Goal: Task Accomplishment & Management: Manage account settings

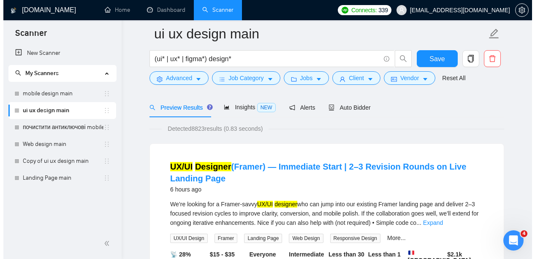
scroll to position [44, 0]
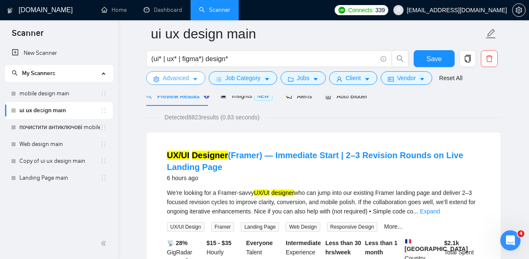
click at [188, 81] on span "Advanced" at bounding box center [176, 77] width 26 height 9
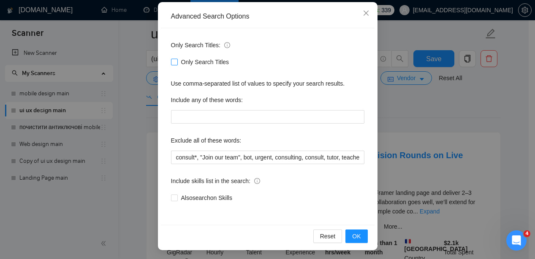
scroll to position [92, 0]
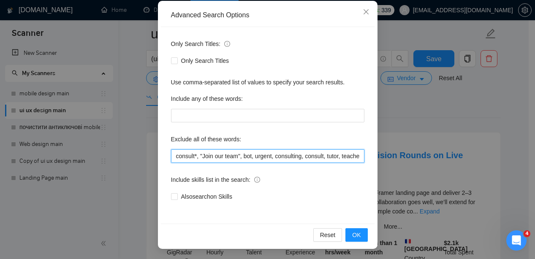
click at [198, 158] on input "consult*, "Join our team", bot, urgent, consulting, consult, tutor, teacher, me…" at bounding box center [267, 157] width 193 height 14
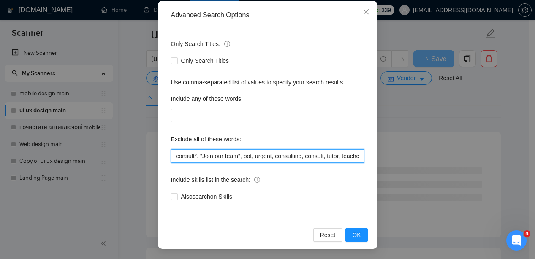
paste input "Hi Dyon, thanks for the form — I just filled it in ✅ To prepare better, could y…"
drag, startPoint x: 198, startPoint y: 156, endPoint x: 240, endPoint y: 156, distance: 41.8
click at [240, 156] on input "consult*, "Join our team", bot, urgent, consulting, consult, tutor, teacher, me…" at bounding box center [267, 157] width 193 height 14
click at [178, 158] on input "consult*, "Join our team", bot, urgent, consulting, consult, tutor, teacher, me…" at bounding box center [267, 157] width 193 height 14
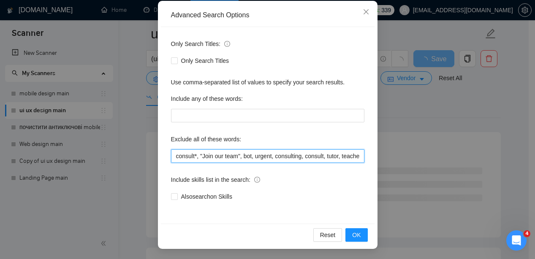
click at [171, 155] on input "consult*, "Join our team", bot, urgent, consulting, consult, tutor, teacher, me…" at bounding box center [267, 157] width 193 height 14
paste input ""Join our team""
click at [212, 157] on input ""Join our team",consult*, "Join our team", bot, urgent, consulting, consult, tu…" at bounding box center [267, 157] width 193 height 14
type input ""Framer",consult*, "Join our team", bot, urgent, consulting, consult, tutor, te…"
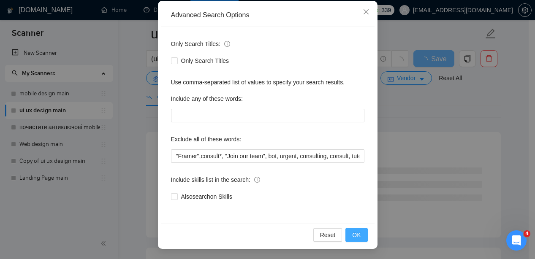
click at [355, 231] on span "OK" at bounding box center [356, 235] width 8 height 9
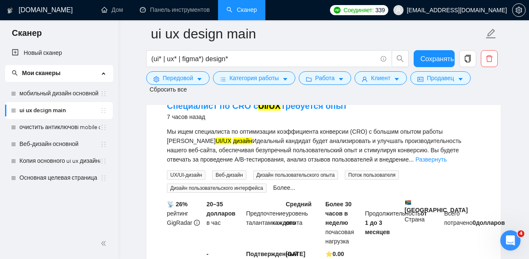
scroll to position [104, 0]
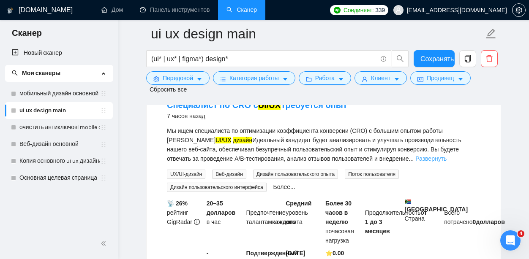
click at [415, 158] on font "Развернуть" at bounding box center [430, 158] width 31 height 7
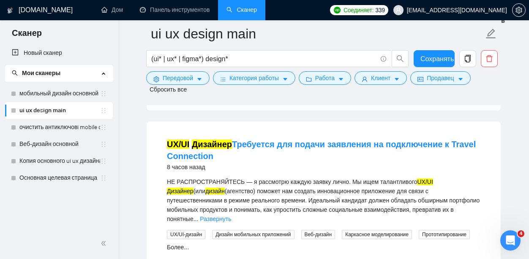
scroll to position [325, 0]
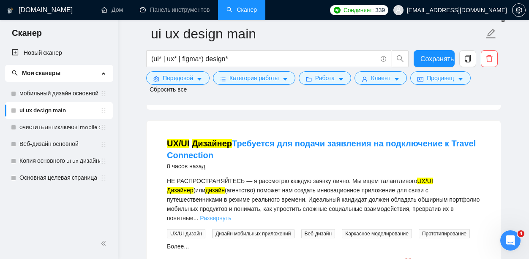
click at [231, 215] on font "Развернуть" at bounding box center [215, 218] width 31 height 7
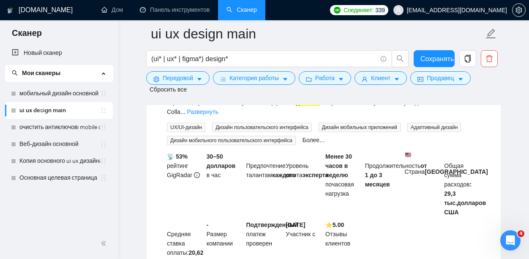
scroll to position [1585, 0]
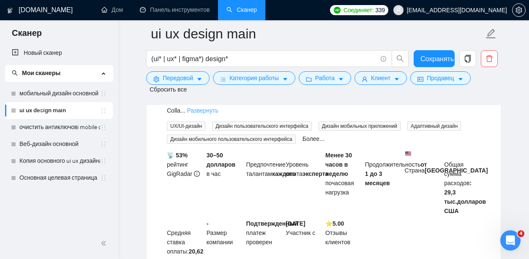
click at [216, 114] on font "Развернуть" at bounding box center [202, 110] width 31 height 7
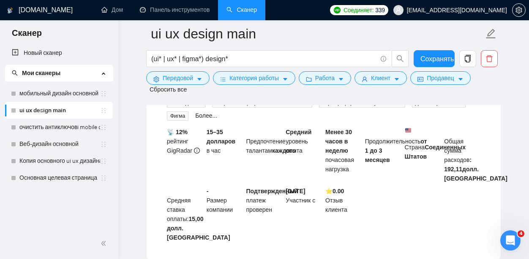
scroll to position [1881, 0]
click at [368, 90] on font "Развернуть" at bounding box center [352, 86] width 31 height 7
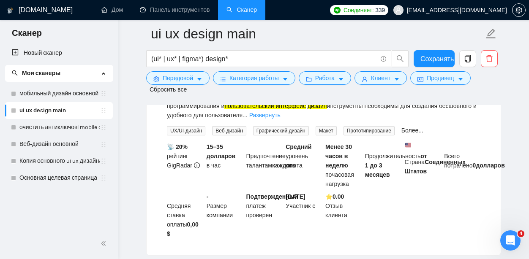
scroll to position [2217, 0]
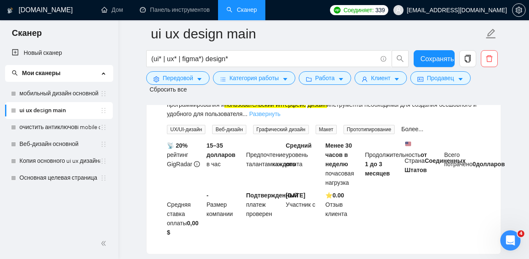
click at [280, 117] on font "Развернуть" at bounding box center [264, 114] width 31 height 7
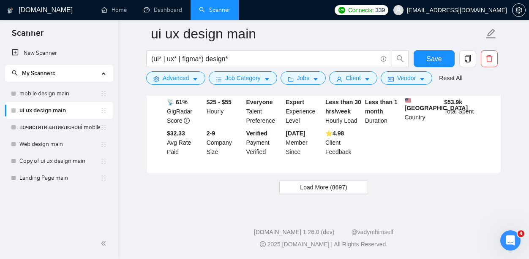
scroll to position [2029, 0]
click at [348, 190] on button "Load More (8697)" at bounding box center [323, 188] width 88 height 14
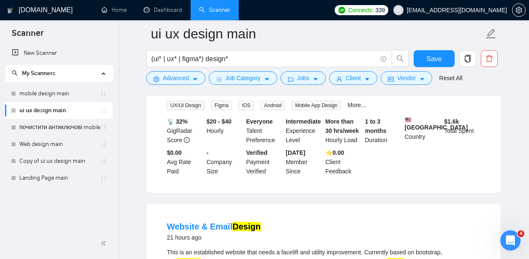
scroll to position [2163, 0]
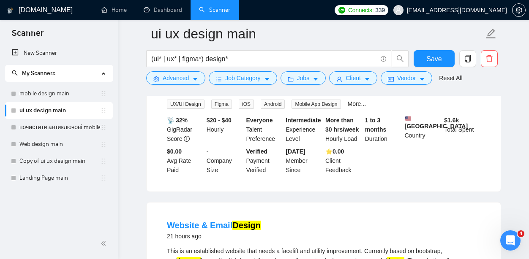
click at [196, 92] on link "Expand" at bounding box center [187, 88] width 20 height 7
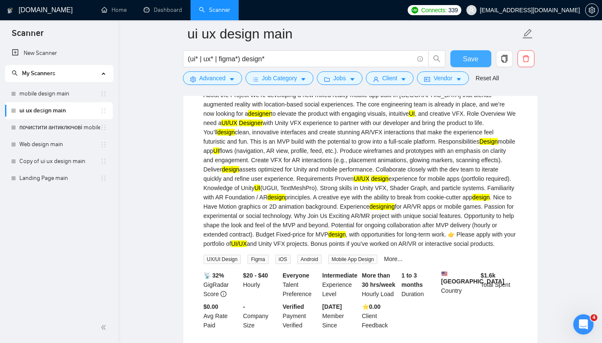
scroll to position [2128, 0]
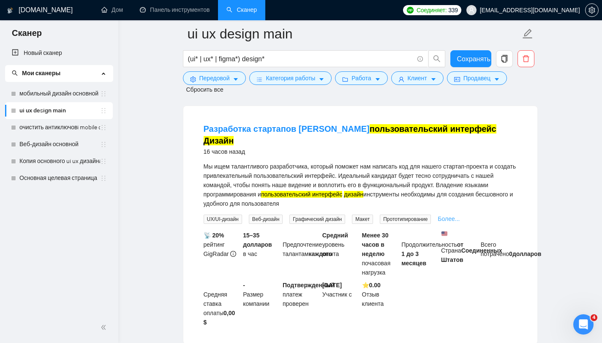
click at [457, 222] on font "Более..." at bounding box center [449, 218] width 22 height 7
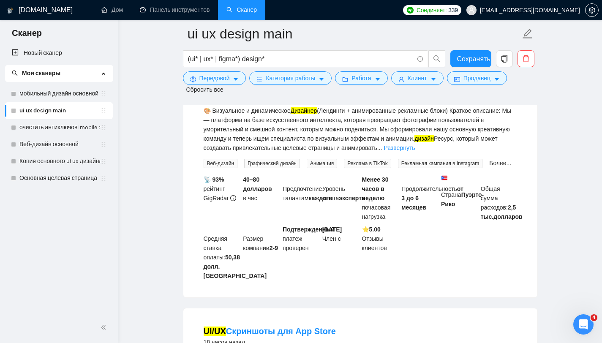
scroll to position [2445, 0]
click at [415, 151] on font "Развернуть" at bounding box center [399, 147] width 31 height 7
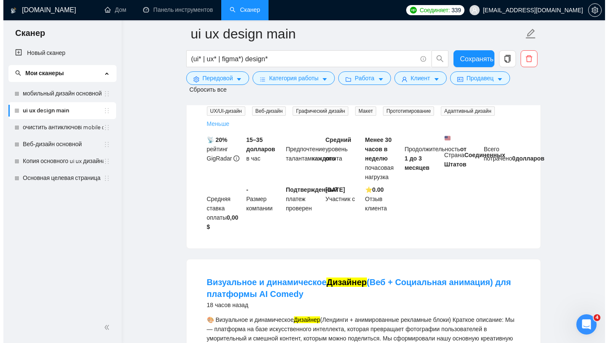
scroll to position [2232, 0]
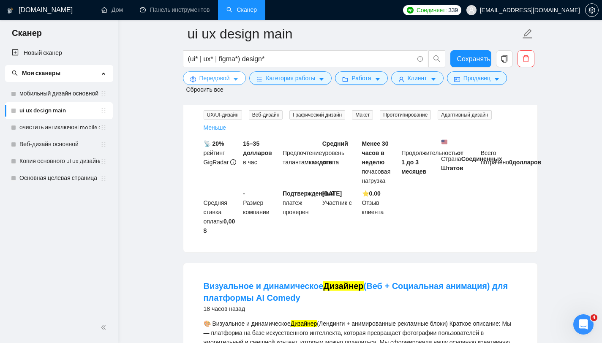
click at [231, 79] on button "Передовой" at bounding box center [214, 78] width 63 height 14
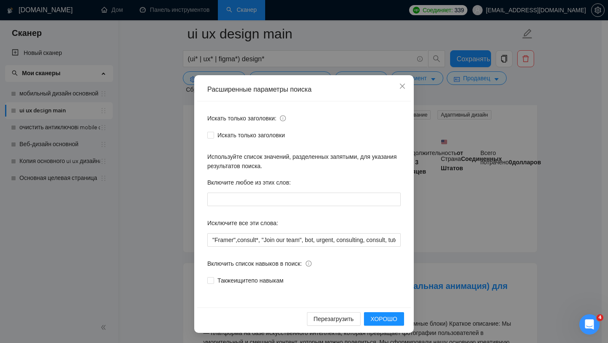
click at [279, 233] on div "Исключите все эти слова:" at bounding box center [303, 224] width 193 height 17
drag, startPoint x: 279, startPoint y: 240, endPoint x: 237, endPoint y: 243, distance: 42.3
click at [231, 233] on div "Исключите все эти слова:" at bounding box center [303, 224] width 193 height 17
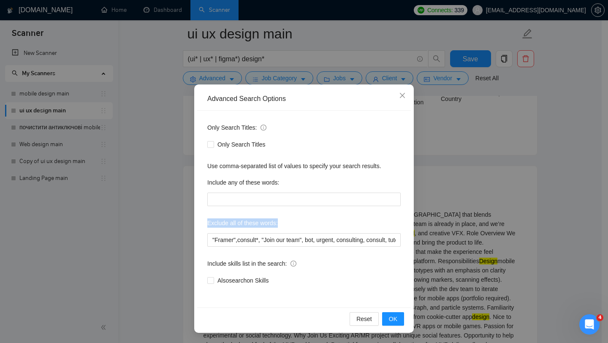
drag, startPoint x: 282, startPoint y: 231, endPoint x: 204, endPoint y: 232, distance: 78.6
click at [204, 232] on div "Only Search Titles: Only Search Titles Use comma-separated list of values to sp…" at bounding box center [304, 209] width 214 height 197
copy label "Exclude all of these words:"
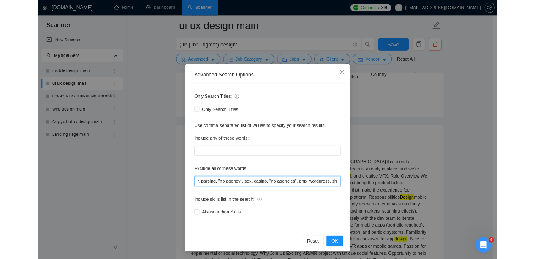
scroll to position [0, 712]
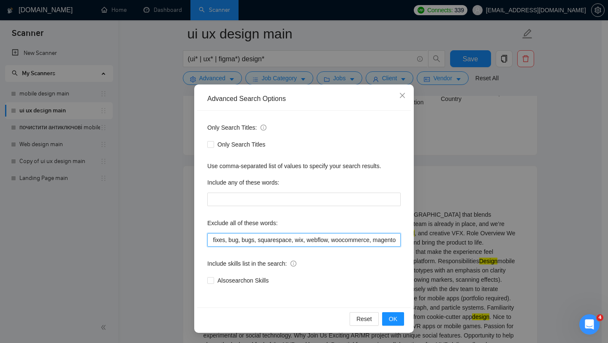
drag, startPoint x: 209, startPoint y: 248, endPoint x: 430, endPoint y: 253, distance: 221.0
click at [430, 253] on div "Advanced Search Options Only Search Titles: Only Search Titles Use comma-separa…" at bounding box center [304, 171] width 608 height 343
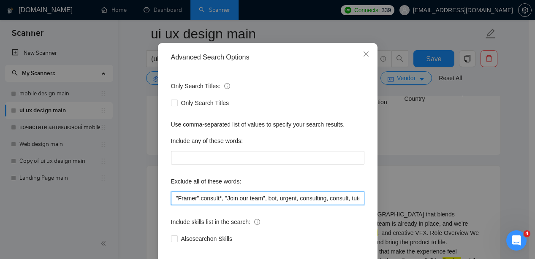
scroll to position [92, 0]
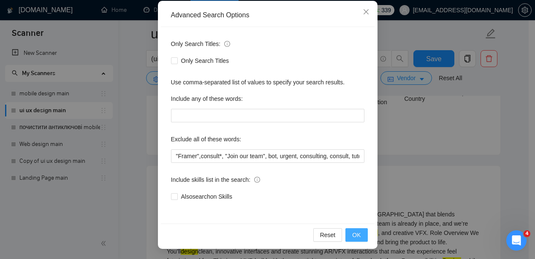
click at [353, 231] on span "OK" at bounding box center [356, 235] width 8 height 9
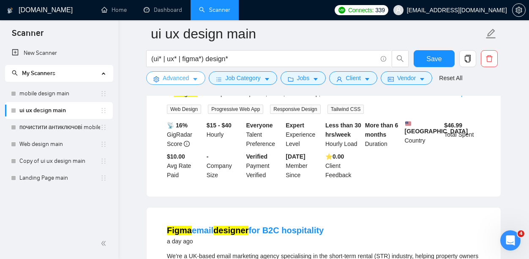
scroll to position [2682, 0]
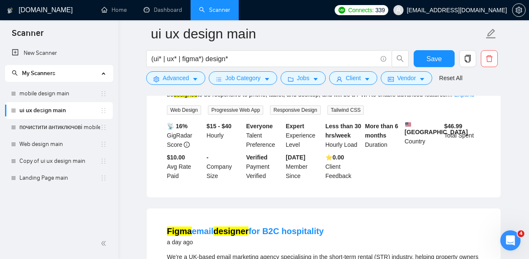
drag, startPoint x: 261, startPoint y: 108, endPoint x: 208, endPoint y: 106, distance: 53.3
click at [208, 66] on div "Website & Email Design 21 hours ago" at bounding box center [323, 55] width 313 height 22
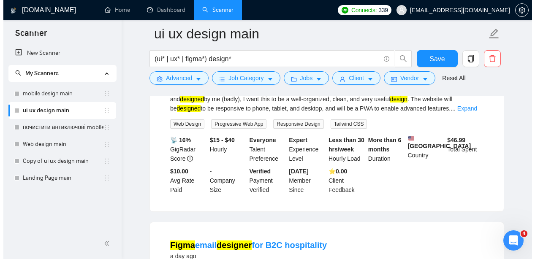
scroll to position [2666, 0]
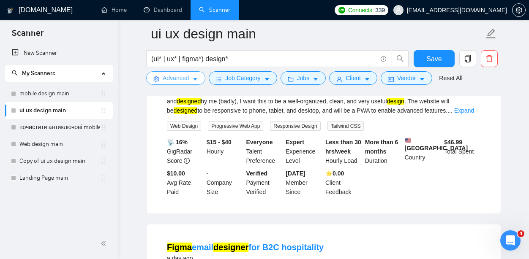
click at [181, 77] on span "Advanced" at bounding box center [176, 77] width 26 height 9
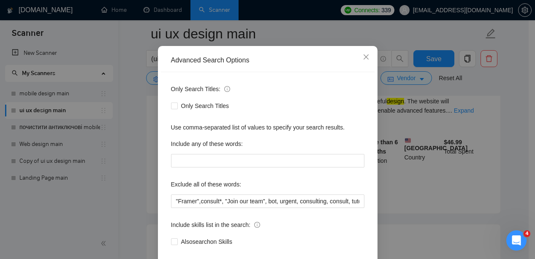
scroll to position [47, 0]
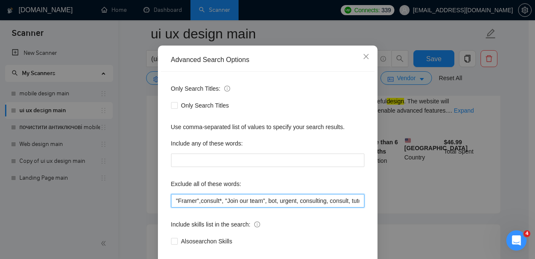
click at [171, 202] on input ""Framer",consult*, "Join our team", bot, urgent, consulting, consult, tutor, te…" at bounding box center [267, 201] width 193 height 14
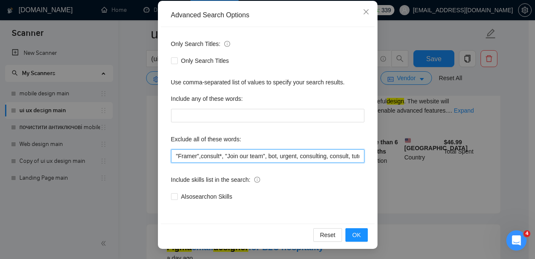
scroll to position [54, 0]
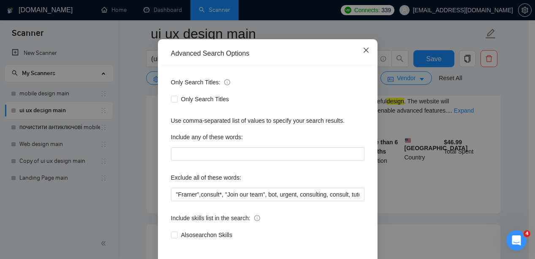
click at [365, 45] on span "Close" at bounding box center [366, 50] width 23 height 23
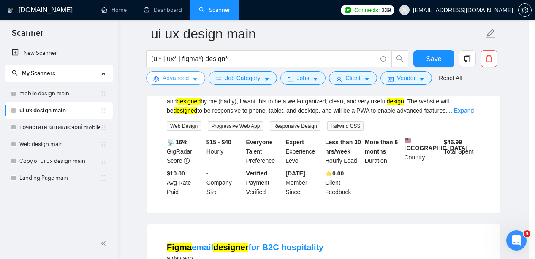
scroll to position [0, 0]
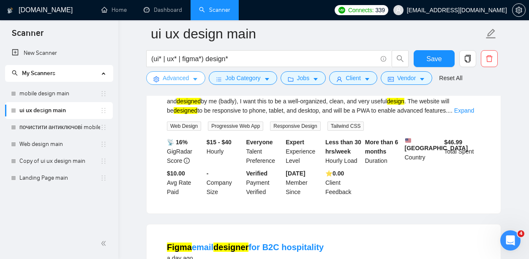
click at [185, 80] on span "Advanced" at bounding box center [176, 77] width 26 height 9
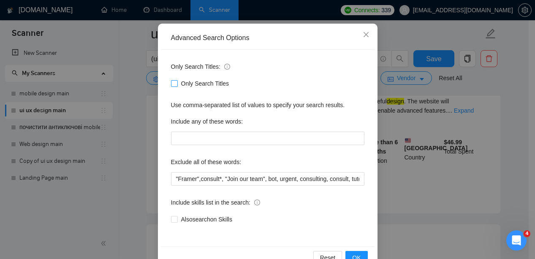
scroll to position [92, 0]
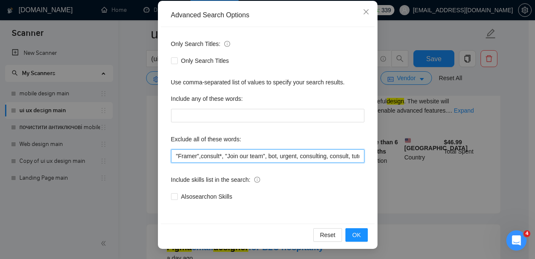
click at [195, 155] on input ""Framer",consult*, "Join our team", bot, urgent, consulting, consult, tutor, te…" at bounding box center [267, 157] width 193 height 14
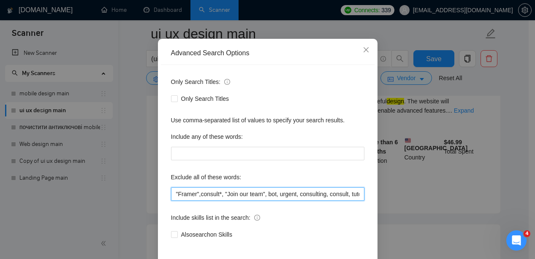
scroll to position [0, 0]
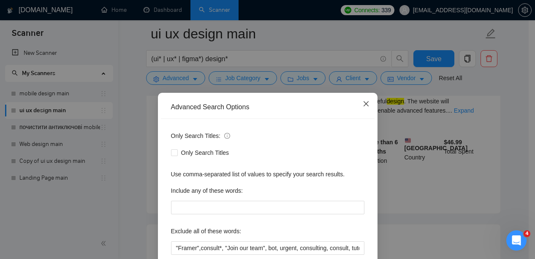
click at [363, 104] on icon "close" at bounding box center [366, 104] width 7 height 7
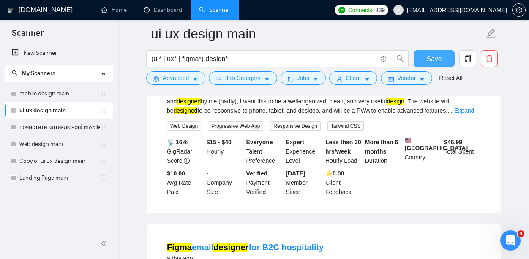
click at [430, 62] on span "Save" at bounding box center [433, 59] width 15 height 11
click at [181, 79] on span "Advanced" at bounding box center [176, 77] width 26 height 9
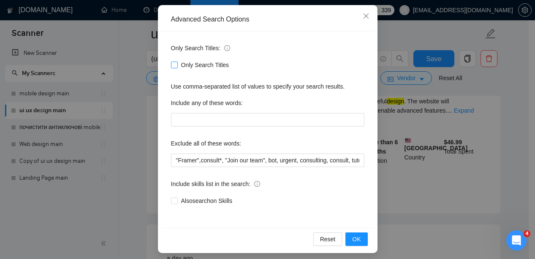
scroll to position [92, 0]
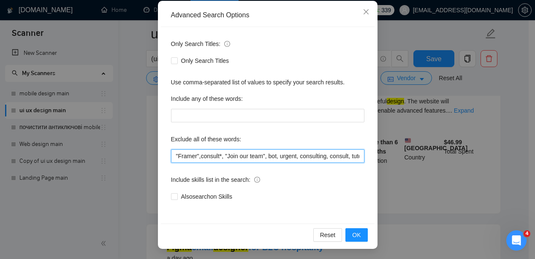
click at [173, 158] on input ""Framer",consult*, "Join our team", bot, urgent, consulting, consult, tutor, te…" at bounding box center [267, 157] width 193 height 14
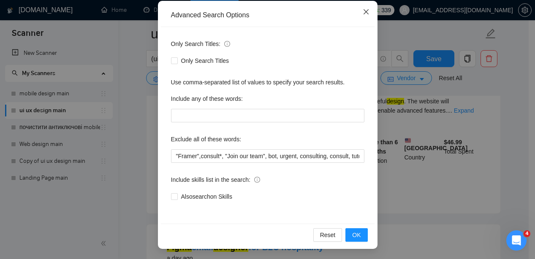
click at [365, 9] on icon "close" at bounding box center [366, 11] width 7 height 7
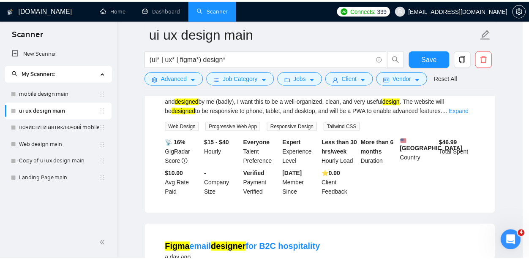
scroll to position [50, 0]
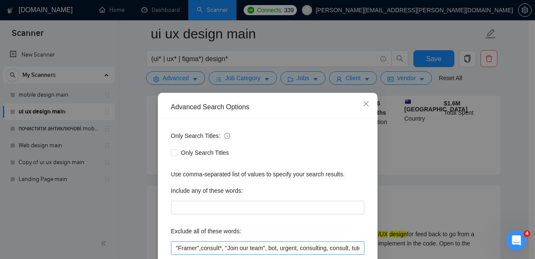
scroll to position [61, 0]
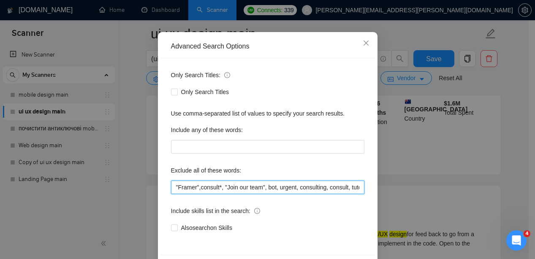
click at [181, 191] on input ""Framer",consult*, "Join our team", bot, urgent, consulting, consult, tutor, te…" at bounding box center [267, 188] width 193 height 14
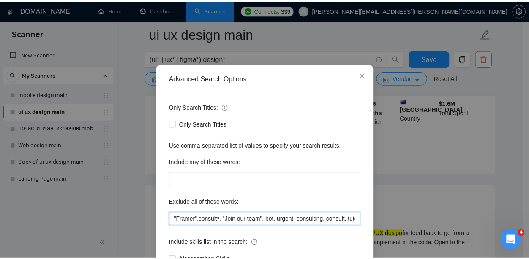
scroll to position [0, 0]
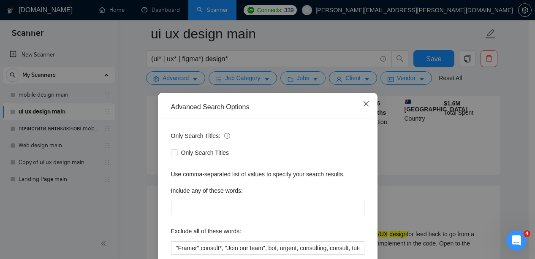
click at [363, 106] on icon "close" at bounding box center [366, 104] width 7 height 7
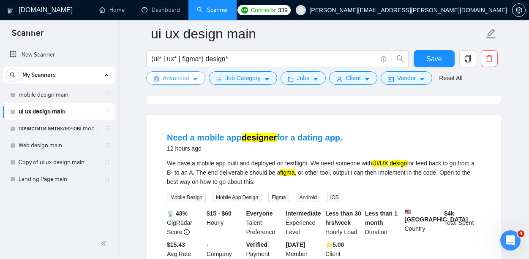
scroll to position [622, 0]
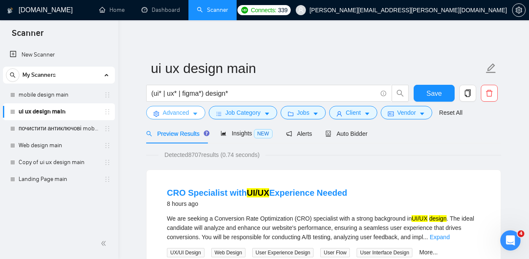
click at [182, 111] on span "Advanced" at bounding box center [176, 112] width 26 height 9
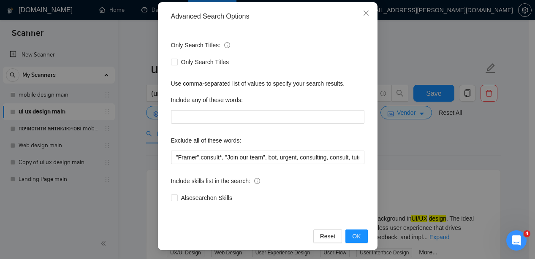
scroll to position [92, 0]
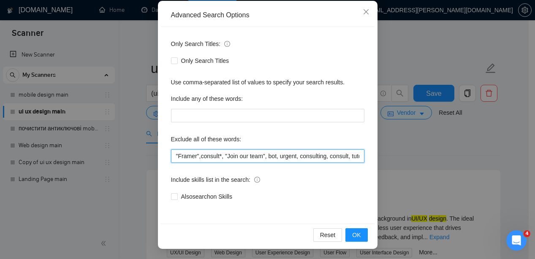
click at [173, 157] on input ""Framer",consult*, "Join our team", bot, urgent, consulting, consult, tutor, te…" at bounding box center [267, 157] width 193 height 14
drag, startPoint x: 169, startPoint y: 157, endPoint x: 425, endPoint y: 160, distance: 256.8
click at [425, 160] on div "Advanced Search Options Only Search Titles: Only Search Titles Use comma-separa…" at bounding box center [267, 129] width 535 height 259
click at [355, 158] on input ""Framer",consult*, "Join our team", bot, urgent, consulting, consult, tutor, te…" at bounding box center [267, 157] width 193 height 14
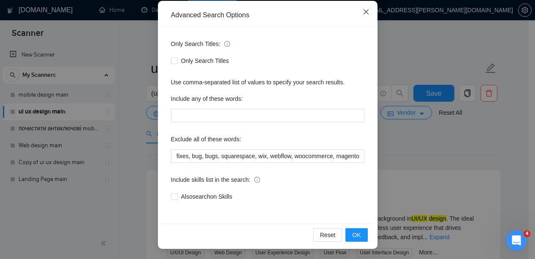
click at [363, 13] on icon "close" at bounding box center [366, 11] width 7 height 7
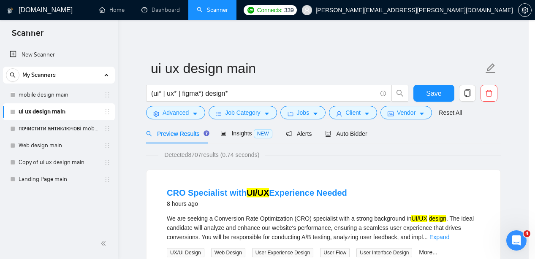
scroll to position [50, 0]
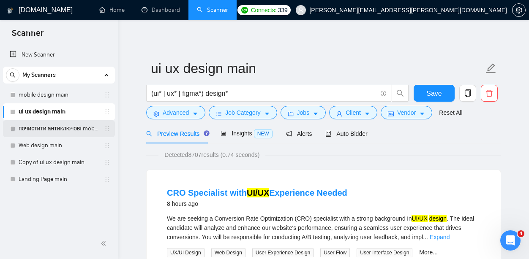
click at [65, 125] on link "почистити антиключові mobile design main" at bounding box center [59, 128] width 80 height 17
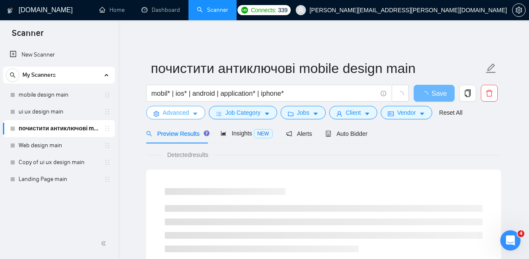
click at [176, 112] on span "Advanced" at bounding box center [176, 112] width 26 height 9
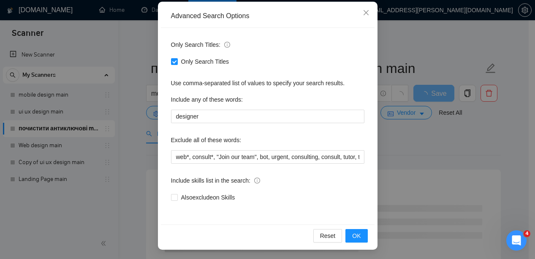
scroll to position [92, 0]
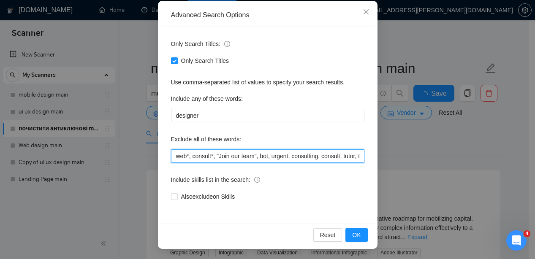
click at [250, 158] on input "web*, consult*, "Join our team", bot, urgent, consulting, consult, tutor, teach…" at bounding box center [267, 157] width 193 height 14
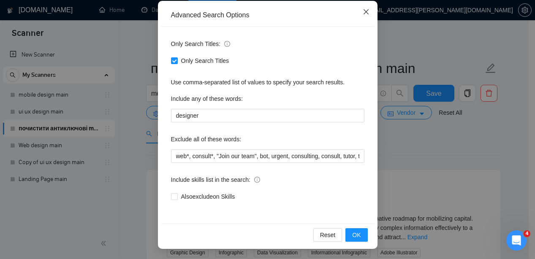
click at [363, 14] on icon "close" at bounding box center [366, 11] width 7 height 7
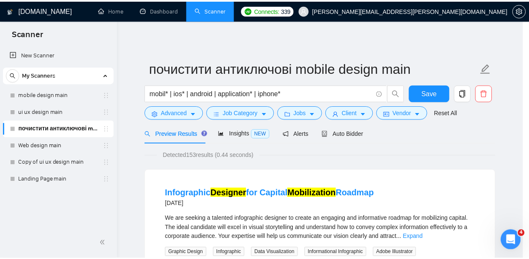
scroll to position [50, 0]
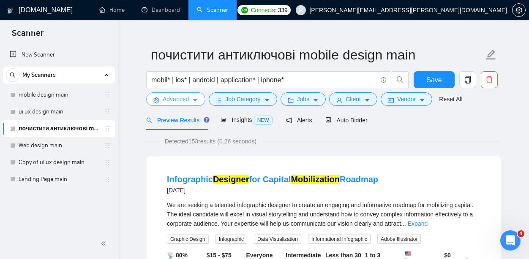
click at [172, 101] on span "Advanced" at bounding box center [176, 99] width 26 height 9
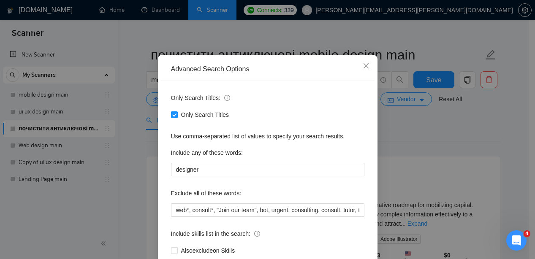
scroll to position [92, 0]
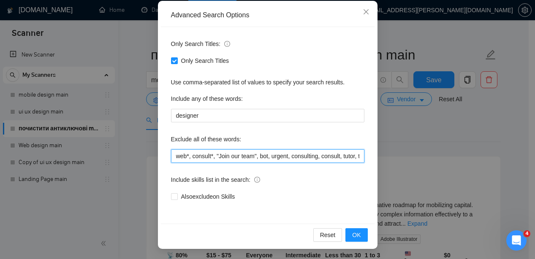
click at [174, 158] on input "web*, consult*, "Join our team", bot, urgent, consulting, consult, tutor, teach…" at bounding box center [267, 157] width 193 height 14
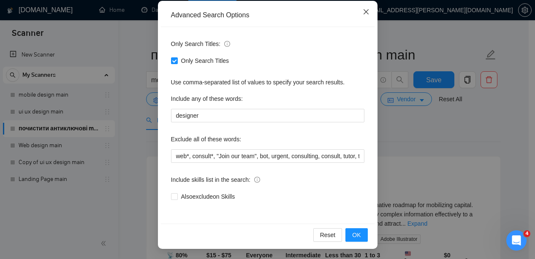
click at [364, 10] on icon "close" at bounding box center [366, 11] width 7 height 7
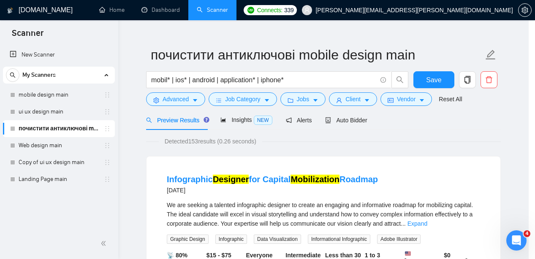
scroll to position [50, 0]
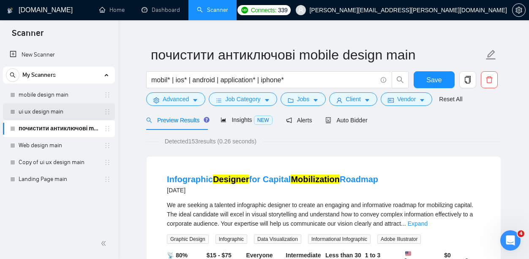
click at [52, 115] on link "ui ux design main" at bounding box center [59, 111] width 80 height 17
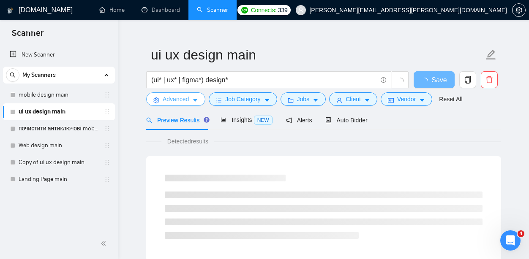
click at [169, 97] on span "Advanced" at bounding box center [176, 99] width 26 height 9
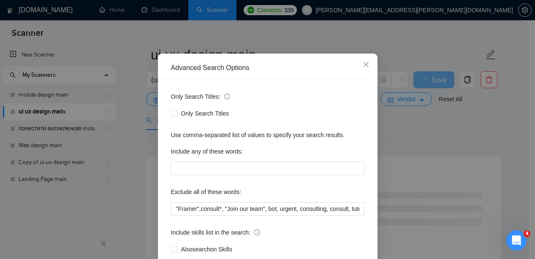
scroll to position [59, 0]
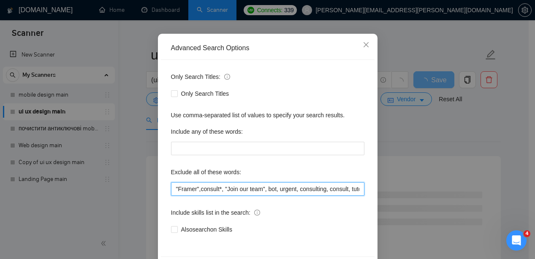
click at [171, 191] on input ""Framer",consult*, "Join our team", bot, urgent, consulting, consult, tutor, te…" at bounding box center [267, 189] width 193 height 14
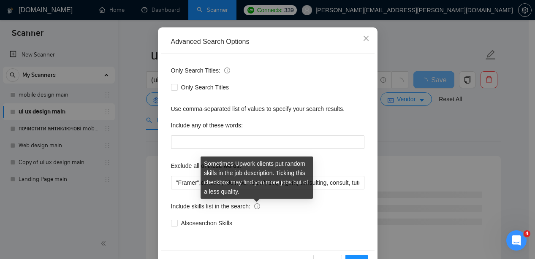
click at [256, 206] on icon "info-circle" at bounding box center [257, 207] width 6 height 6
click at [177, 220] on input "Also search on Skills" at bounding box center [174, 223] width 6 height 6
click at [258, 206] on icon "info-circle" at bounding box center [257, 207] width 6 height 6
click at [177, 220] on input "Also search on Skills" at bounding box center [174, 223] width 6 height 6
checkbox input "false"
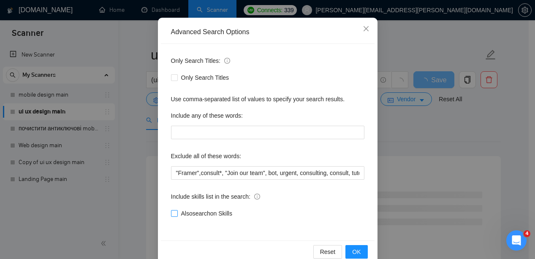
scroll to position [79, 0]
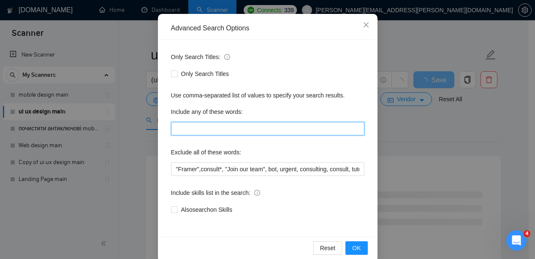
click at [196, 131] on input "text" at bounding box center [267, 129] width 193 height 14
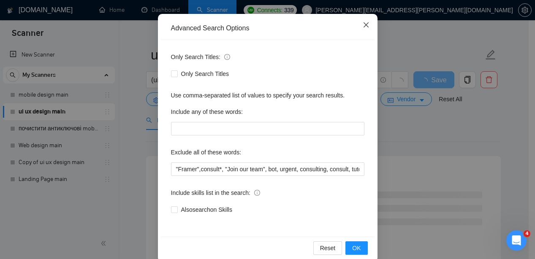
click at [365, 24] on icon "close" at bounding box center [365, 24] width 5 height 5
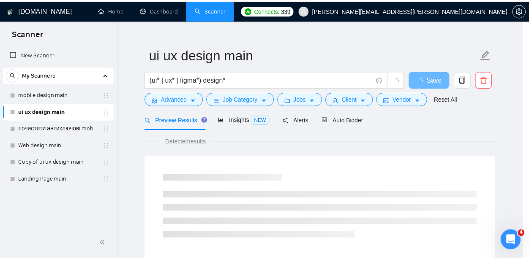
scroll to position [50, 0]
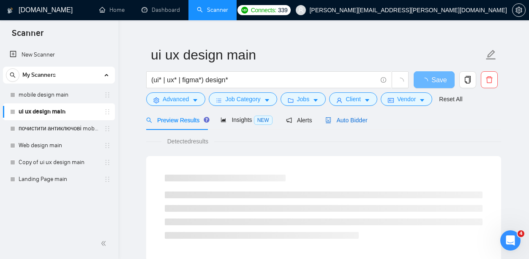
click at [352, 118] on span "Auto Bidder" at bounding box center [346, 120] width 42 height 7
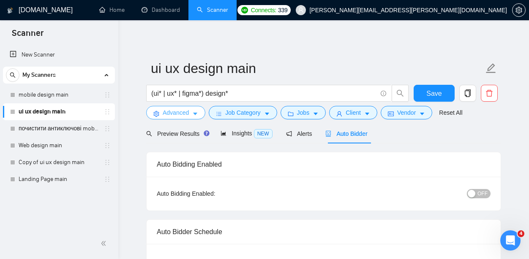
click at [174, 117] on span "Advanced" at bounding box center [176, 112] width 26 height 9
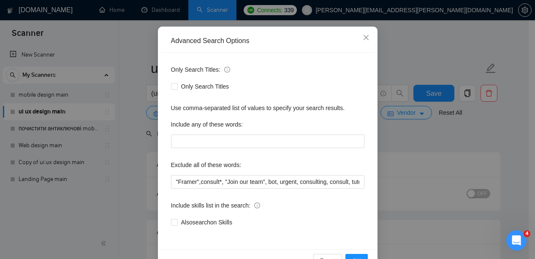
scroll to position [84, 0]
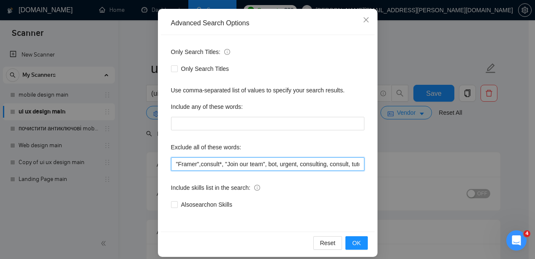
click at [174, 166] on input ""Framer",consult*, "Join our team", bot, urgent, consulting, consult, tutor, te…" at bounding box center [267, 165] width 193 height 14
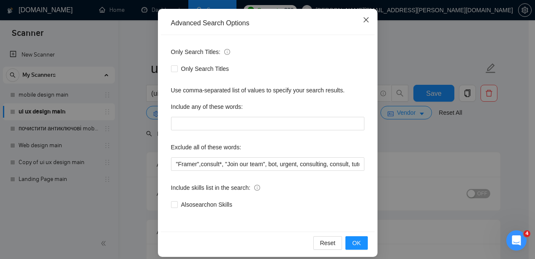
click at [363, 23] on icon "close" at bounding box center [366, 19] width 7 height 7
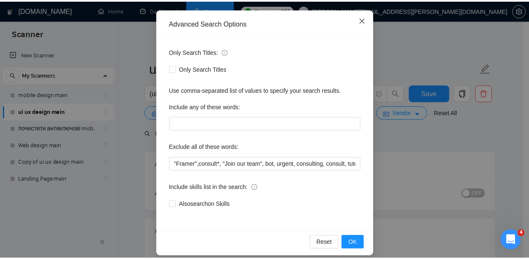
scroll to position [50, 0]
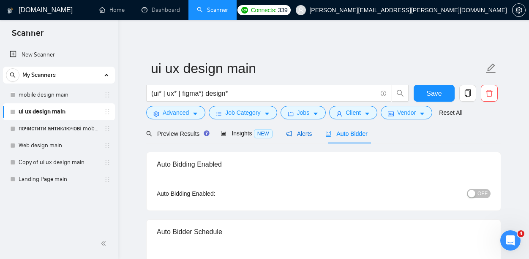
click at [301, 134] on span "Alerts" at bounding box center [299, 134] width 26 height 7
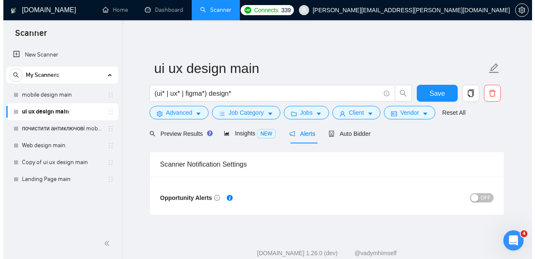
scroll to position [9, 0]
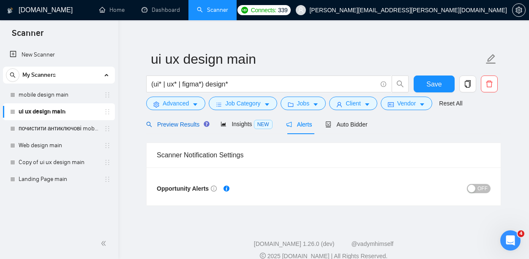
click at [173, 127] on span "Preview Results" at bounding box center [176, 124] width 61 height 7
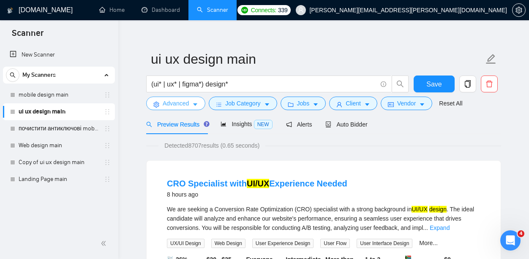
click at [182, 105] on span "Advanced" at bounding box center [176, 103] width 26 height 9
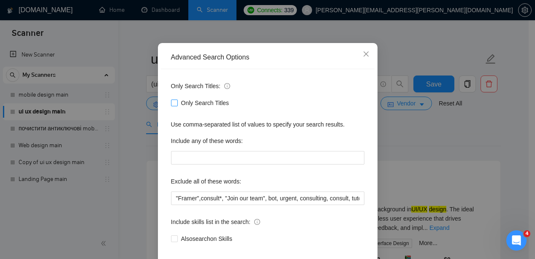
scroll to position [37, 0]
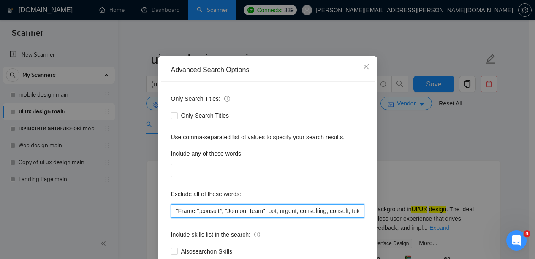
click at [174, 210] on input ""Framer",consult*, "Join our team", bot, urgent, consulting, consult, tutor, te…" at bounding box center [267, 211] width 193 height 14
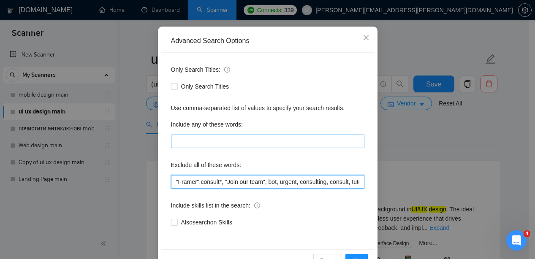
scroll to position [92, 0]
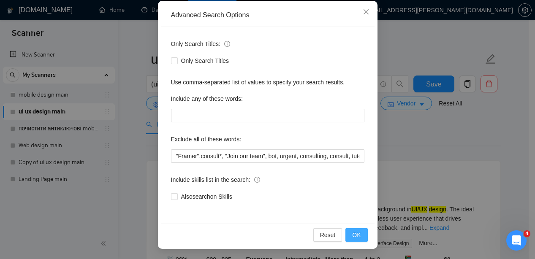
click at [357, 235] on span "OK" at bounding box center [356, 235] width 8 height 9
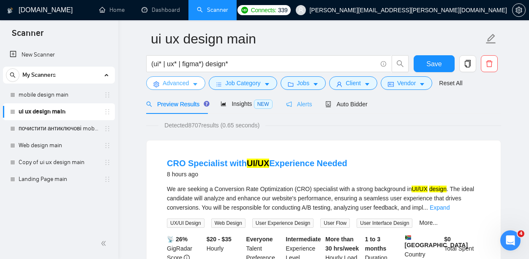
scroll to position [31, 0]
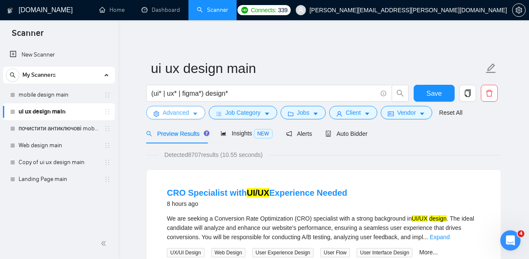
click at [187, 112] on span "Advanced" at bounding box center [176, 112] width 26 height 9
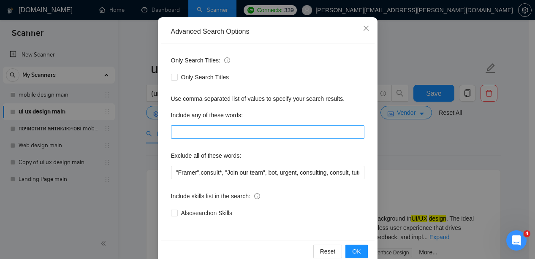
scroll to position [68, 0]
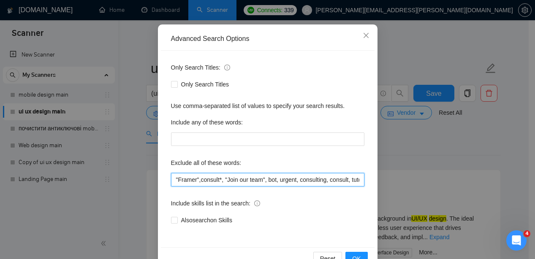
click at [176, 178] on input ""Framer",consult*, "Join our team", bot, urgent, consulting, consult, tutor, te…" at bounding box center [267, 180] width 193 height 14
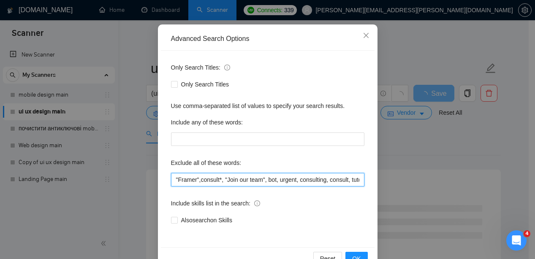
paste input ""Framer",consult*, "Join our team", bot, urgent, consulting, consult, tutor, te…"
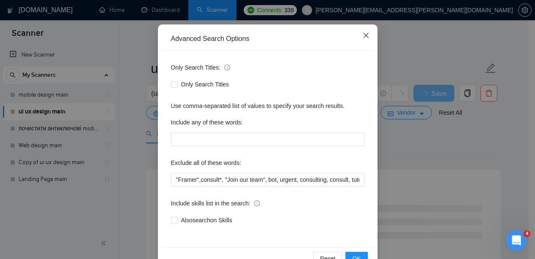
click at [365, 33] on icon "close" at bounding box center [366, 35] width 7 height 7
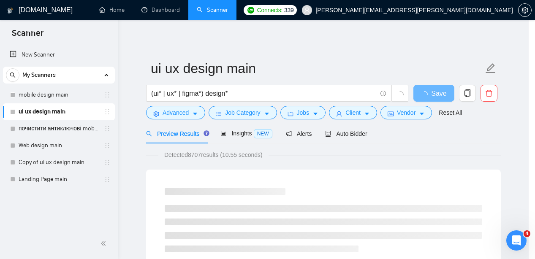
scroll to position [50, 0]
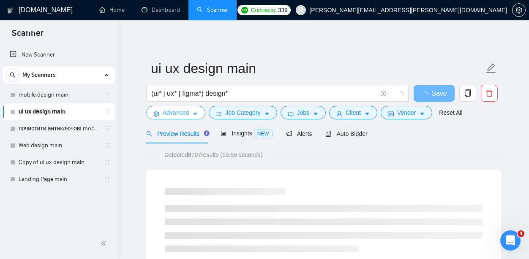
click at [177, 116] on span "Advanced" at bounding box center [176, 112] width 26 height 9
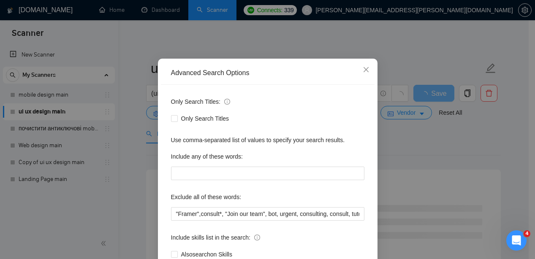
scroll to position [35, 0]
click at [194, 217] on input ""Framer",consult*, "Join our team", bot, urgent, consulting, consult, tutor, te…" at bounding box center [267, 214] width 193 height 14
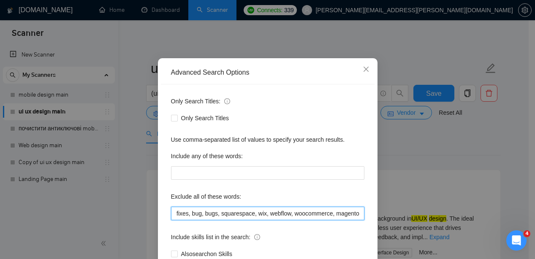
scroll to position [0, 0]
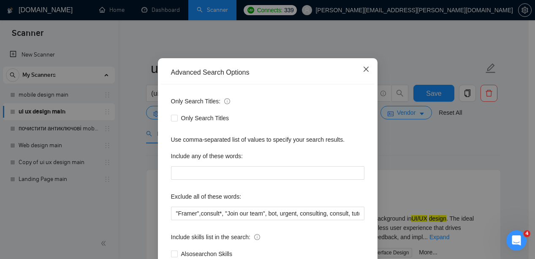
click at [361, 65] on span "Close" at bounding box center [366, 69] width 23 height 23
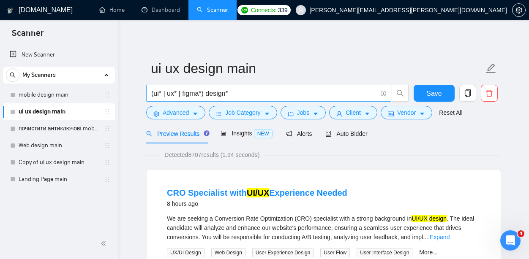
click at [149, 95] on span "(ui* | ux* | figma*) design*" at bounding box center [268, 93] width 245 height 17
drag, startPoint x: 150, startPoint y: 93, endPoint x: 197, endPoint y: 93, distance: 47.3
click at [197, 93] on span "(ui* | ux* | figma*) design*" at bounding box center [268, 93] width 245 height 17
drag, startPoint x: 245, startPoint y: 93, endPoint x: 141, endPoint y: 88, distance: 104.5
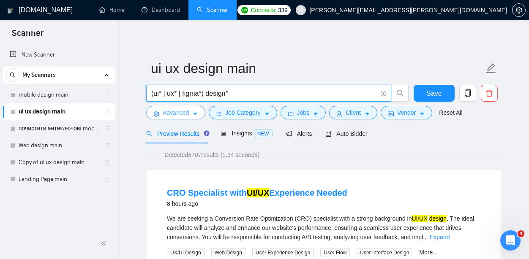
click at [173, 113] on span "Advanced" at bounding box center [176, 112] width 26 height 9
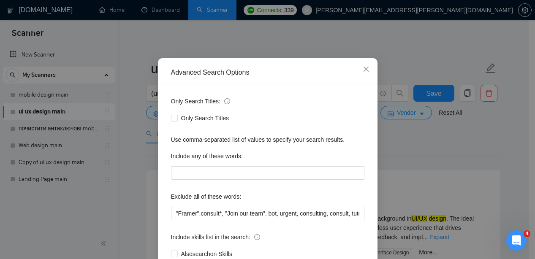
scroll to position [35, 0]
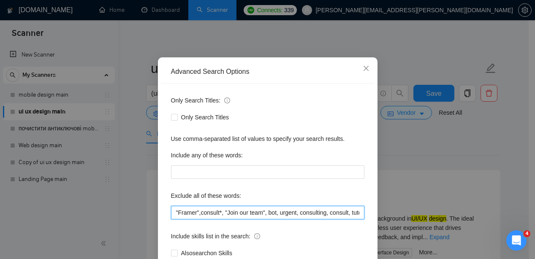
click at [174, 212] on input ""Framer",consult*, "Join our team", bot, urgent, consulting, consult, tutor, te…" at bounding box center [267, 213] width 193 height 14
paste input ""email design""
drag, startPoint x: 171, startPoint y: 212, endPoint x: 268, endPoint y: 220, distance: 97.4
click at [268, 220] on div "Only Search Titles: Only Search Titles Use comma-separated list of values to sp…" at bounding box center [268, 182] width 214 height 197
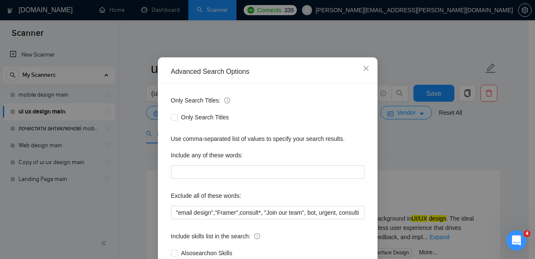
click at [212, 185] on div "Only Search Titles: Only Search Titles Use comma-separated list of values to sp…" at bounding box center [268, 182] width 214 height 197
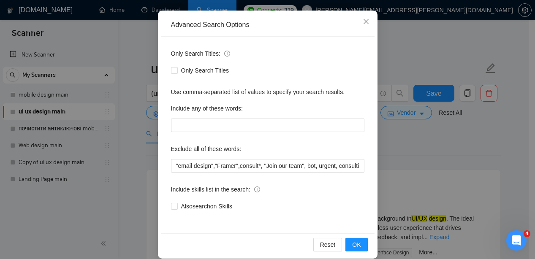
scroll to position [92, 0]
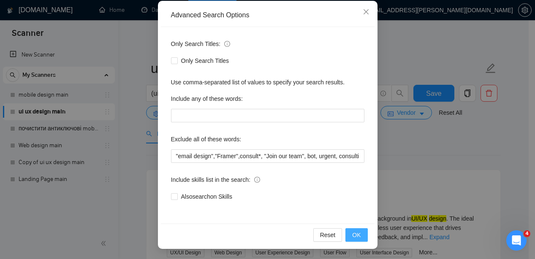
click at [352, 234] on span "OK" at bounding box center [356, 235] width 8 height 9
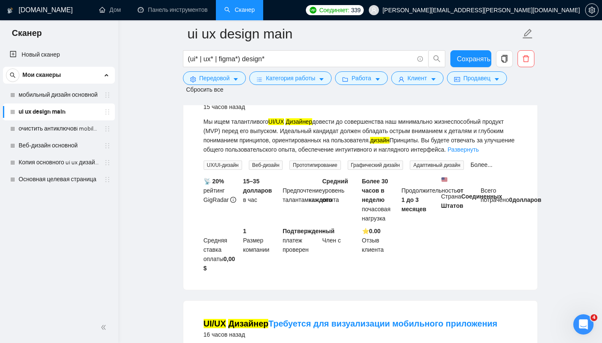
scroll to position [1153, 0]
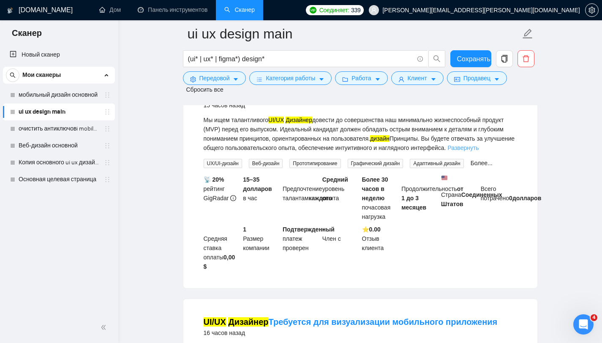
click at [447, 151] on font "Развернуть" at bounding box center [462, 147] width 31 height 7
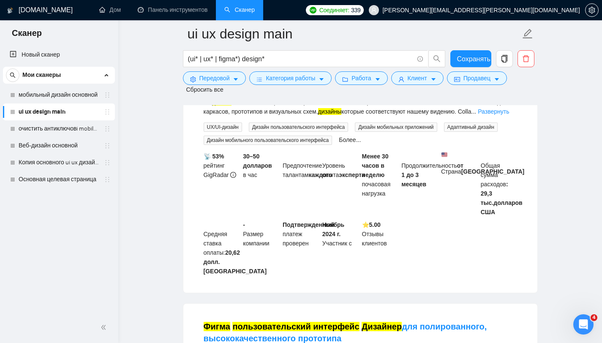
scroll to position [1427, 0]
click at [478, 114] on font "Развернуть" at bounding box center [493, 111] width 31 height 7
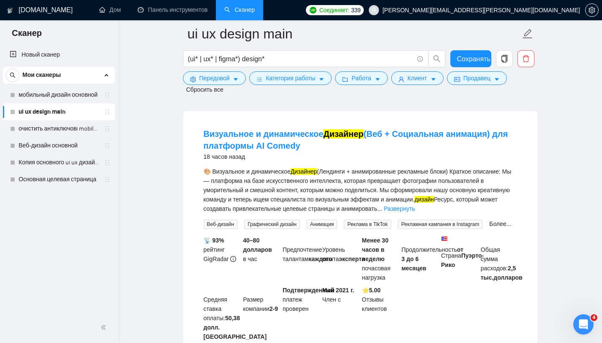
scroll to position [2139, 0]
click at [415, 212] on font "Развернуть" at bounding box center [399, 209] width 31 height 7
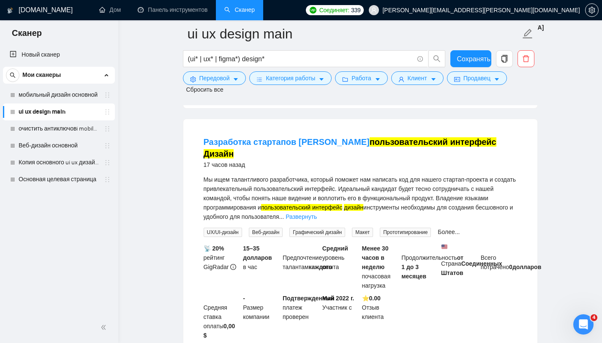
scroll to position [1883, 0]
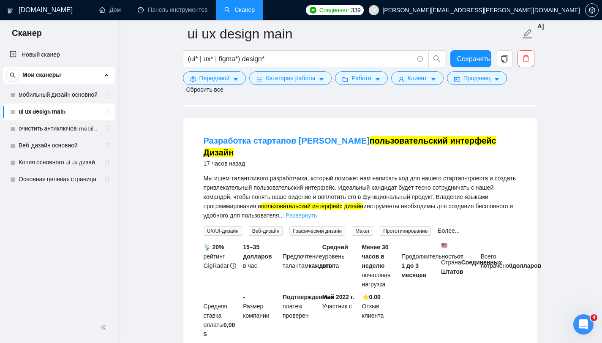
click at [317, 219] on font "Развернуть" at bounding box center [301, 215] width 31 height 7
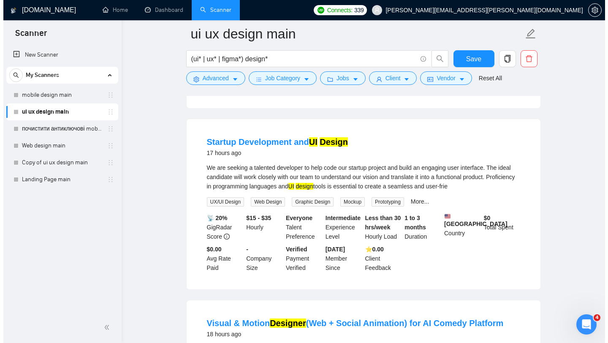
scroll to position [1339, 0]
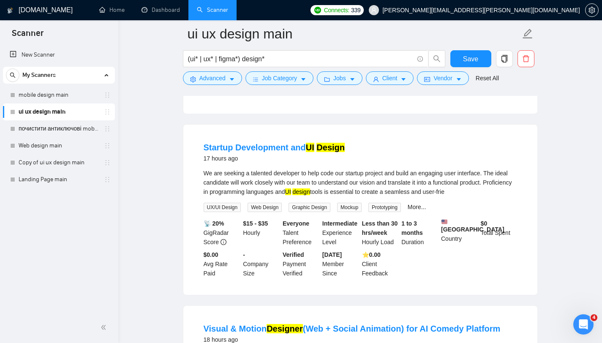
click at [322, 181] on div "We are seeking a talented developer to help code our startup project and build …" at bounding box center [360, 183] width 313 height 28
drag, startPoint x: 311, startPoint y: 182, endPoint x: 349, endPoint y: 182, distance: 38.4
click at [349, 182] on div "We are seeking a talented developer to help code our startup project and build …" at bounding box center [360, 183] width 313 height 28
drag, startPoint x: 251, startPoint y: 182, endPoint x: 302, endPoint y: 182, distance: 50.7
click at [302, 182] on div "We are seeking a talented developer to help code our startup project and build …" at bounding box center [360, 183] width 313 height 28
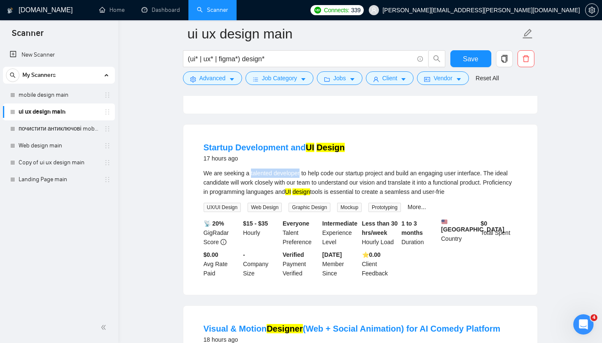
copy div "talented developer"
click at [212, 82] on span "Advanced" at bounding box center [212, 77] width 26 height 9
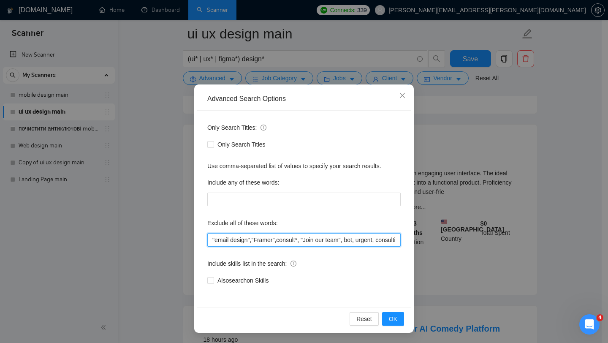
click at [208, 247] on input ""email design","Framer",consult*, "Join our team", bot, urgent, consulting, con…" at bounding box center [303, 240] width 193 height 14
paste input "talented developer"
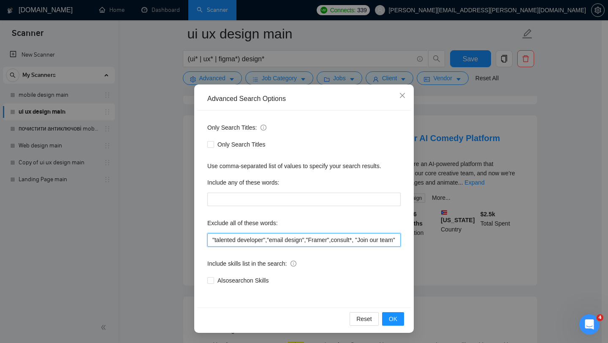
scroll to position [1066, 0]
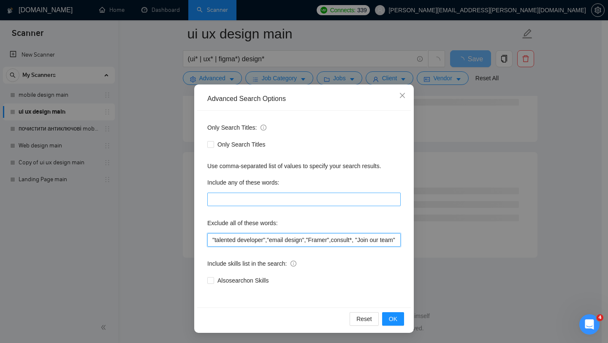
type input ""talented developer","email design","Framer",consult*, "Join our team", bot, ur…"
click at [292, 206] on input "text" at bounding box center [303, 200] width 193 height 14
type input "". ","
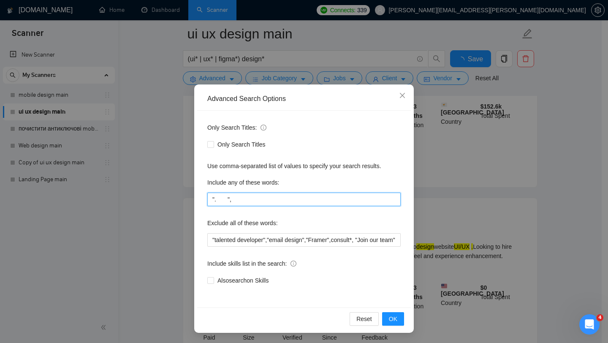
scroll to position [1339, 0]
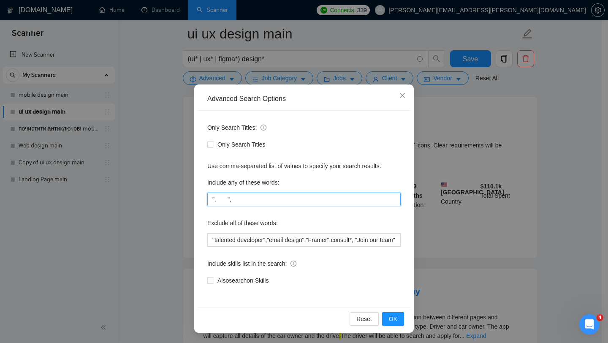
drag, startPoint x: 228, startPoint y: 208, endPoint x: 202, endPoint y: 207, distance: 26.2
click at [202, 207] on div "Only Search Titles: Only Search Titles Use comma-separated list of values to sp…" at bounding box center [304, 209] width 214 height 197
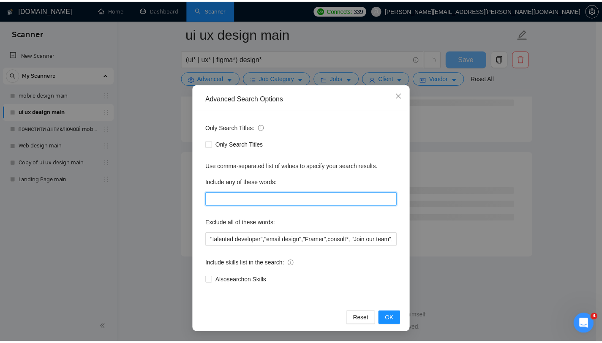
scroll to position [1066, 0]
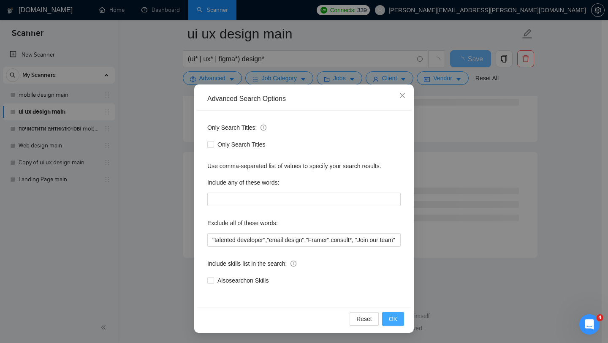
click at [397, 259] on button "OK" at bounding box center [393, 319] width 22 height 14
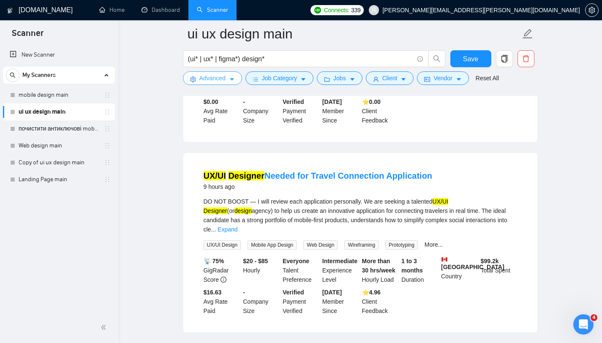
scroll to position [200, 0]
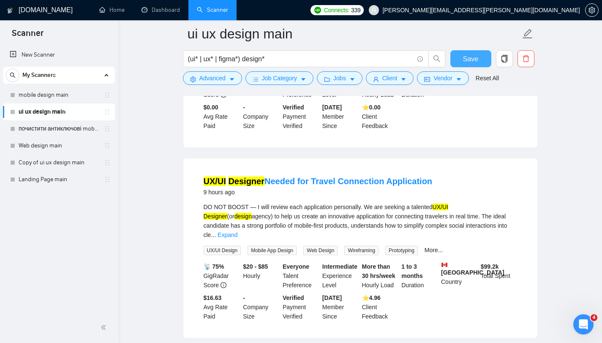
click at [474, 55] on span "Save" at bounding box center [470, 59] width 15 height 11
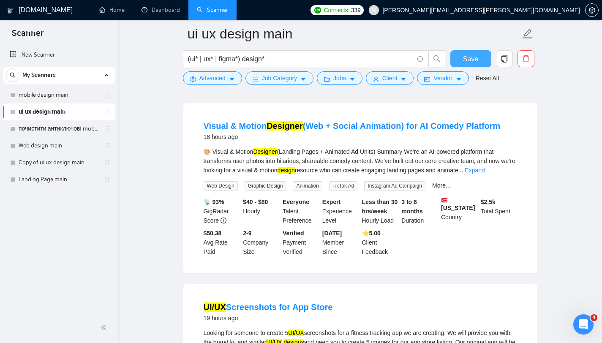
scroll to position [1355, 0]
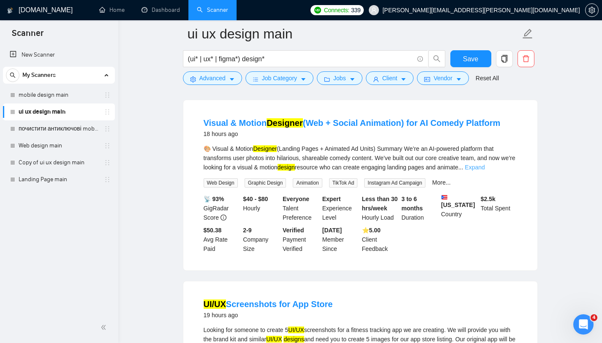
click at [484, 171] on link "Expand" at bounding box center [475, 167] width 20 height 7
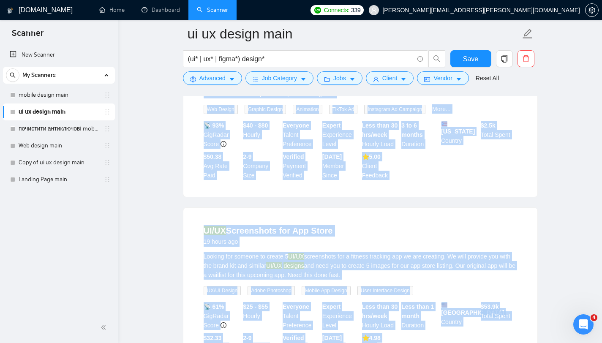
scroll to position [1751, 0]
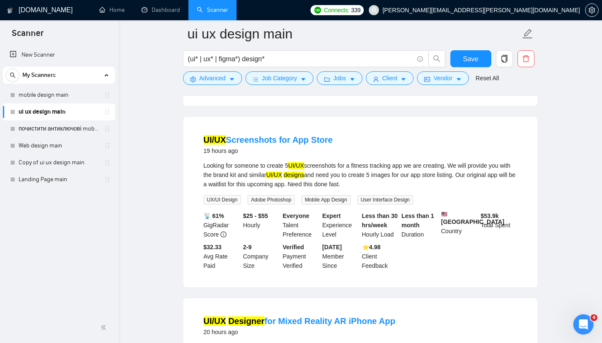
drag, startPoint x: 191, startPoint y: 125, endPoint x: 397, endPoint y: 98, distance: 207.0
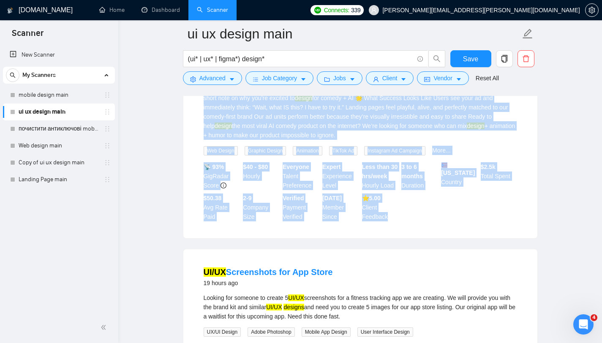
scroll to position [1590, 0]
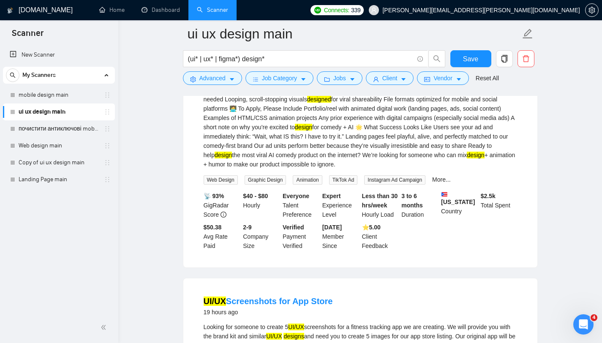
drag, startPoint x: 345, startPoint y: 163, endPoint x: 330, endPoint y: 163, distance: 14.4
click at [331, 163] on div "🎨 Visual & Motion Designer (Landing Pages + Animated Ad Units) Summary We’re an…" at bounding box center [360, 39] width 313 height 260
drag, startPoint x: 323, startPoint y: 181, endPoint x: 221, endPoint y: 109, distance: 125.4
click at [221, 109] on div "🎨 Visual & Motion Designer (Landing Pages + Animated Ad Units) Summary We’re an…" at bounding box center [360, 39] width 313 height 260
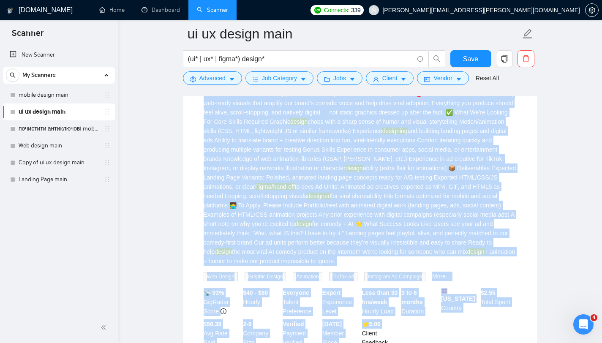
scroll to position [1517, 0]
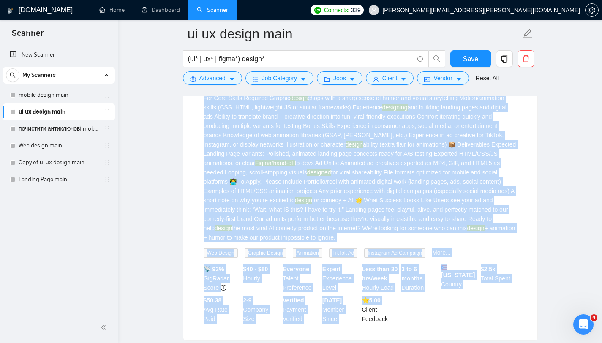
drag, startPoint x: 202, startPoint y: 107, endPoint x: 353, endPoint y: 256, distance: 211.5
click at [353, 256] on li "Visual & Motion Designer (Web + Social Animation) for AI Comedy Platform 18 hou…" at bounding box center [360, 139] width 334 height 382
copy li "Visual & Motion Designer (Web + Social Animation) for AI Comedy Platform 18 hou…"
click at [395, 145] on div "🎨 Visual & Motion Designer (Landing Pages + Animated Ad Units) Summary We’re an…" at bounding box center [360, 112] width 313 height 260
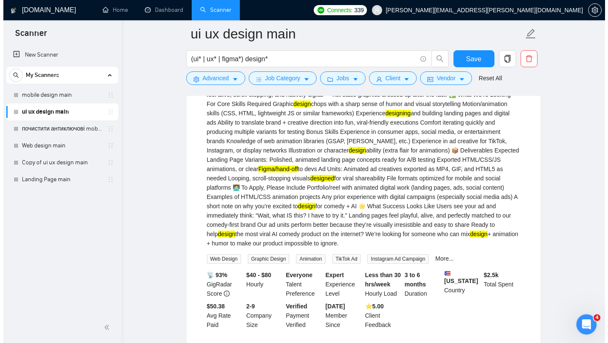
scroll to position [1508, 0]
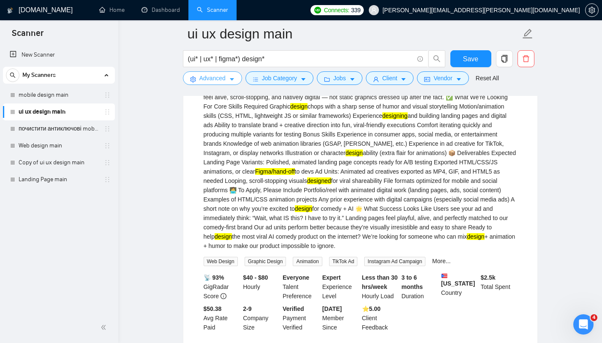
click at [233, 78] on icon "caret-down" at bounding box center [232, 79] width 6 height 6
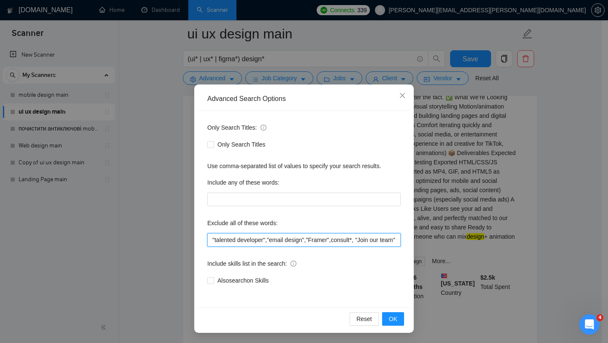
click at [207, 247] on input ""talented developer","email design","Framer",consult*, "Join our team", bot, ur…" at bounding box center [303, 240] width 193 height 14
paste input "Motion"
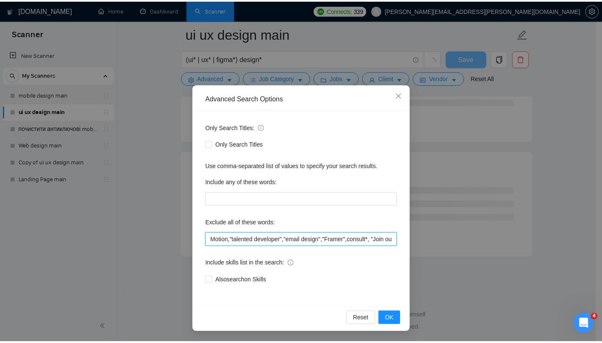
scroll to position [1066, 0]
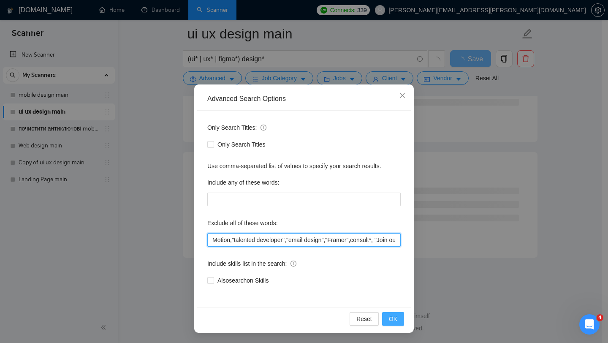
type input "Motion,"talented developer","email design","Framer",consult*, "Join our team", …"
click at [395, 259] on button "OK" at bounding box center [393, 319] width 22 height 14
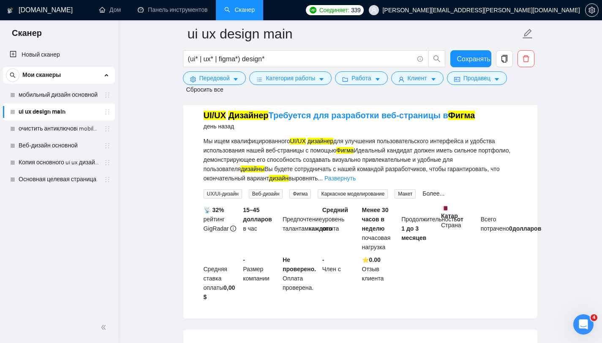
scroll to position [2141, 0]
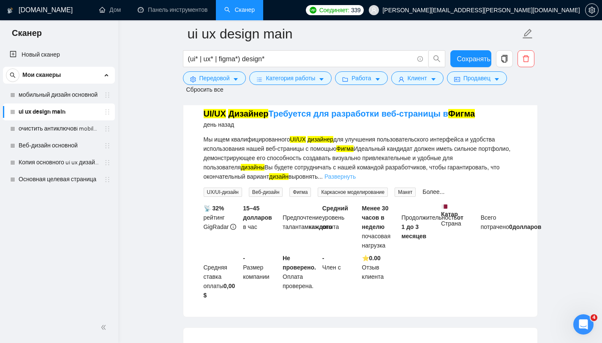
click at [354, 180] on font "Развернуть" at bounding box center [339, 176] width 31 height 7
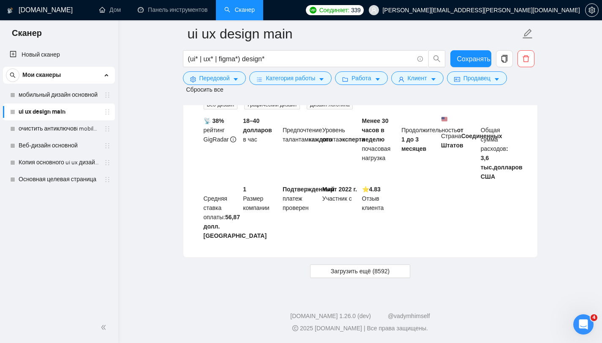
scroll to position [2502, 0]
click at [341, 259] on span "Загрузить ещё (8592)" at bounding box center [360, 271] width 59 height 9
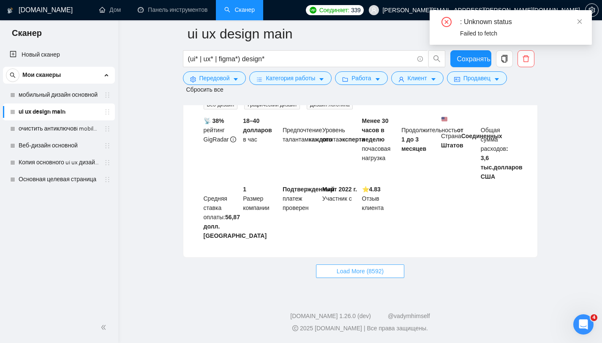
click at [350, 259] on span "Load More (8592)" at bounding box center [360, 271] width 47 height 9
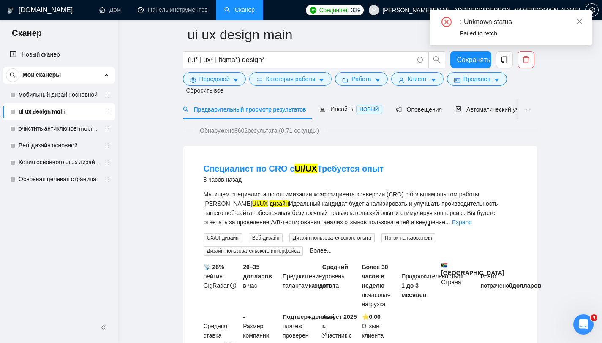
scroll to position [0, 0]
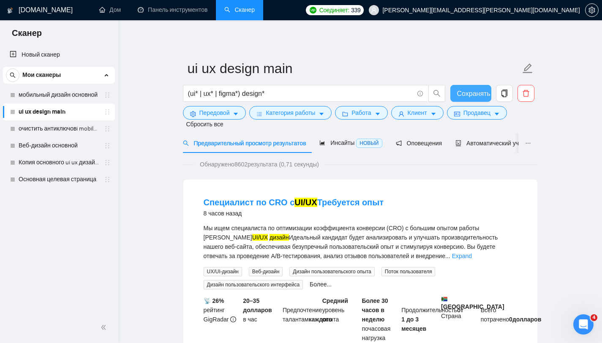
click at [473, 94] on font "Сохранять" at bounding box center [473, 93] width 33 height 7
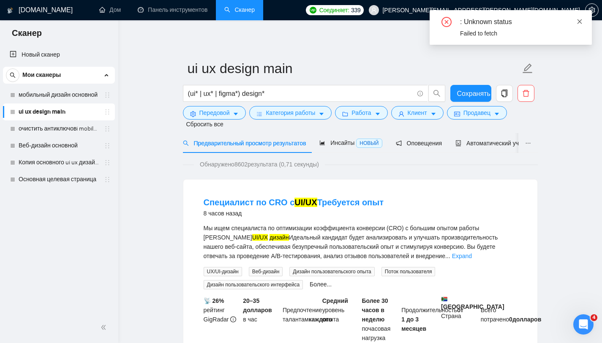
click at [535, 22] on icon "close" at bounding box center [579, 21] width 5 height 5
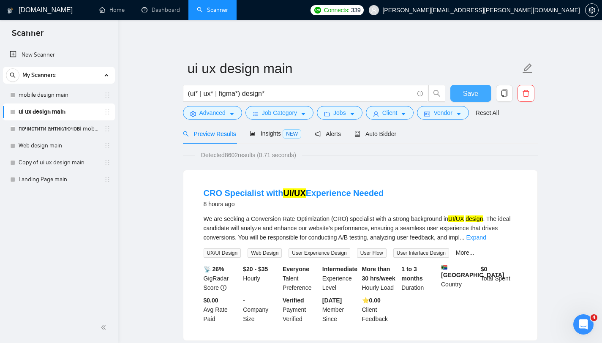
click at [478, 91] on span "Save" at bounding box center [470, 93] width 15 height 11
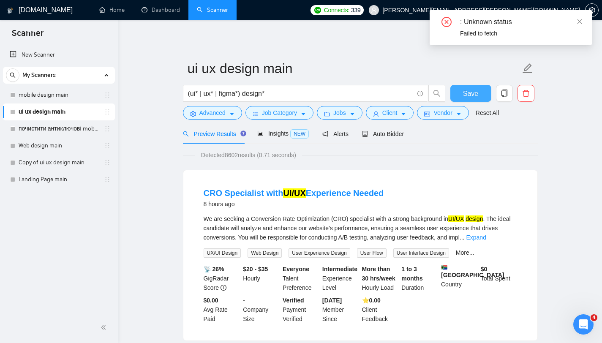
click at [472, 96] on span "Save" at bounding box center [470, 93] width 15 height 11
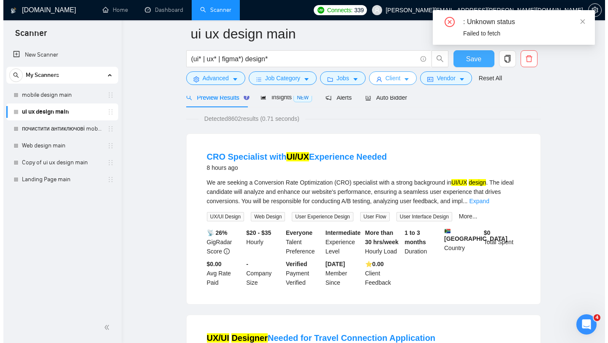
scroll to position [40, 0]
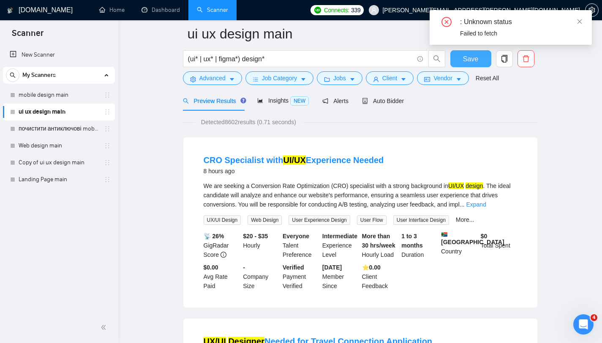
click at [472, 59] on span "Save" at bounding box center [470, 59] width 15 height 11
click at [201, 79] on span "Advanced" at bounding box center [212, 77] width 26 height 9
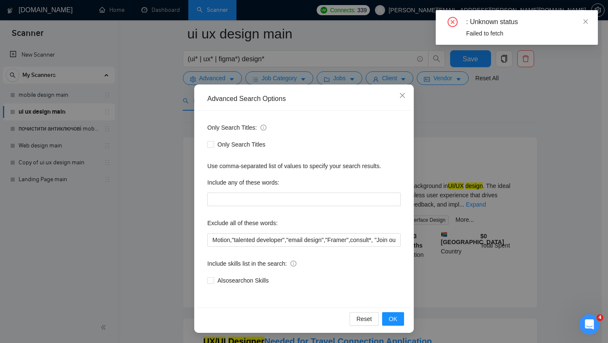
scroll to position [8, 0]
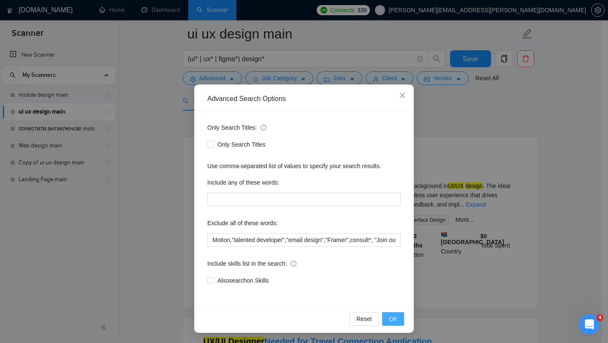
click at [391, 259] on span "OK" at bounding box center [393, 318] width 8 height 9
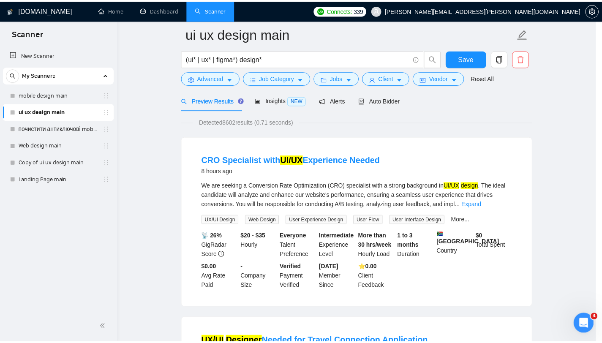
scroll to position [0, 0]
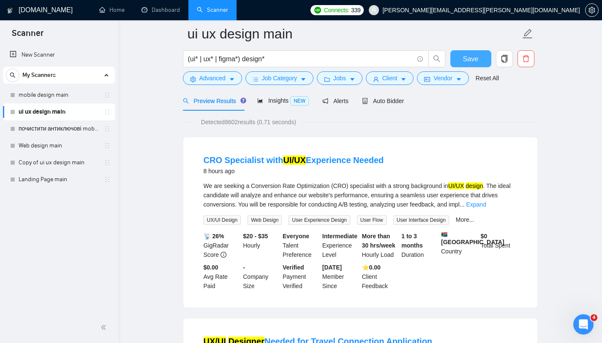
click at [473, 64] on span "Save" at bounding box center [470, 59] width 15 height 11
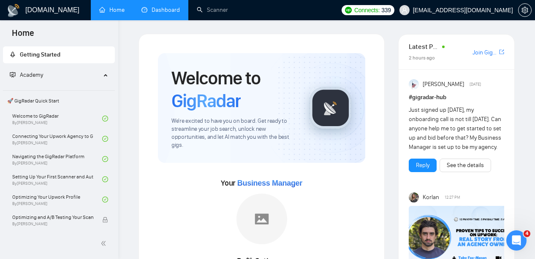
click at [166, 11] on link "Dashboard" at bounding box center [161, 9] width 38 height 7
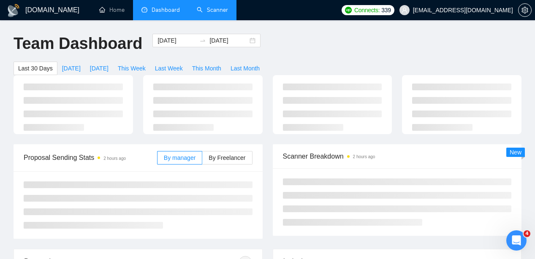
click at [218, 6] on link "Scanner" at bounding box center [212, 9] width 31 height 7
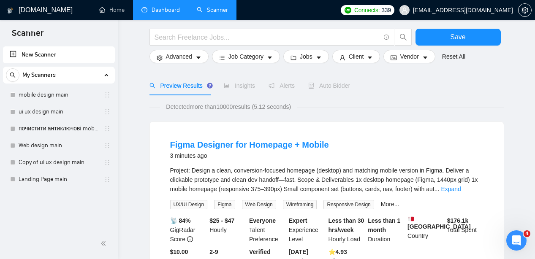
scroll to position [38, 0]
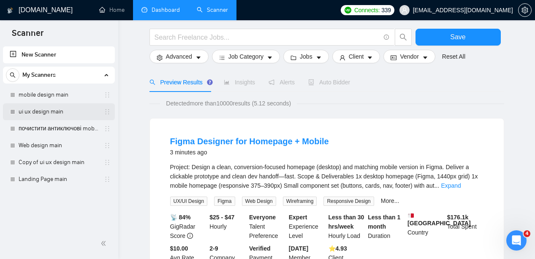
click at [35, 110] on link "ui ux design main" at bounding box center [59, 111] width 80 height 17
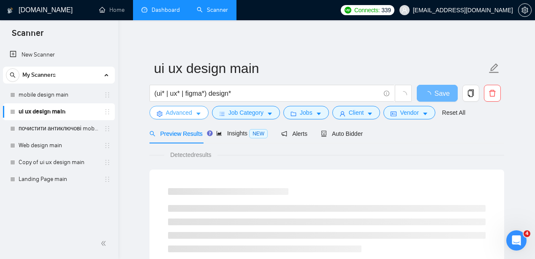
click at [200, 112] on icon "caret-down" at bounding box center [199, 114] width 6 height 6
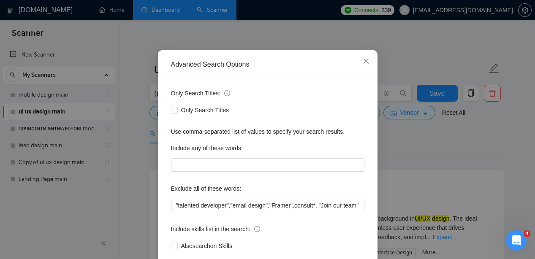
scroll to position [44, 0]
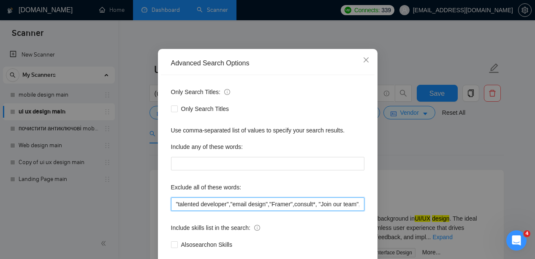
click at [174, 203] on input ""talented developer","email design","Framer",consult*, "Join our team", bot, ur…" at bounding box center [267, 205] width 193 height 14
paste input "Снимок экрана [DATE] 16.55.36"
paste input ""motion designer""
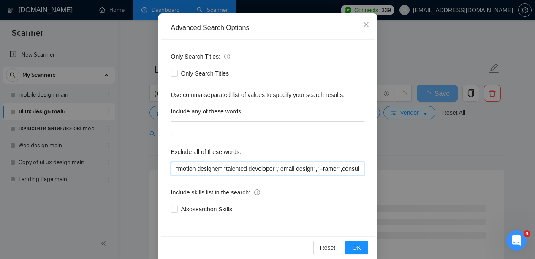
scroll to position [92, 0]
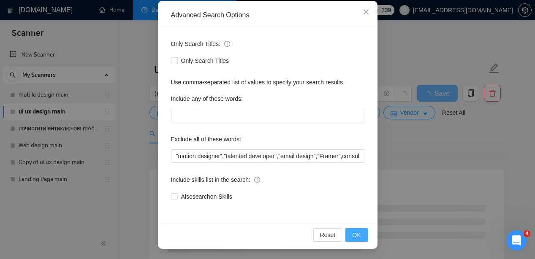
click at [362, 233] on button "OK" at bounding box center [357, 236] width 22 height 14
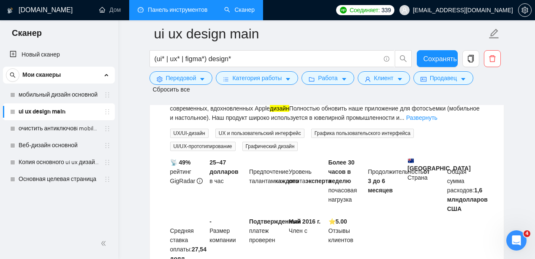
scroll to position [708, 0]
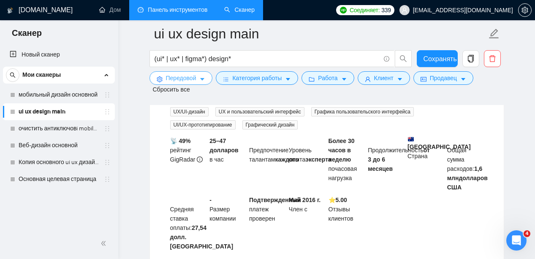
click at [171, 77] on font "Передовой" at bounding box center [181, 78] width 30 height 7
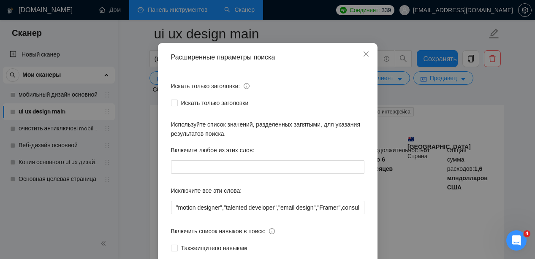
scroll to position [27, 0]
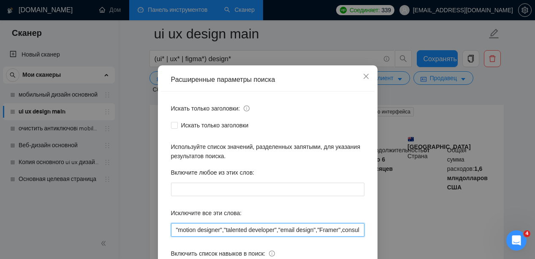
click at [176, 230] on input ""motion designer","talented developer","email design","Framer",consult*, "Join …" at bounding box center [267, 230] width 193 height 14
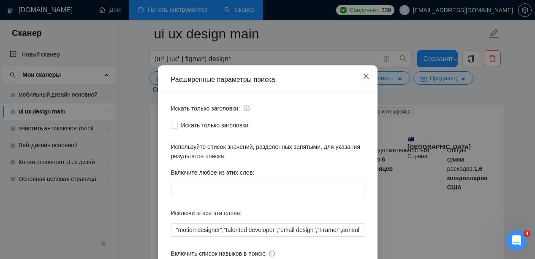
click at [365, 78] on icon "закрывать" at bounding box center [366, 76] width 7 height 7
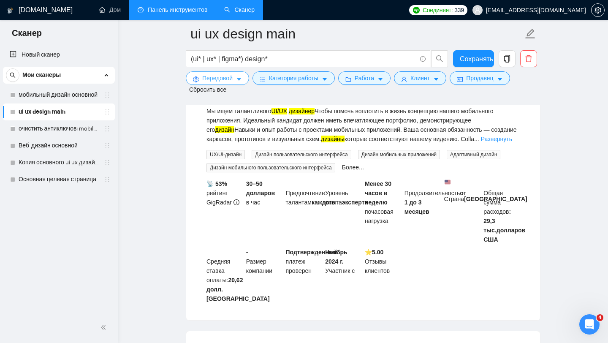
scroll to position [1399, 0]
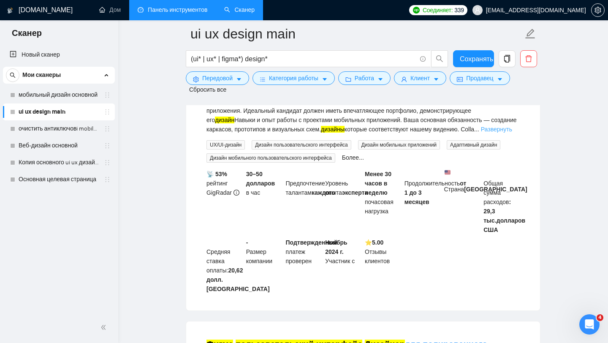
click at [481, 133] on font "Развернуть" at bounding box center [496, 129] width 31 height 7
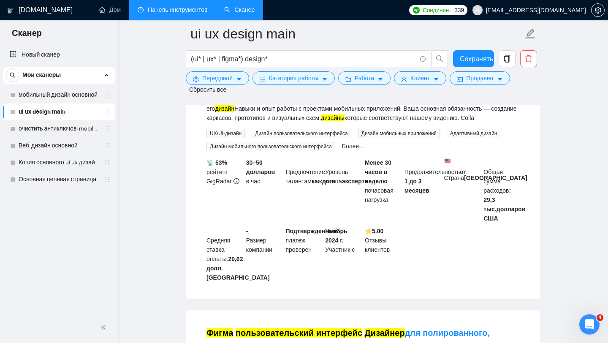
scroll to position [1412, 0]
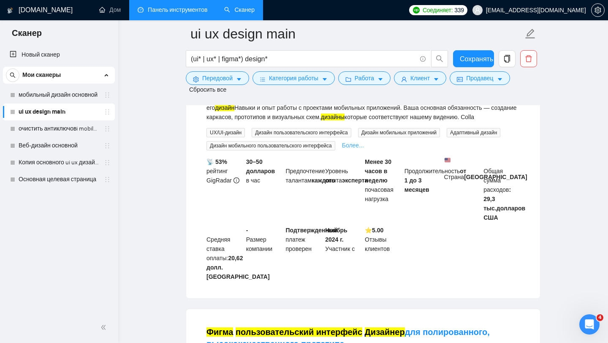
click at [364, 149] on font "Более..." at bounding box center [353, 145] width 22 height 7
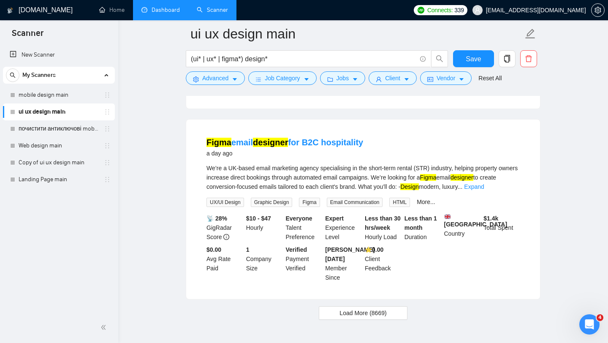
scroll to position [1722, 0]
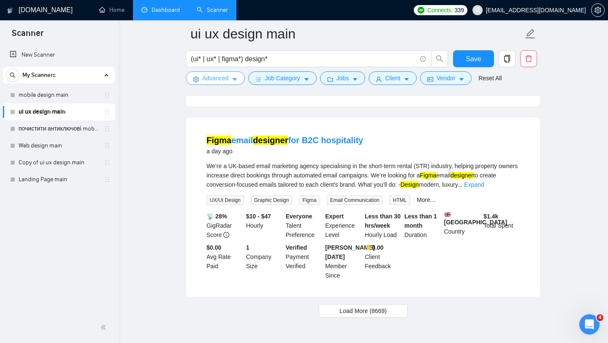
click at [235, 79] on icon "caret-down" at bounding box center [235, 80] width 4 height 3
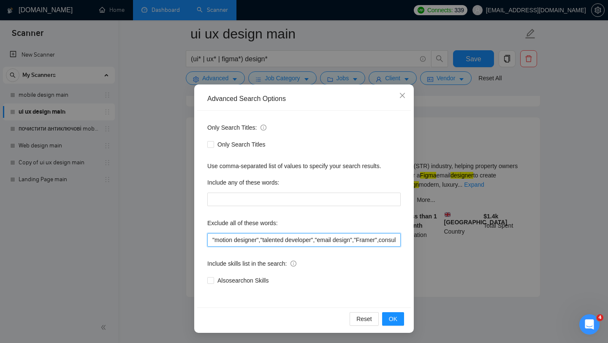
click at [357, 247] on input ""motion designer","talented developer","email design","Framer",consult*, "Join …" at bounding box center [303, 240] width 193 height 14
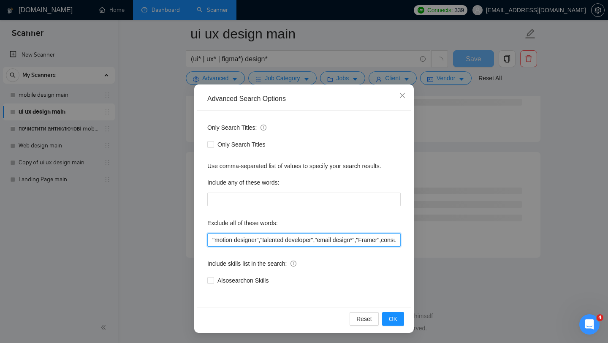
scroll to position [1066, 0]
click at [394, 259] on span "OK" at bounding box center [393, 318] width 8 height 9
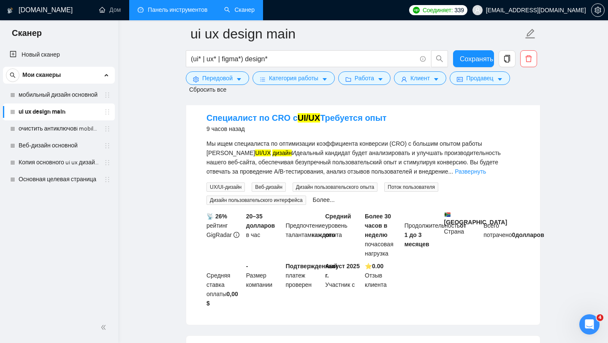
scroll to position [84, 0]
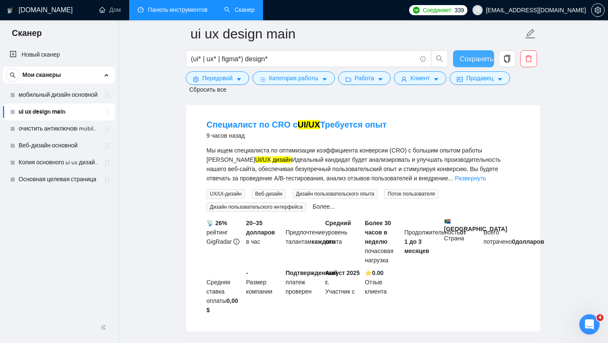
click at [471, 59] on font "Сохранять" at bounding box center [476, 58] width 33 height 7
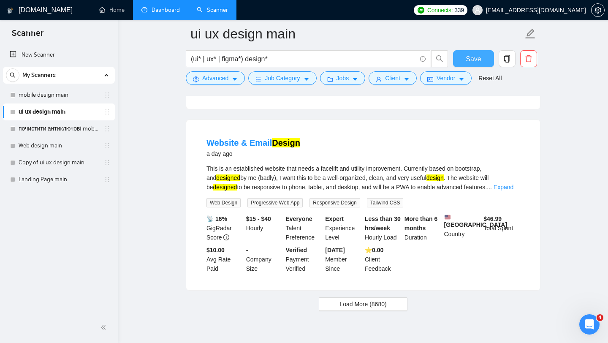
scroll to position [1709, 0]
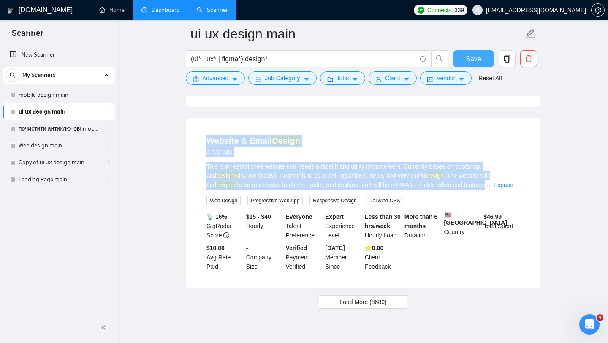
drag, startPoint x: 201, startPoint y: 141, endPoint x: 489, endPoint y: 193, distance: 293.2
click at [489, 193] on li "Website & Email Design a day ago This is an established website that needs a fa…" at bounding box center [363, 203] width 334 height 150
copy li "Website & Email Design a day ago This is an established website that needs a fa…"
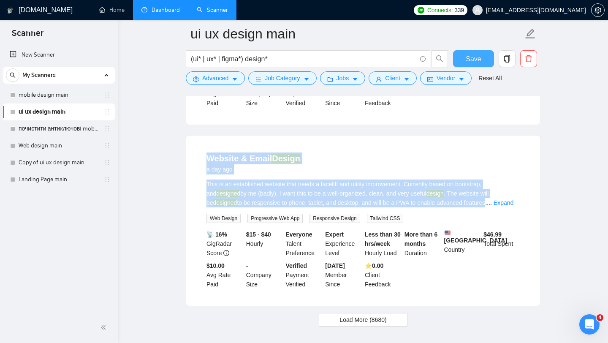
click at [362, 158] on div "Website & Email Design a day ago" at bounding box center [363, 163] width 313 height 22
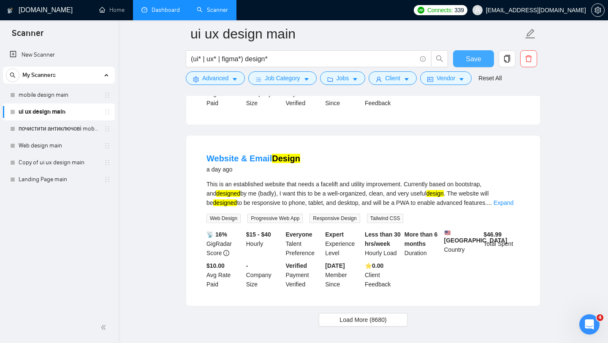
scroll to position [1698, 0]
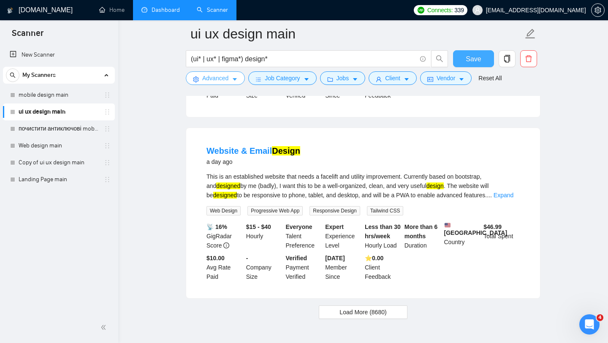
click at [226, 81] on span "Advanced" at bounding box center [215, 77] width 26 height 9
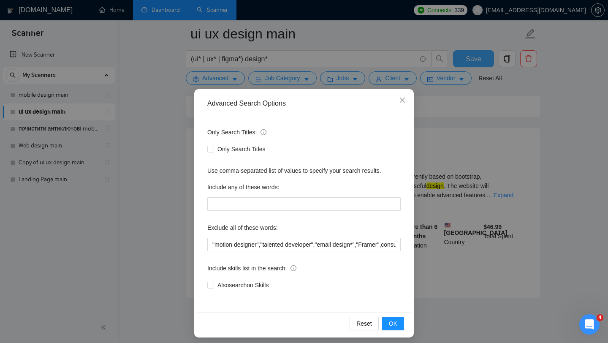
scroll to position [3, 0]
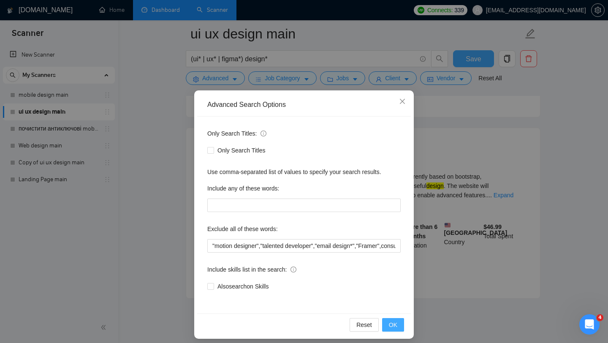
click at [392, 259] on span "OK" at bounding box center [393, 324] width 8 height 9
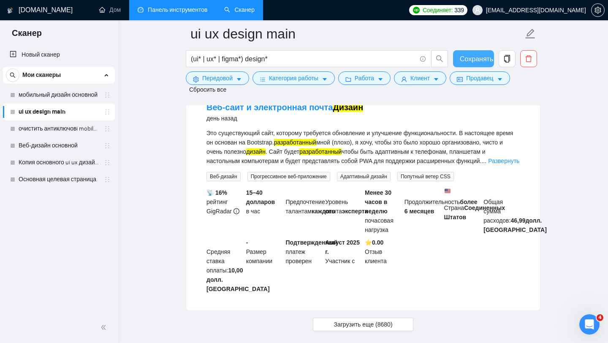
scroll to position [2421, 0]
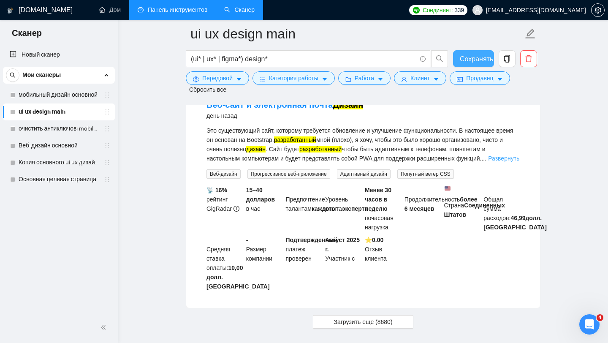
click at [488, 162] on font "Развернуть" at bounding box center [503, 158] width 31 height 7
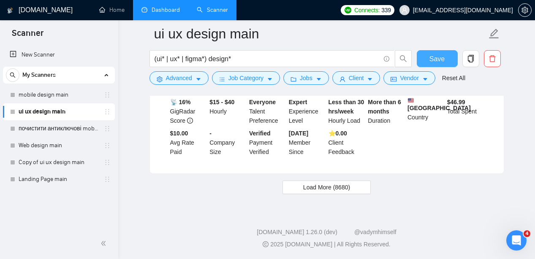
scroll to position [1843, 0]
click at [199, 81] on icon "caret-down" at bounding box center [198, 80] width 4 height 3
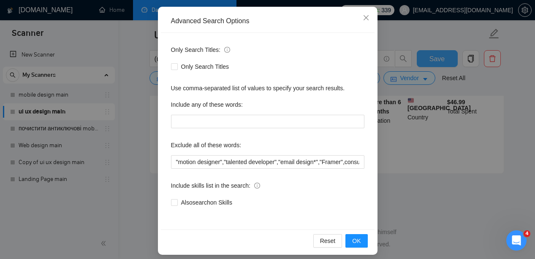
scroll to position [88, 0]
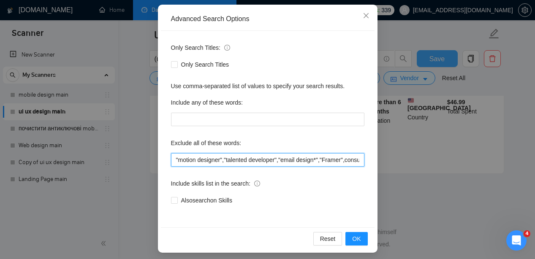
click at [326, 160] on input ""motion designer","talented developer","email design*","Framer",consult*, "Join…" at bounding box center [267, 160] width 193 height 14
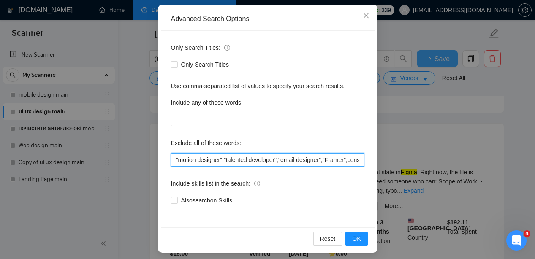
scroll to position [1834, 0]
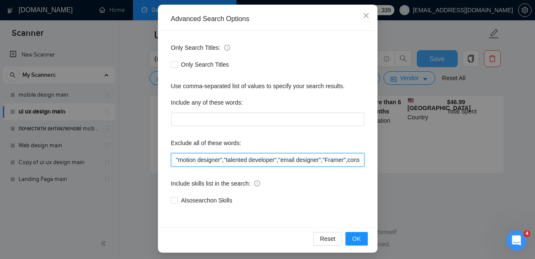
paste input ""email design", "email template", "email campaign", "email marketing""
drag, startPoint x: 177, startPoint y: 160, endPoint x: 411, endPoint y: 156, distance: 234.0
click at [411, 156] on div "Advanced Search Options Only Search Titles: Only Search Titles Use comma-separa…" at bounding box center [267, 129] width 535 height 259
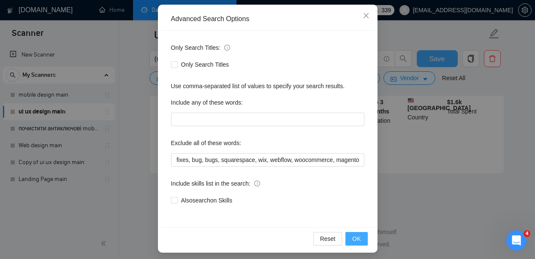
scroll to position [0, 0]
click at [358, 238] on span "OK" at bounding box center [356, 238] width 8 height 9
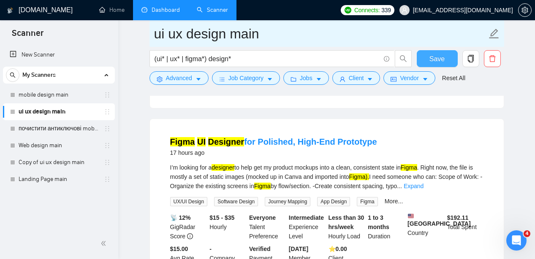
scroll to position [1135, 0]
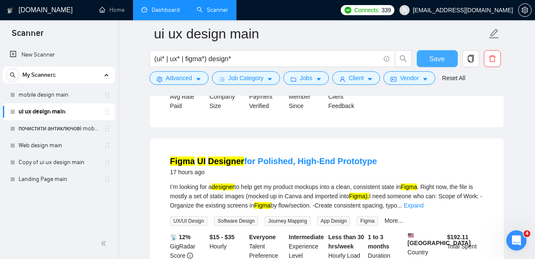
click at [440, 54] on span "Save" at bounding box center [437, 59] width 15 height 11
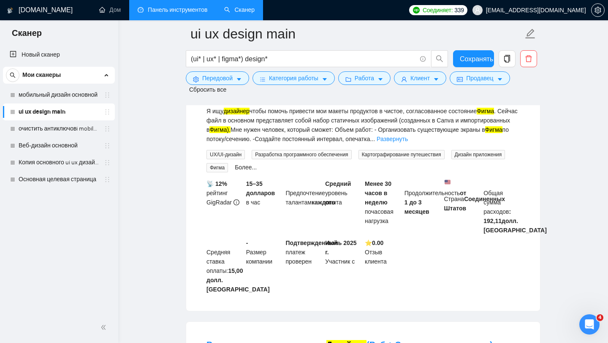
scroll to position [1671, 0]
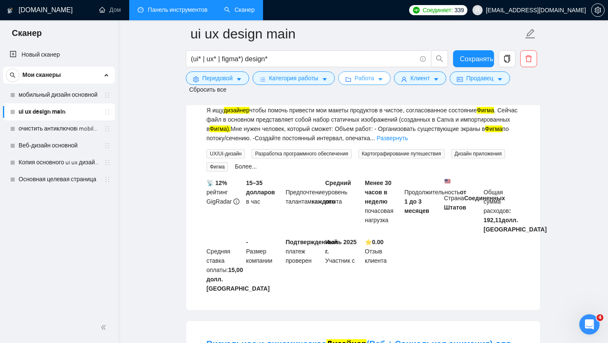
click at [364, 80] on font "Работа" at bounding box center [364, 78] width 19 height 7
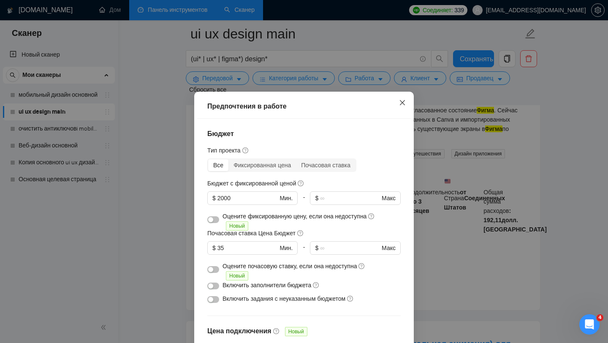
click at [410, 109] on span "Закрывать" at bounding box center [402, 103] width 23 height 23
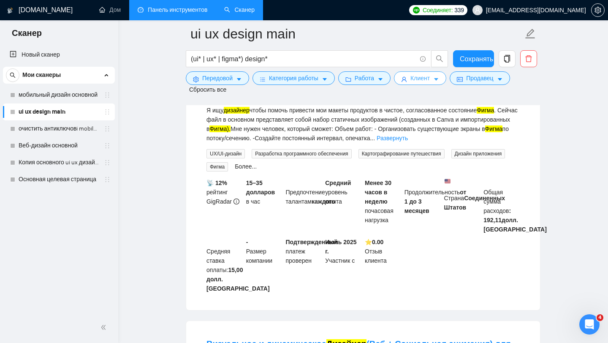
click at [425, 84] on button "Клиент" at bounding box center [420, 78] width 52 height 14
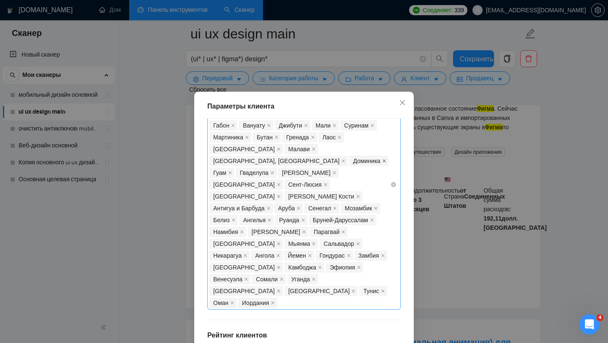
scroll to position [127, 0]
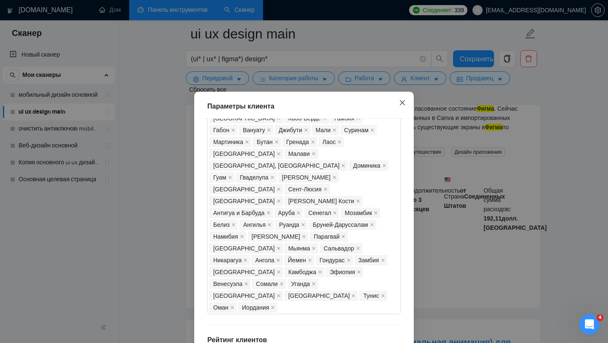
click at [405, 100] on icon "закрывать" at bounding box center [402, 102] width 7 height 7
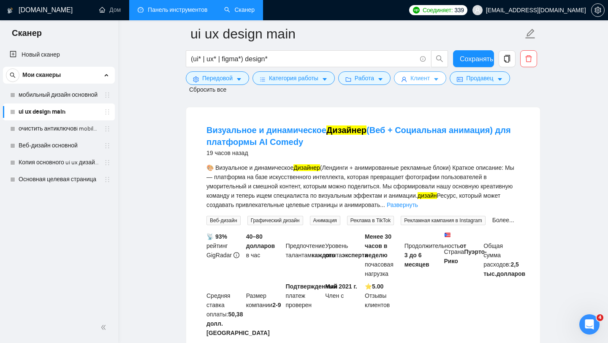
scroll to position [1891, 0]
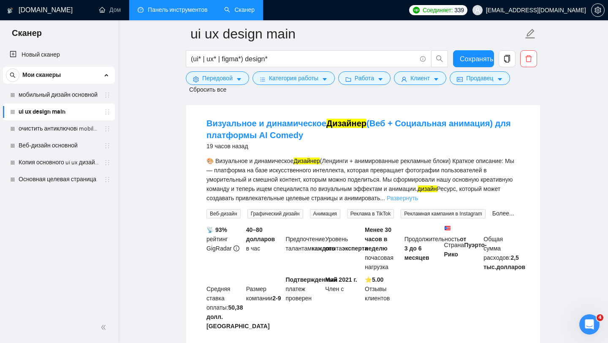
click at [418, 201] on font "Развернуть" at bounding box center [402, 198] width 31 height 7
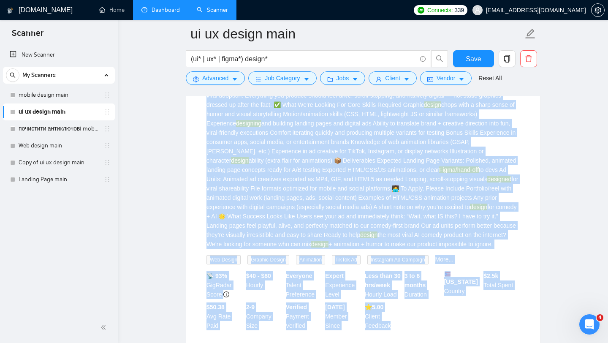
scroll to position [1540, 0]
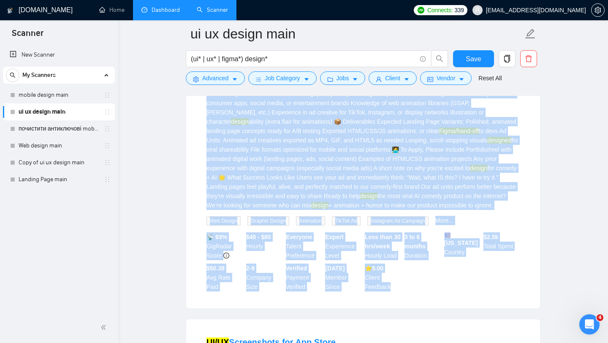
drag, startPoint x: 203, startPoint y: 100, endPoint x: 407, endPoint y: 222, distance: 238.1
click at [407, 222] on li "Visual & Motion Designer (Web + Social Animation) for AI Comedy Platform 19 hou…" at bounding box center [363, 111] width 334 height 373
copy li "Visual & Motion Designer (Web + Social Animation) for AI Comedy Platform 19 hou…"
click at [235, 81] on icon "caret-down" at bounding box center [235, 79] width 6 height 6
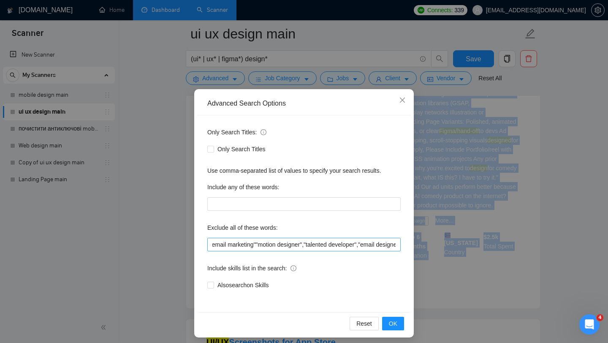
scroll to position [0, 139]
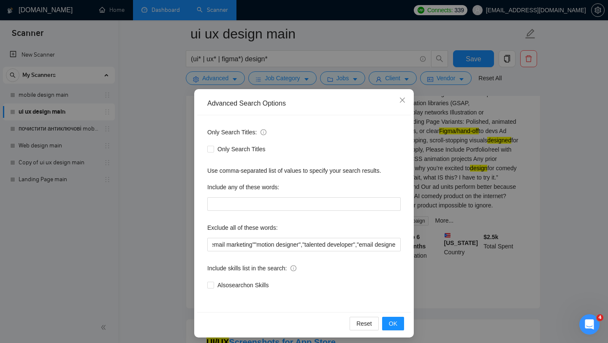
click at [347, 48] on div "Advanced Search Options Only Search Titles: Only Search Titles Use comma-separa…" at bounding box center [304, 171] width 608 height 343
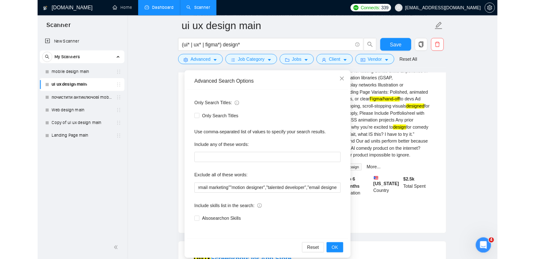
scroll to position [0, 0]
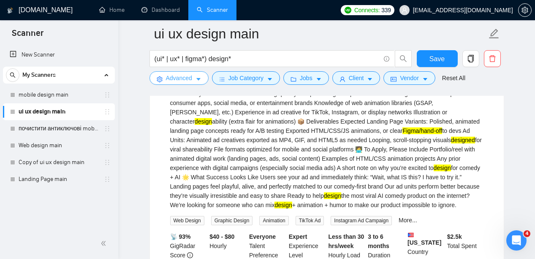
click at [198, 80] on icon "caret-down" at bounding box center [199, 79] width 6 height 6
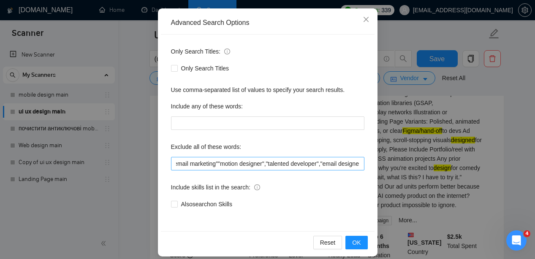
scroll to position [87, 0]
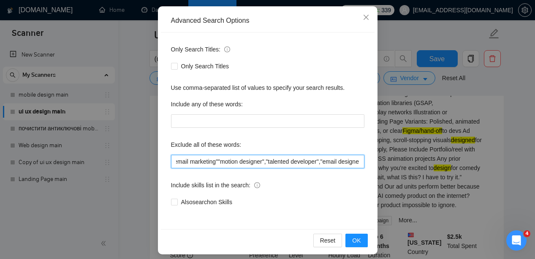
click at [179, 163] on input ""email design", "email template", "email campaign", "email marketing""motion de…" at bounding box center [267, 162] width 193 height 14
paste input ""motion designer","motion design","motion graphics",gif,mp4,"
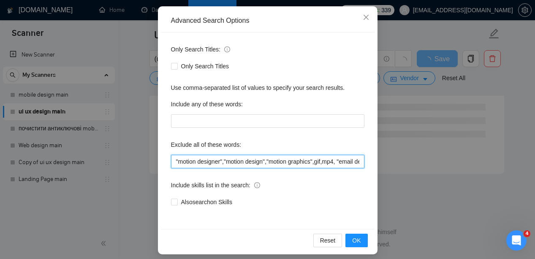
scroll to position [1150, 0]
type input ""motion designer","motion design","motion graphics",gif,mp4, "email design", "e…"
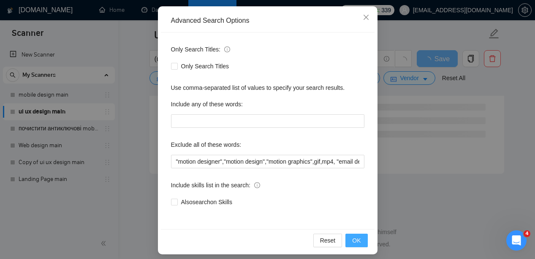
click at [357, 241] on span "OK" at bounding box center [356, 240] width 8 height 9
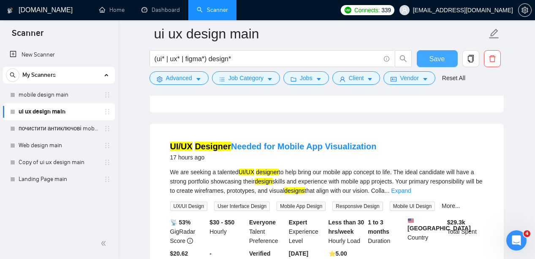
click at [435, 57] on span "Save" at bounding box center [437, 59] width 15 height 11
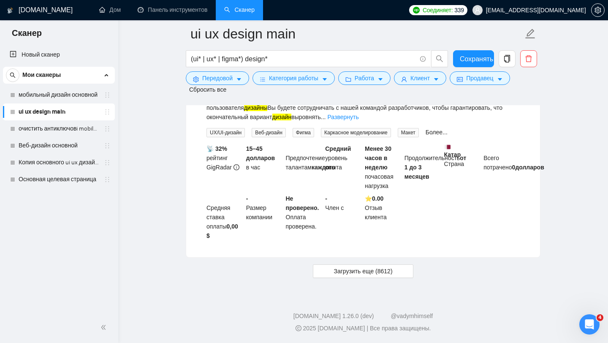
scroll to position [2504, 0]
click at [364, 259] on font "Загрузить еще (8612)" at bounding box center [363, 271] width 59 height 7
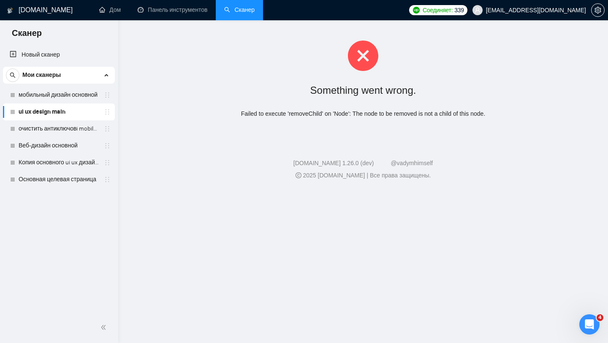
scroll to position [0, 0]
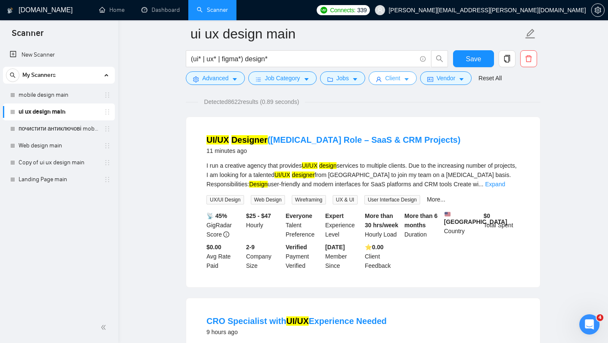
scroll to position [60, 0]
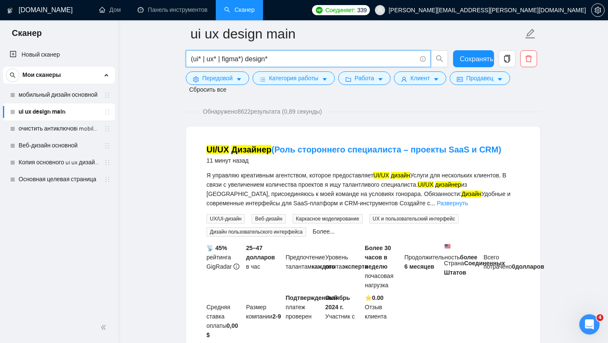
drag, startPoint x: 286, startPoint y: 57, endPoint x: 184, endPoint y: 63, distance: 102.4
click at [184, 63] on div "(ui* | ux* | figma*) design*" at bounding box center [317, 60] width 266 height 21
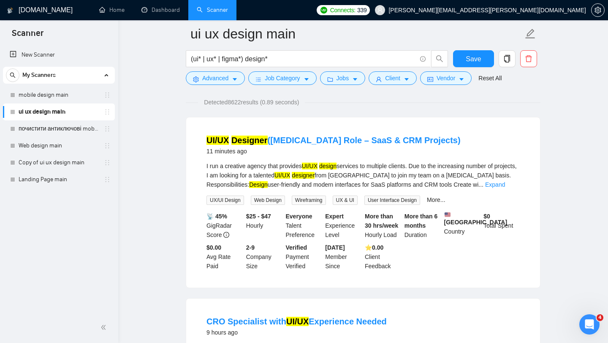
click at [387, 175] on div "I run a creative agency that provides UI/UX design services to multiple clients…" at bounding box center [363, 175] width 313 height 28
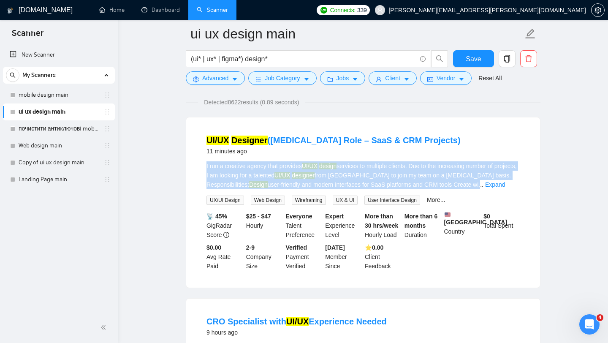
drag, startPoint x: 205, startPoint y: 164, endPoint x: 493, endPoint y: 182, distance: 288.6
click at [493, 182] on li "UI/UX Designer ([MEDICAL_DATA] Role – SaaS & CRM Projects) 11 minutes ago I run…" at bounding box center [363, 203] width 334 height 150
copy div "I run a creative agency that provides UI/UX design services to multiple clients…"
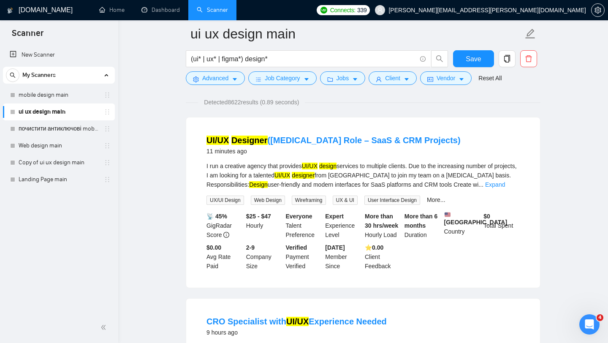
click at [482, 125] on div "UI/UX Designer ([MEDICAL_DATA] Role – SaaS & CRM Projects) 11 minutes ago I run…" at bounding box center [363, 202] width 354 height 170
click at [465, 82] on icon "caret-down" at bounding box center [462, 79] width 6 height 6
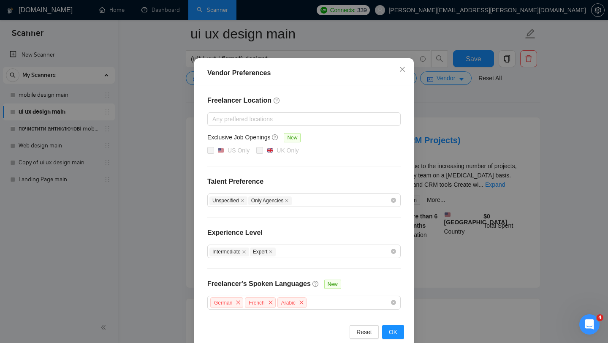
scroll to position [48, 0]
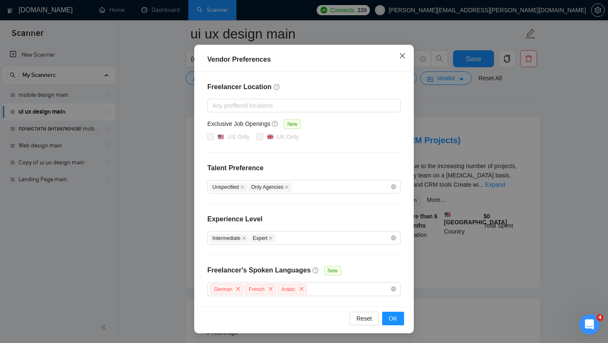
click at [401, 57] on icon "close" at bounding box center [402, 55] width 5 height 5
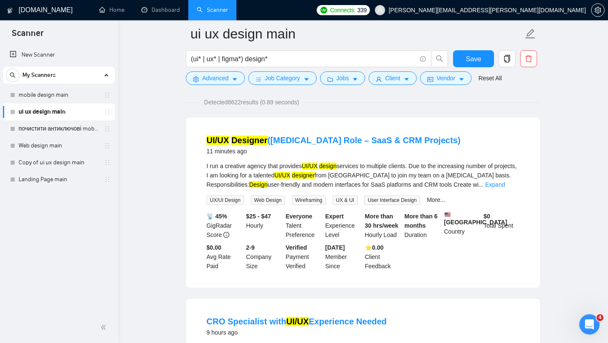
scroll to position [6, 0]
click at [358, 77] on icon "caret-down" at bounding box center [355, 79] width 6 height 6
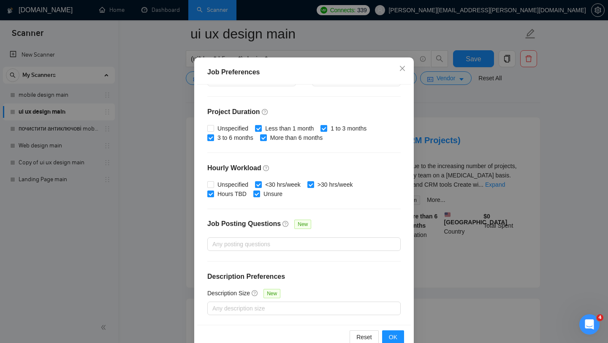
scroll to position [53, 0]
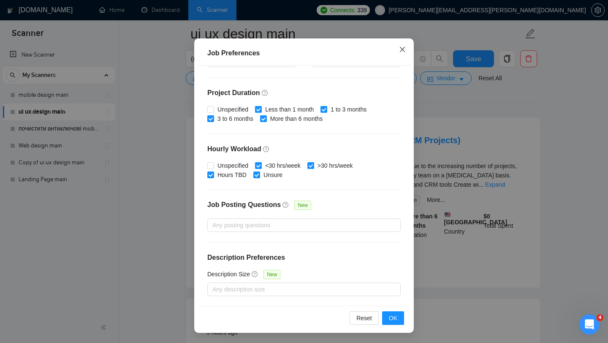
click at [402, 52] on icon "close" at bounding box center [402, 49] width 7 height 7
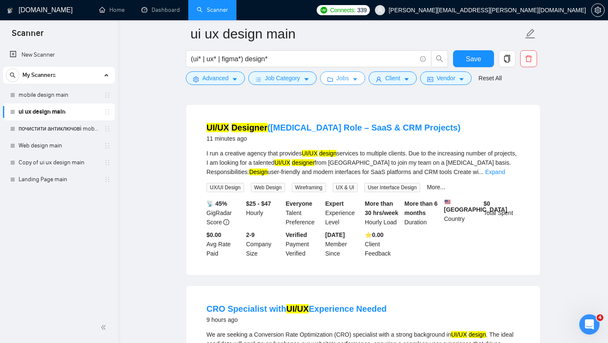
scroll to position [73, 0]
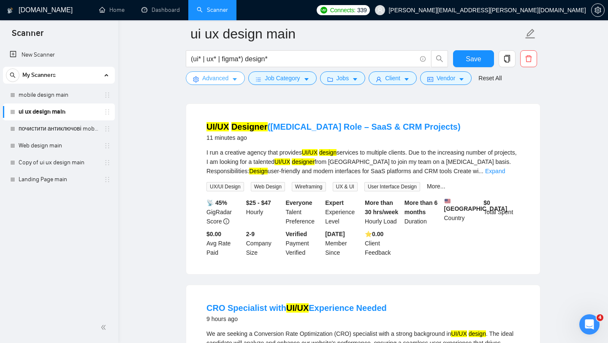
click at [236, 79] on icon "caret-down" at bounding box center [235, 80] width 4 height 3
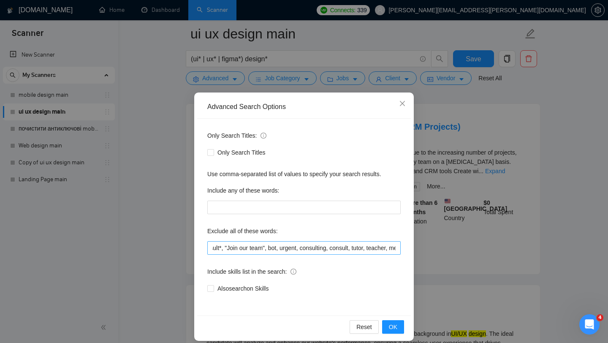
scroll to position [0, 526]
click at [389, 327] on span "OK" at bounding box center [393, 326] width 8 height 9
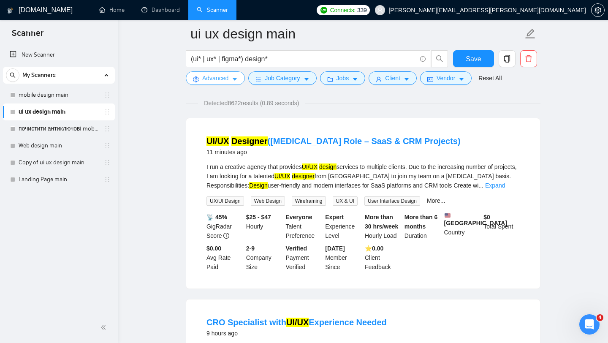
scroll to position [57, 0]
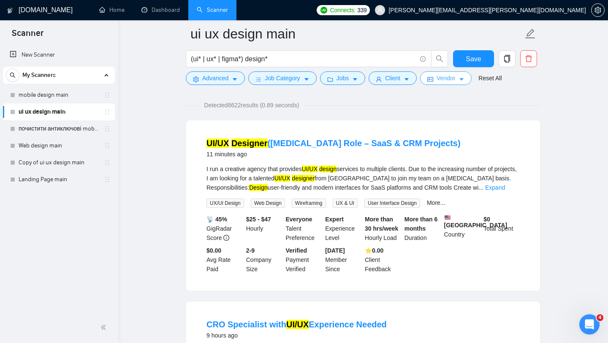
click at [464, 77] on icon "caret-down" at bounding box center [462, 79] width 6 height 6
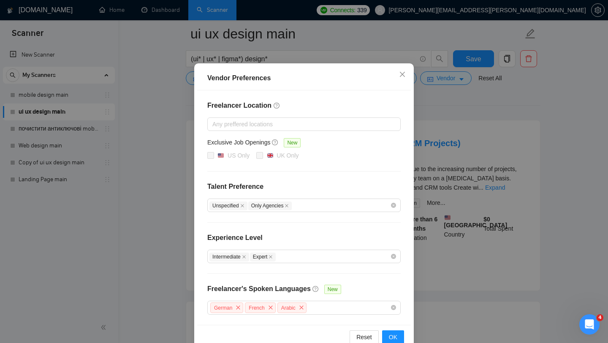
scroll to position [12, 0]
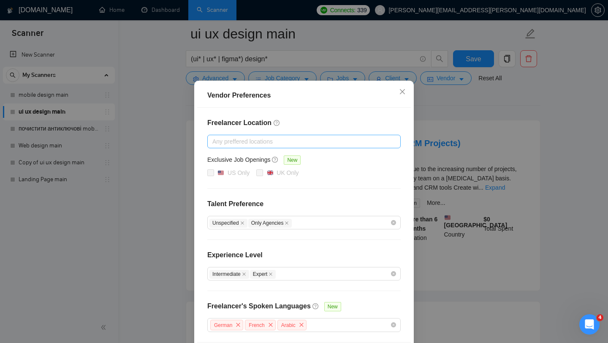
click at [288, 141] on div at bounding box center [300, 141] width 181 height 10
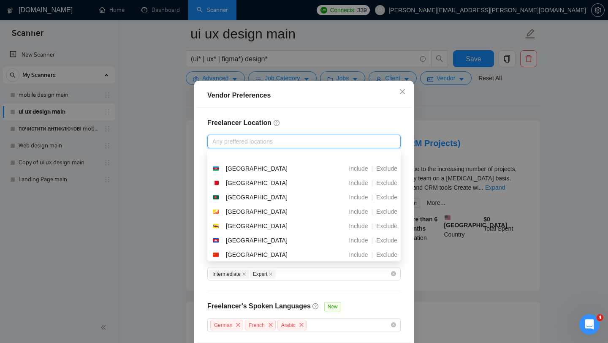
scroll to position [950, 0]
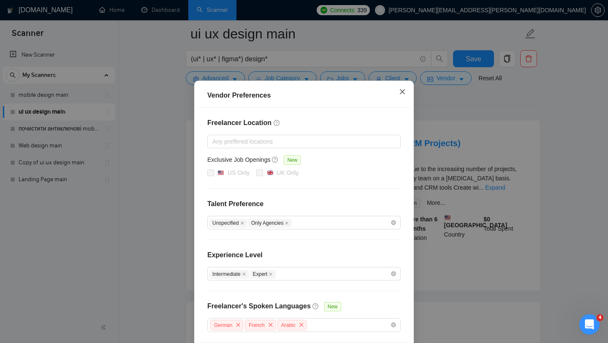
click at [403, 91] on icon "close" at bounding box center [402, 91] width 7 height 7
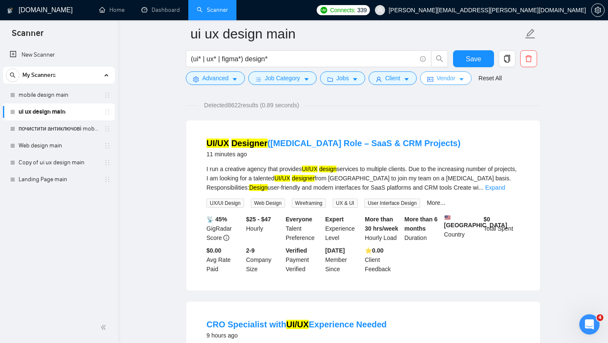
scroll to position [0, 0]
drag, startPoint x: 427, startPoint y: 179, endPoint x: 385, endPoint y: 177, distance: 41.9
click at [385, 177] on div "I run a creative agency that provides UI/UX design services to multiple clients…" at bounding box center [363, 178] width 313 height 28
copy div "to join my team"
click at [223, 81] on span "Advanced" at bounding box center [215, 77] width 26 height 9
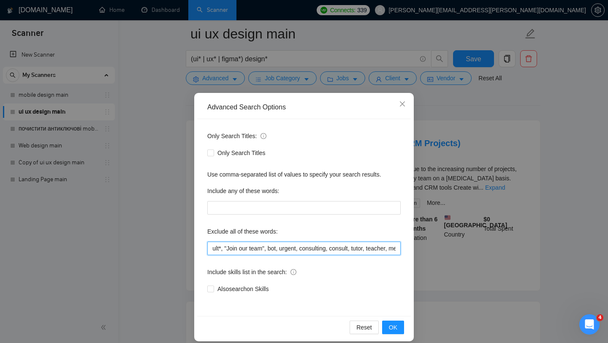
click at [250, 249] on input ""motion designer","motion design","motion graphics",gif,mp4, "email design", "e…" at bounding box center [303, 249] width 193 height 14
paste input "from [GEOGRAPHIC_DATA]" | "based in [GEOGRAPHIC_DATA]"""
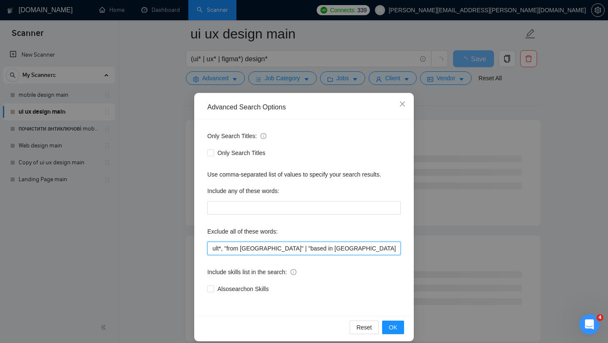
click at [297, 249] on input ""motion designer","motion design","motion graphics",gif,mp4, "email design", "e…" at bounding box center [303, 249] width 193 height 14
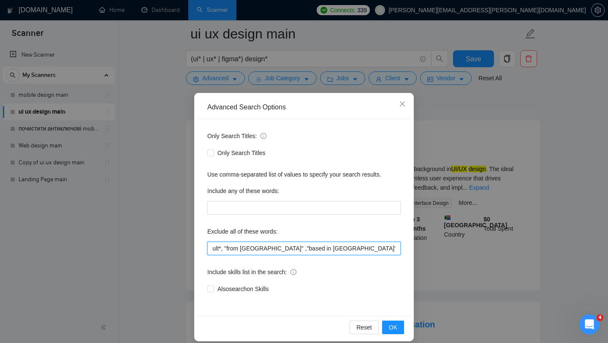
click at [299, 248] on input ""motion designer","motion design","motion graphics",gif,mp4, "email design", "e…" at bounding box center [303, 249] width 193 height 14
click at [208, 249] on input ""motion designer","motion design","motion graphics",gif,mp4, "email design", "e…" at bounding box center [303, 248] width 193 height 14
paste input ""to join my team""
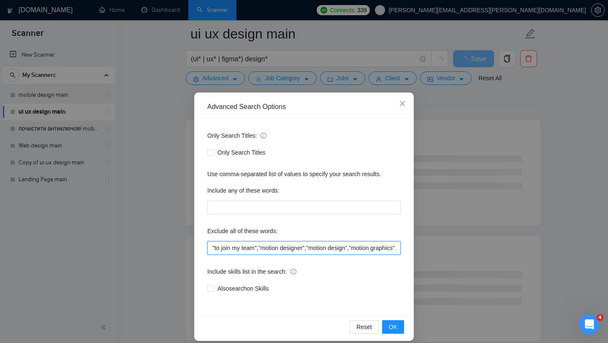
type input ""to join my team","motion designer","motion design","motion graphics",gif,mp4, …"
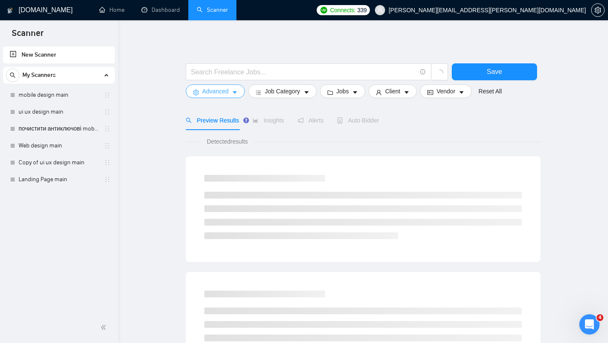
click at [233, 91] on icon "caret-down" at bounding box center [235, 93] width 6 height 6
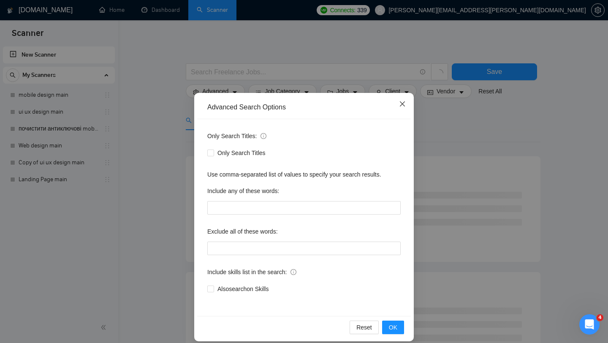
click at [403, 100] on span "Close" at bounding box center [402, 104] width 23 height 23
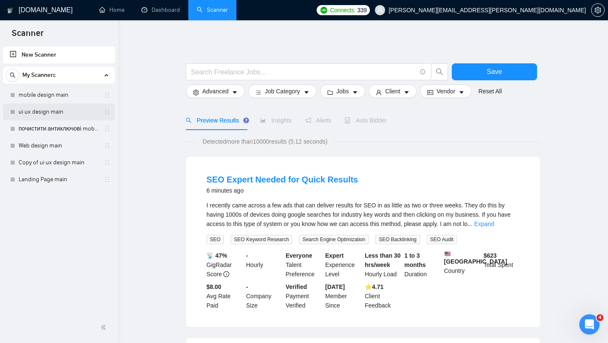
click at [43, 113] on link "ui ux design main" at bounding box center [59, 111] width 80 height 17
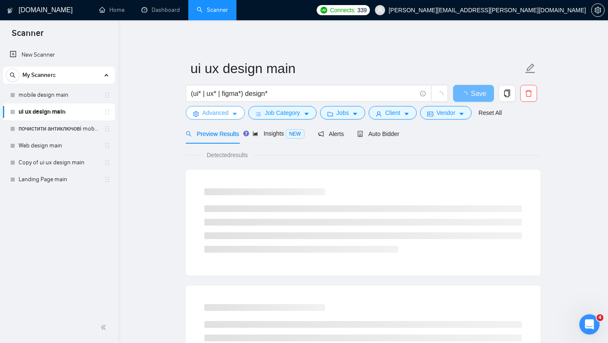
click at [238, 116] on icon "caret-down" at bounding box center [235, 114] width 6 height 6
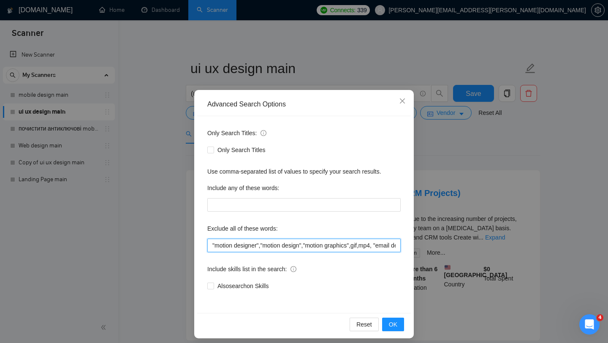
click at [212, 247] on input ""motion designer","motion design","motion graphics",gif,mp4, "email design", "e…" at bounding box center [303, 246] width 193 height 14
paste input ""from [GEOGRAPHIC_DATA]" | "based in [GEOGRAPHIC_DATA]""
paste input "from [GEOGRAPHIC_DATA]" | "based in [GEOGRAPHIC_DATA]"""
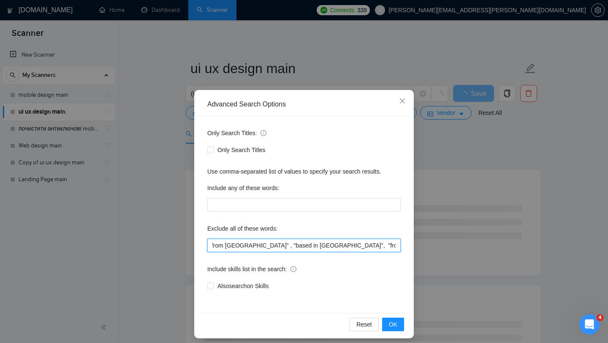
click at [342, 247] on input ""from [GEOGRAPHIC_DATA]" , "based in [GEOGRAPHIC_DATA]", "from [GEOGRAPHIC_DATA…" at bounding box center [303, 246] width 193 height 14
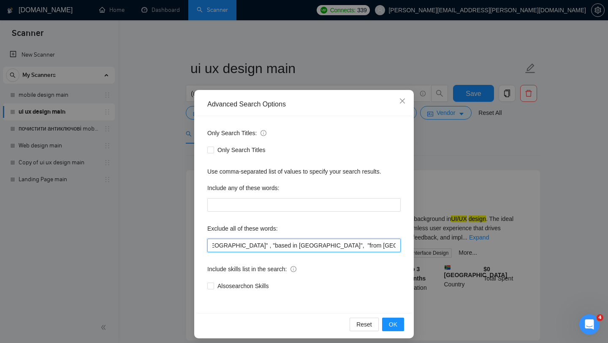
scroll to position [0, 24]
paste input ""to join my team""
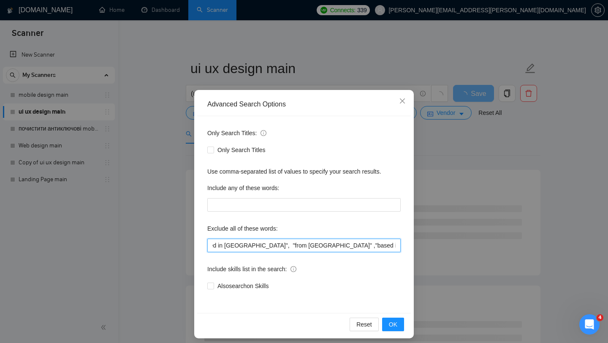
scroll to position [0, 108]
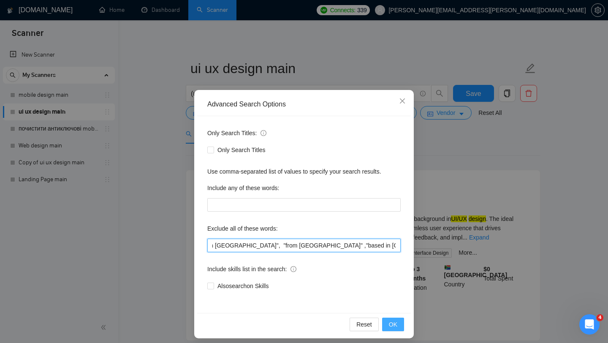
type input ""from [GEOGRAPHIC_DATA]" , "based in [GEOGRAPHIC_DATA]", "from [GEOGRAPHIC_DATA…"
click at [396, 323] on span "OK" at bounding box center [393, 324] width 8 height 9
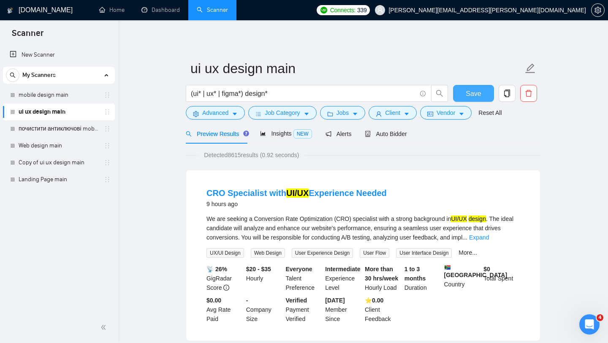
click at [476, 90] on span "Save" at bounding box center [473, 93] width 15 height 11
click at [468, 96] on span "Save" at bounding box center [473, 93] width 15 height 11
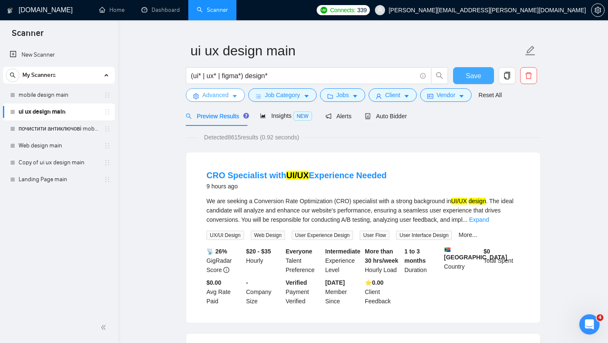
scroll to position [20, 0]
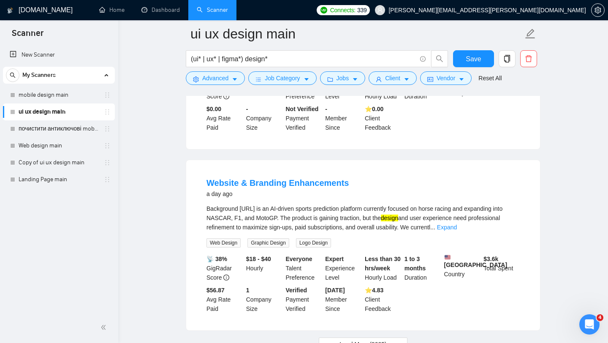
scroll to position [1750, 0]
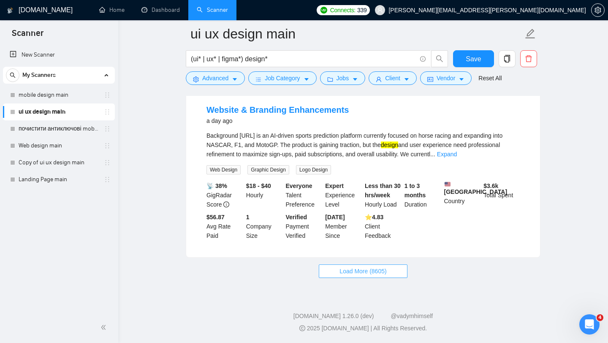
click at [382, 275] on span "Load More (8605)" at bounding box center [363, 271] width 47 height 9
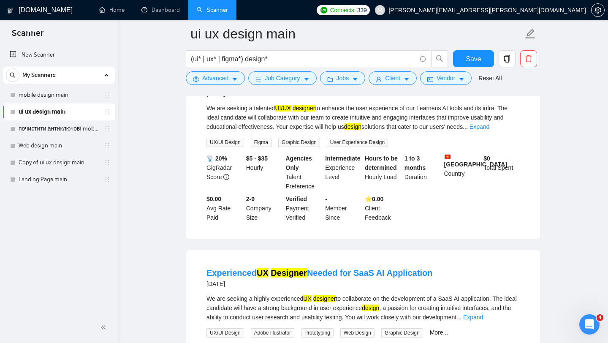
scroll to position [2121, 0]
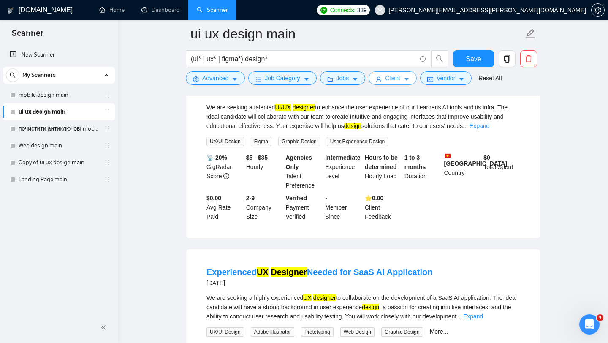
click at [390, 80] on span "Client" at bounding box center [392, 77] width 15 height 9
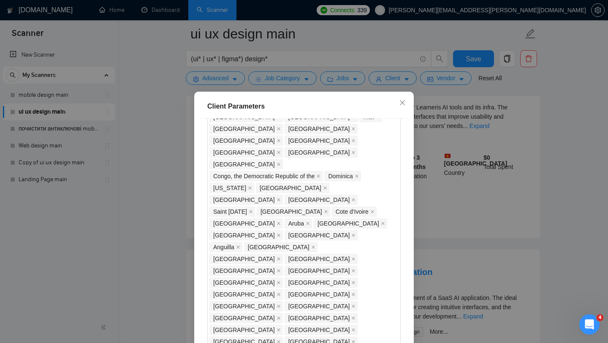
scroll to position [191, 0]
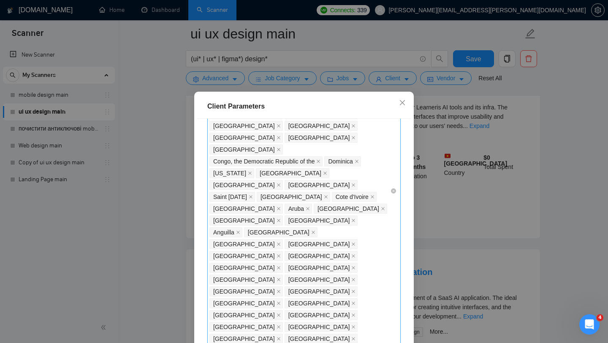
click at [393, 174] on div "Ukraine Russia India Indonesia Kenya Pakistan Palestinian Territories Belarus N…" at bounding box center [303, 191] width 193 height 380
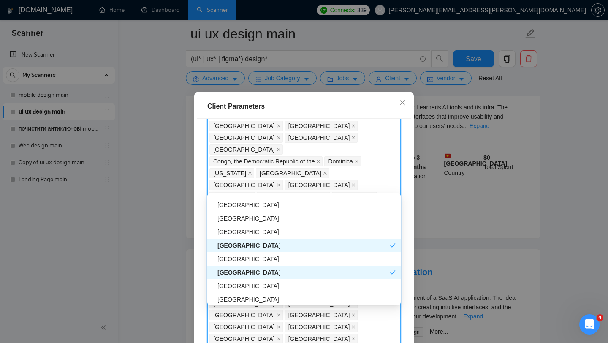
scroll to position [270, 0]
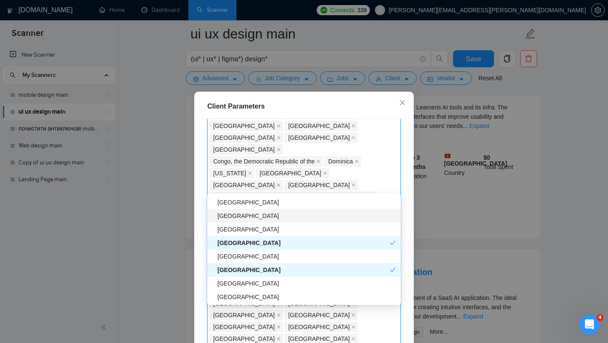
click at [239, 218] on div "[GEOGRAPHIC_DATA]" at bounding box center [307, 215] width 178 height 9
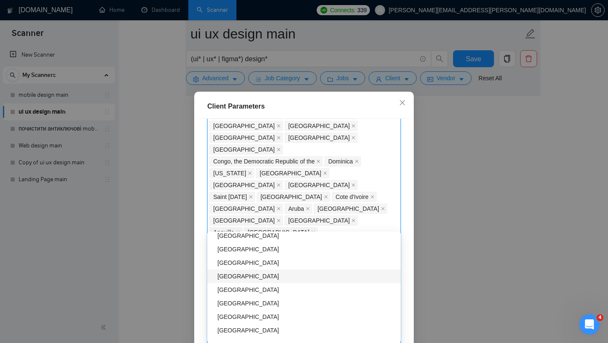
scroll to position [435, 0]
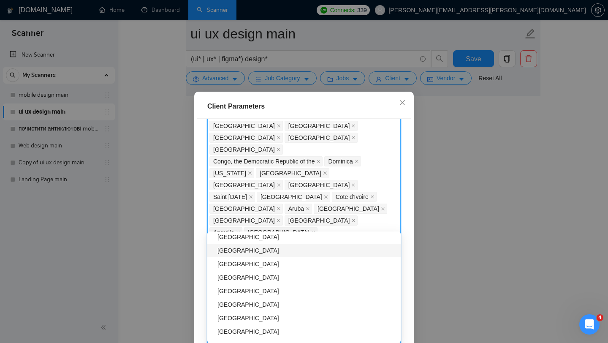
click at [242, 250] on div "[GEOGRAPHIC_DATA]" at bounding box center [307, 250] width 178 height 9
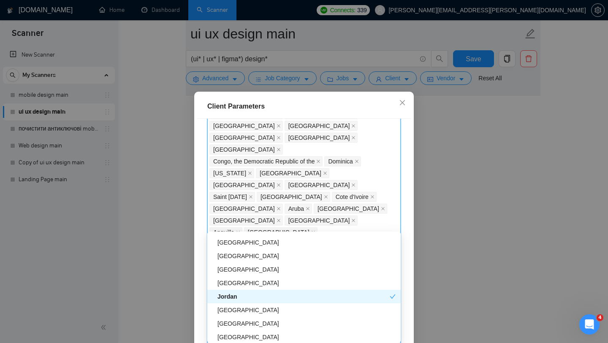
scroll to position [752, 0]
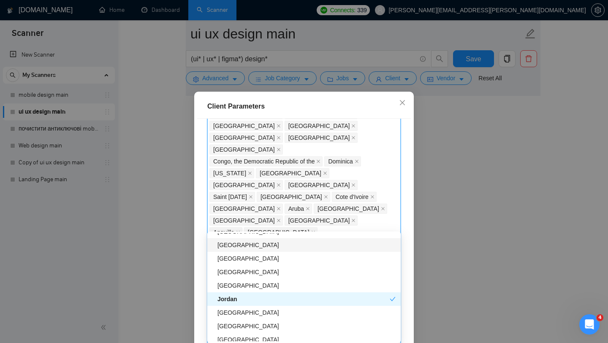
click at [245, 247] on div "[GEOGRAPHIC_DATA]" at bounding box center [307, 244] width 178 height 9
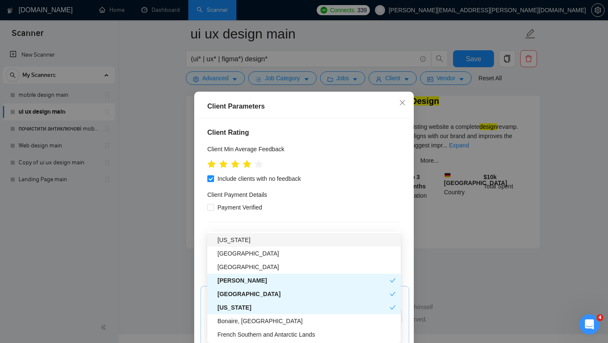
scroll to position [53, 0]
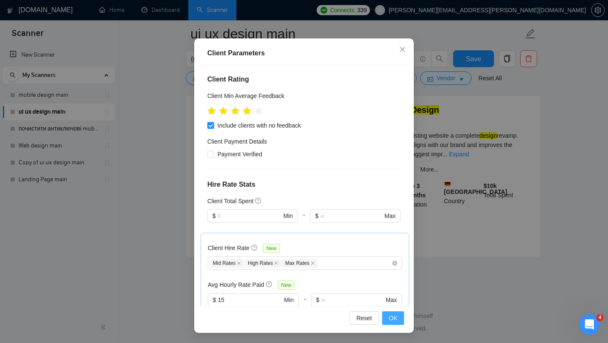
click at [397, 320] on span "OK" at bounding box center [393, 317] width 8 height 9
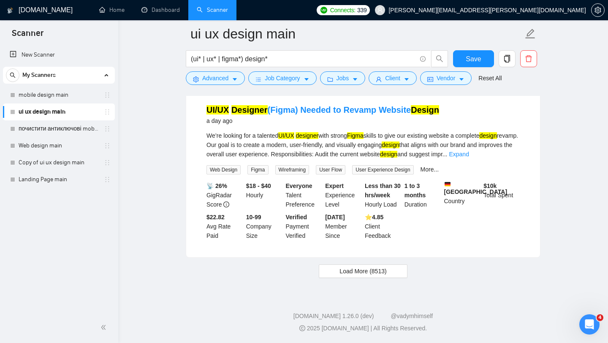
scroll to position [12, 0]
click at [477, 61] on span "Save" at bounding box center [473, 59] width 15 height 11
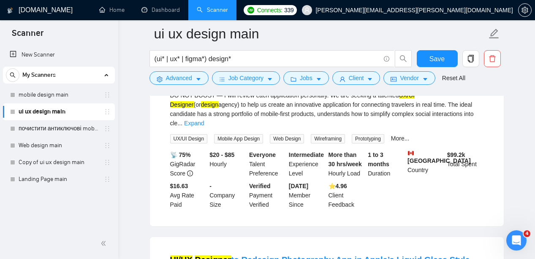
scroll to position [132, 0]
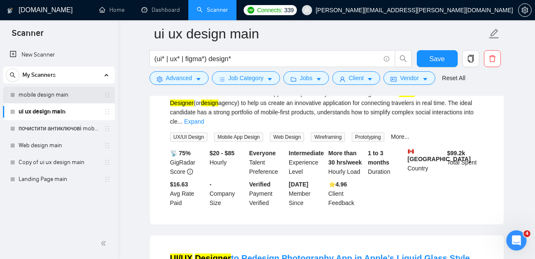
click at [71, 95] on link "mobile design main" at bounding box center [59, 95] width 80 height 17
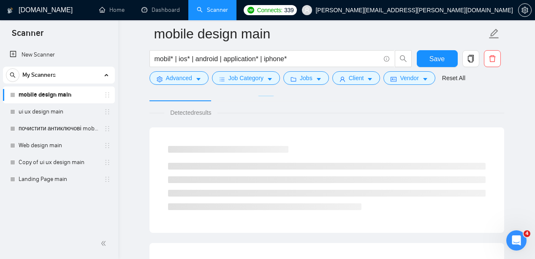
scroll to position [132, 0]
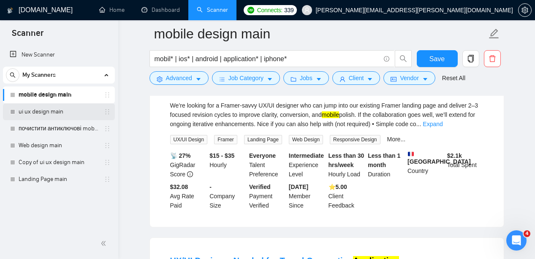
click at [52, 112] on link "ui ux design main" at bounding box center [59, 111] width 80 height 17
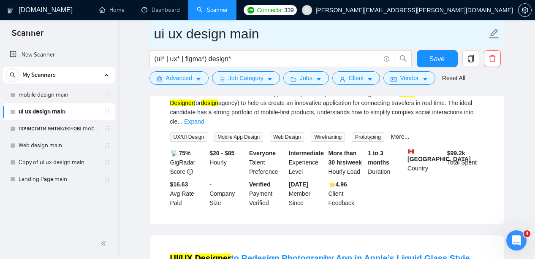
click at [491, 36] on icon "edit" at bounding box center [494, 33] width 11 height 11
type input "ui ux design Шаблон"
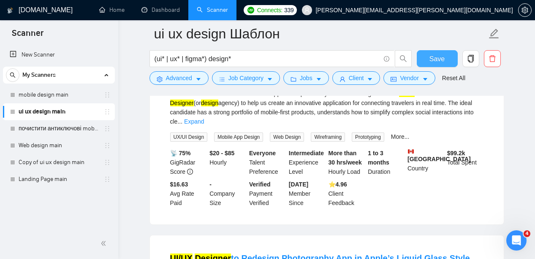
click at [443, 59] on span "Save" at bounding box center [437, 59] width 15 height 11
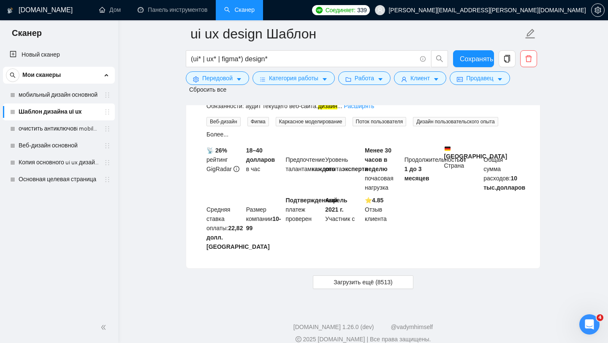
scroll to position [2500, 0]
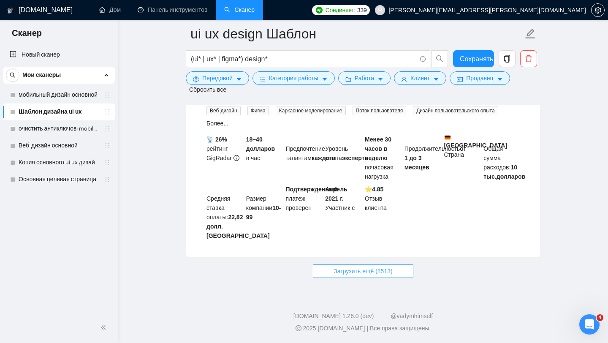
click at [350, 259] on font "Загрузить ещё (8513)" at bounding box center [363, 271] width 59 height 7
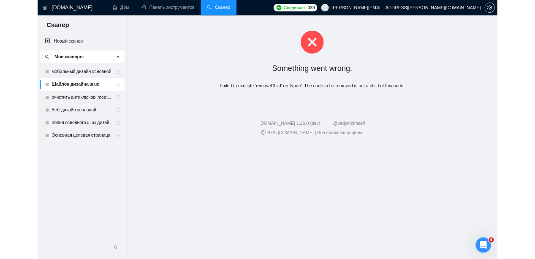
scroll to position [0, 0]
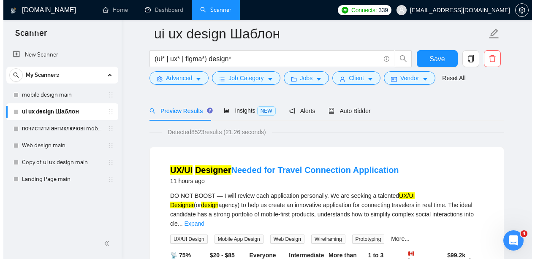
scroll to position [44, 0]
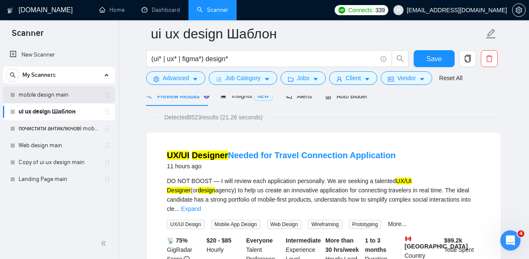
click at [57, 95] on link "mobile design main" at bounding box center [59, 95] width 80 height 17
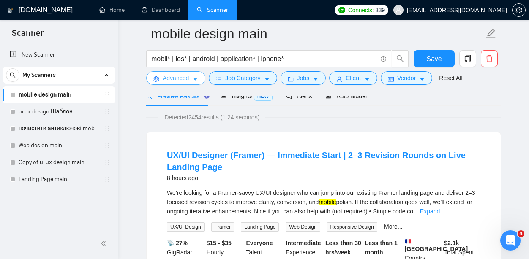
click at [193, 81] on icon "caret-down" at bounding box center [195, 79] width 6 height 6
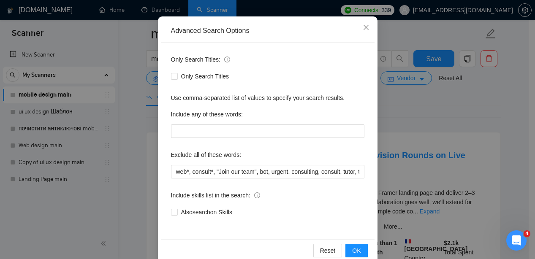
scroll to position [79, 0]
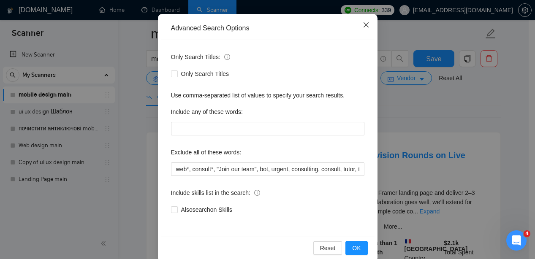
click at [363, 22] on icon "close" at bounding box center [366, 25] width 7 height 7
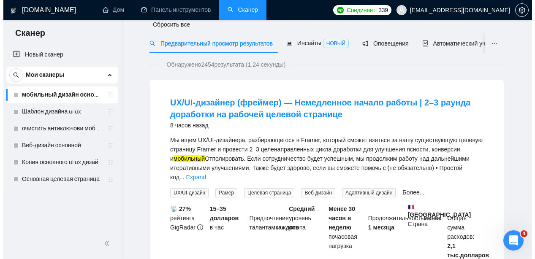
scroll to position [0, 0]
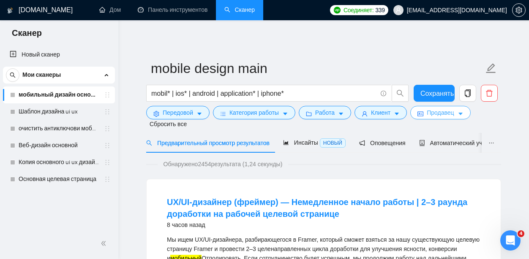
click at [451, 112] on font "Продавец" at bounding box center [440, 112] width 27 height 7
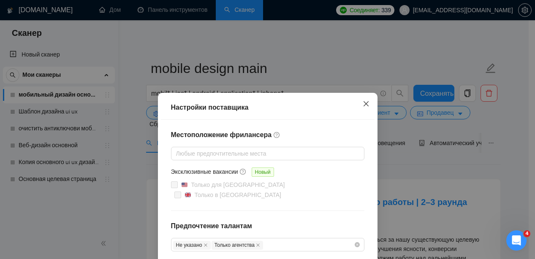
click at [363, 102] on icon "закрывать" at bounding box center [366, 104] width 7 height 7
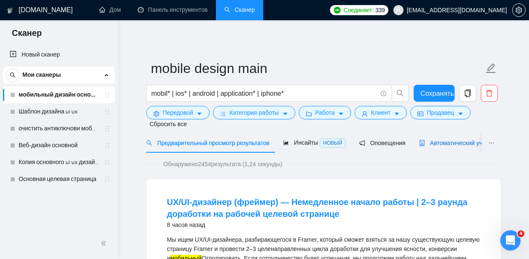
click at [446, 142] on font "Автоматический участник торгов" at bounding box center [475, 143] width 90 height 7
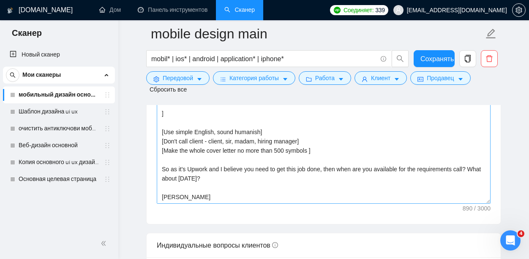
scroll to position [37, 0]
click at [56, 110] on link "Шаблон дизайна ui ux" at bounding box center [59, 111] width 80 height 17
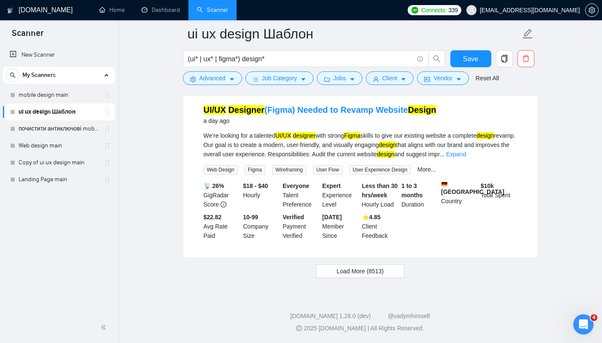
scroll to position [1750, 0]
click at [346, 259] on span "Load More (8513)" at bounding box center [360, 271] width 47 height 9
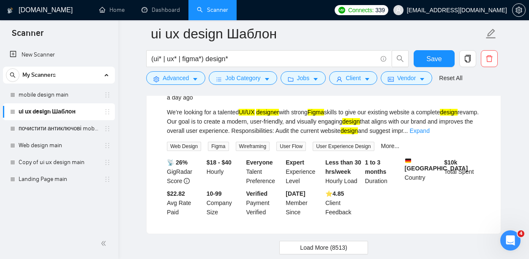
scroll to position [1755, 0]
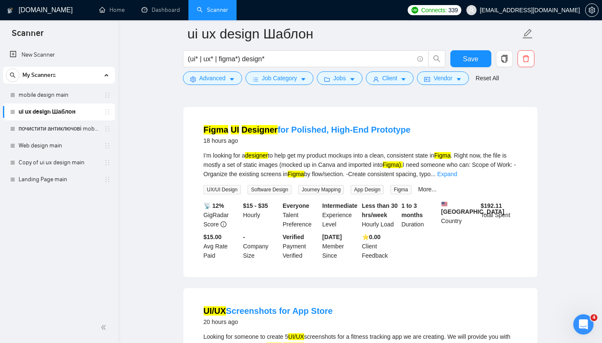
scroll to position [980, 0]
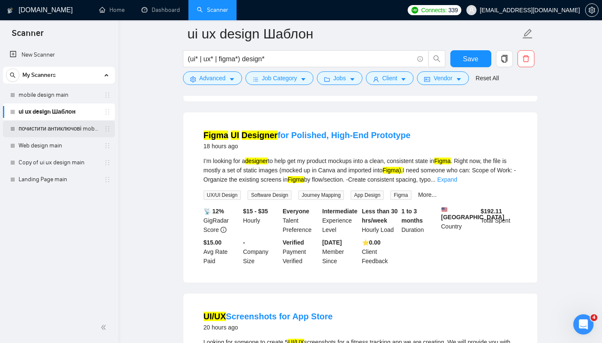
click at [62, 131] on link "почистити антиключові mobile design main" at bounding box center [59, 128] width 80 height 17
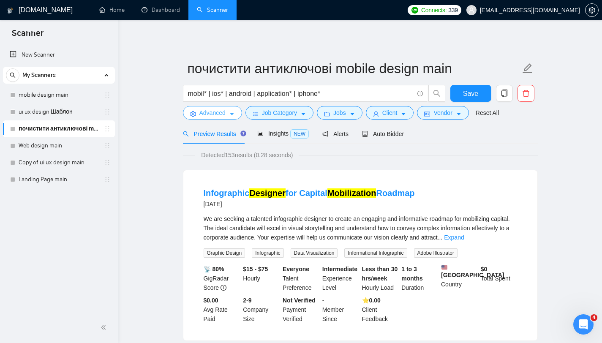
click at [202, 112] on span "Advanced" at bounding box center [212, 112] width 26 height 9
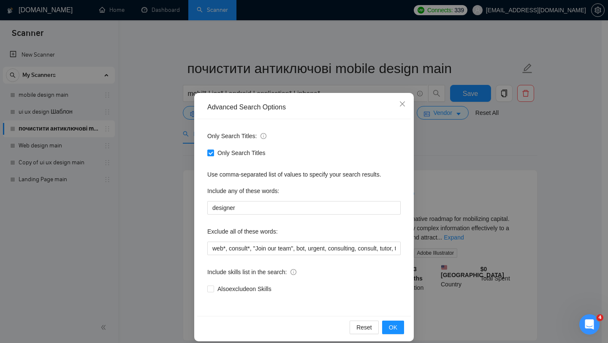
scroll to position [8, 0]
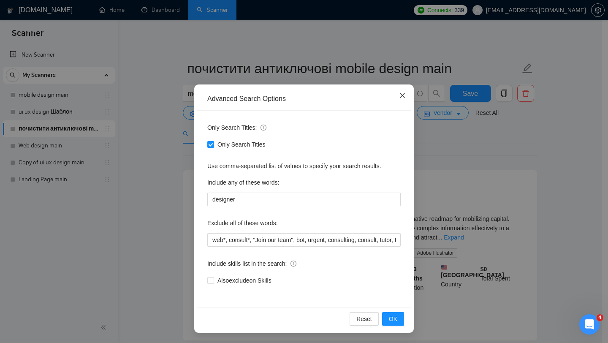
click at [400, 95] on icon "close" at bounding box center [402, 95] width 5 height 5
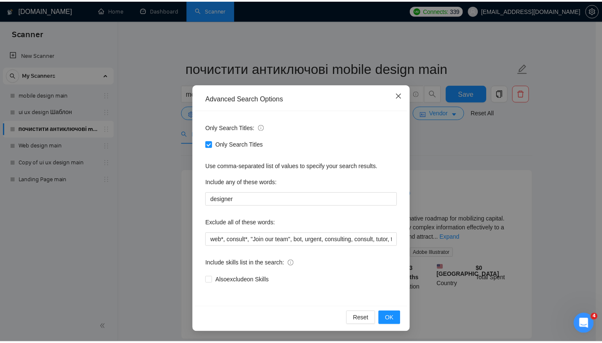
scroll to position [0, 0]
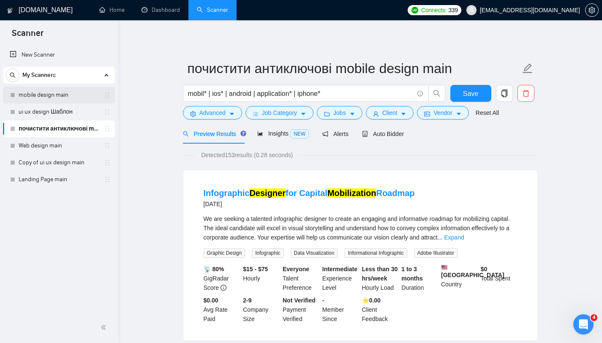
click at [58, 98] on link "mobile design main" at bounding box center [59, 95] width 80 height 17
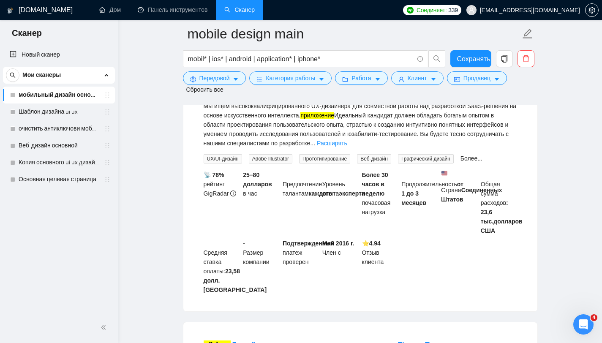
scroll to position [2212, 0]
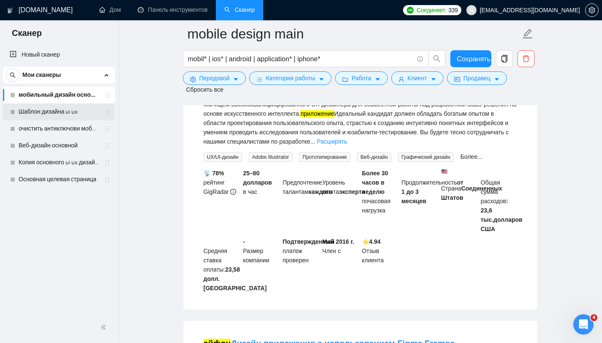
click at [65, 112] on link "Шаблон дизайна ui ux" at bounding box center [59, 111] width 80 height 17
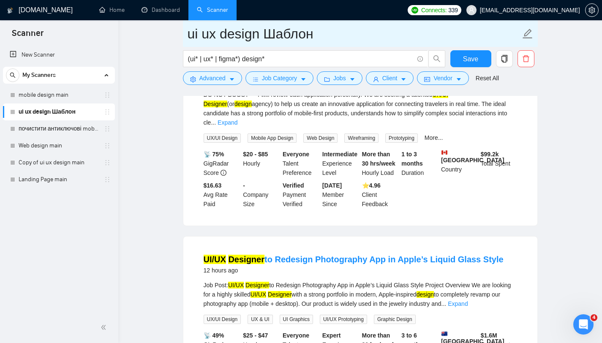
scroll to position [131, 0]
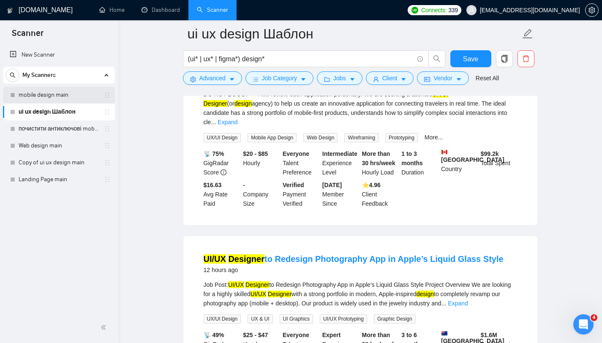
click at [81, 94] on link "mobile design main" at bounding box center [59, 95] width 80 height 17
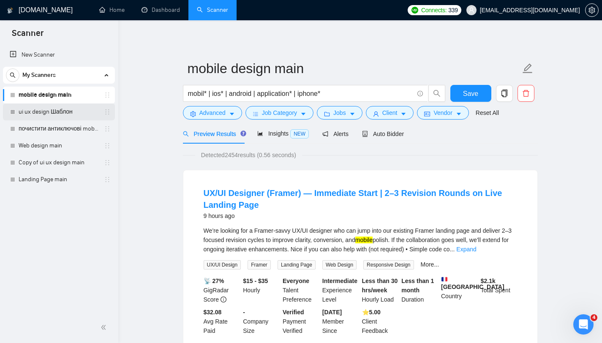
click at [75, 110] on link "ui ux design Шаблон" at bounding box center [59, 111] width 80 height 17
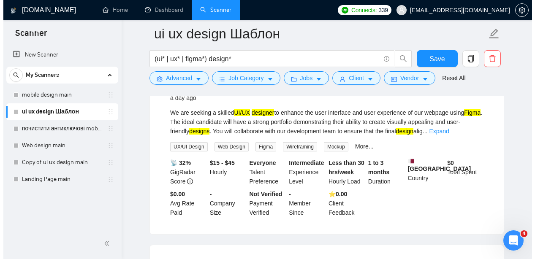
scroll to position [1353, 0]
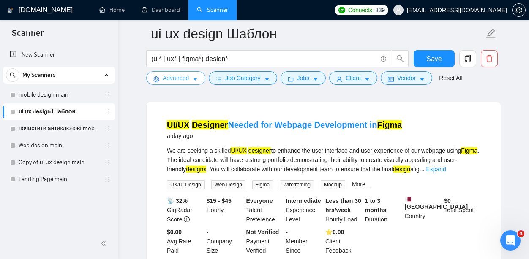
click at [179, 79] on span "Advanced" at bounding box center [176, 77] width 26 height 9
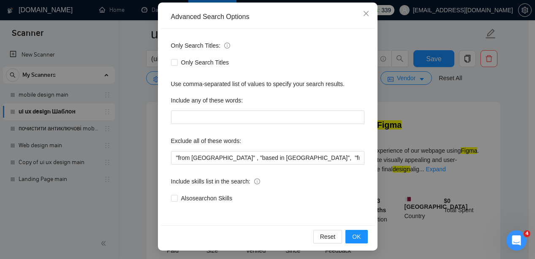
scroll to position [92, 0]
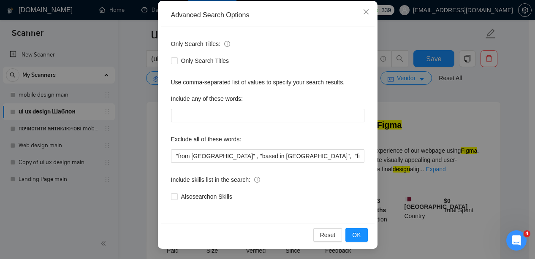
click at [122, 104] on div "Advanced Search Options Only Search Titles: Only Search Titles Use comma-separa…" at bounding box center [267, 129] width 535 height 259
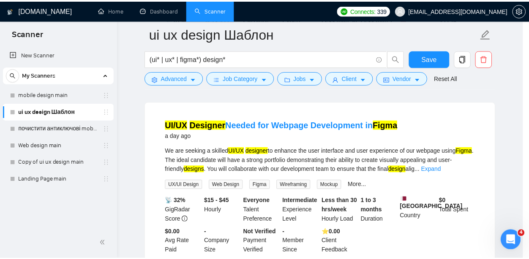
scroll to position [50, 0]
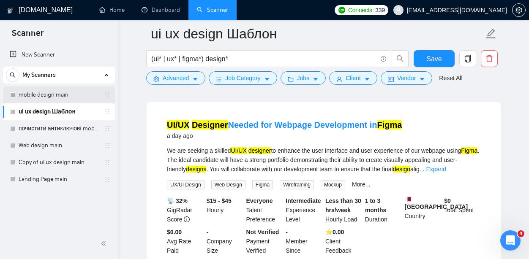
click at [57, 96] on link "mobile design main" at bounding box center [59, 95] width 80 height 17
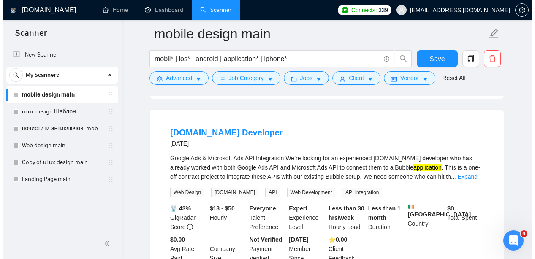
scroll to position [1351, 0]
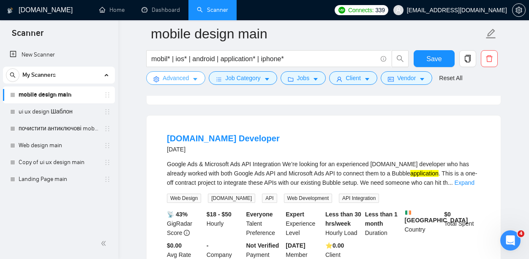
click at [179, 78] on span "Advanced" at bounding box center [176, 77] width 26 height 9
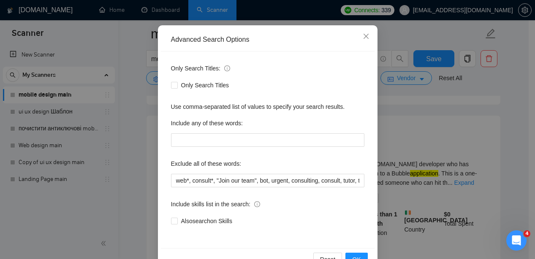
scroll to position [68, 0]
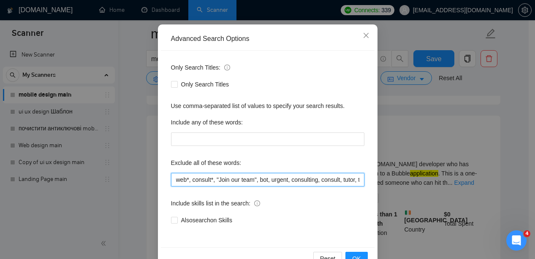
drag, startPoint x: 173, startPoint y: 180, endPoint x: 314, endPoint y: 175, distance: 141.6
click at [314, 175] on input "web*, consult*, "Join our team", bot, urgent, consulting, consult, tutor, teach…" at bounding box center [267, 180] width 193 height 14
drag, startPoint x: 172, startPoint y: 180, endPoint x: 114, endPoint y: 201, distance: 62.3
click at [114, 201] on div "Advanced Search Options Only Search Titles: Only Search Titles Use comma-separa…" at bounding box center [267, 129] width 535 height 259
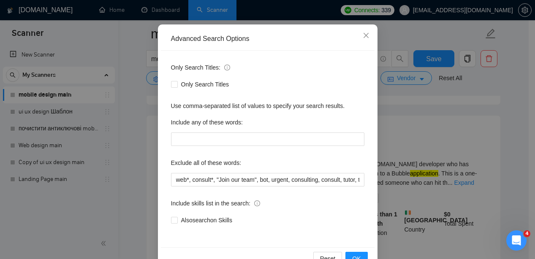
click at [327, 190] on div "Only Search Titles: Only Search Titles Use comma-separated list of values to sp…" at bounding box center [268, 149] width 214 height 197
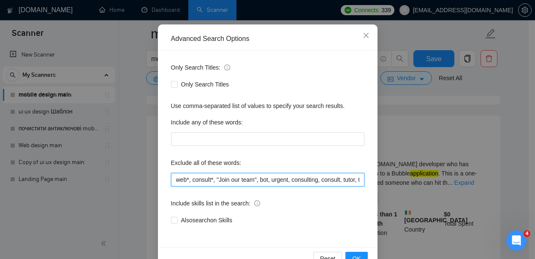
drag, startPoint x: 346, startPoint y: 180, endPoint x: 165, endPoint y: 177, distance: 181.2
click at [165, 177] on div "Only Search Titles: Only Search Titles Use comma-separated list of values to sp…" at bounding box center [268, 149] width 214 height 197
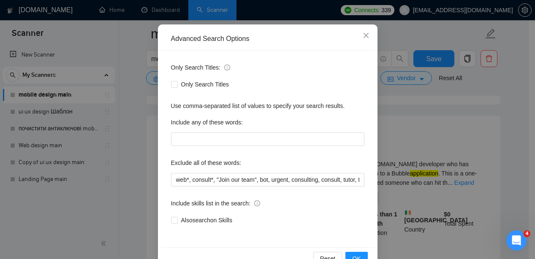
click at [309, 209] on div "Include skills list in the search:" at bounding box center [267, 205] width 193 height 17
click at [365, 29] on span "Close" at bounding box center [366, 35] width 23 height 23
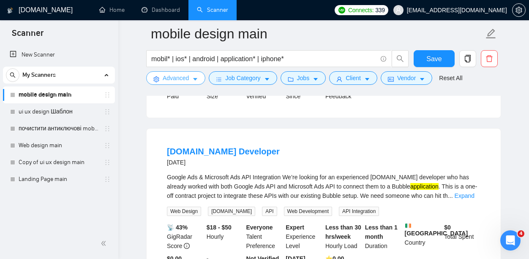
scroll to position [1336, 0]
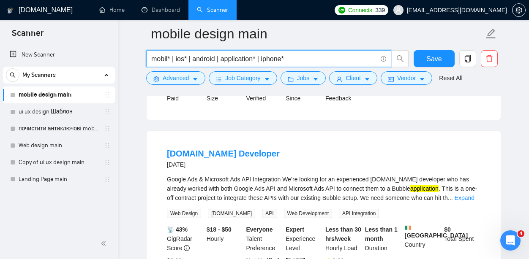
drag, startPoint x: 295, startPoint y: 59, endPoint x: 139, endPoint y: 52, distance: 156.5
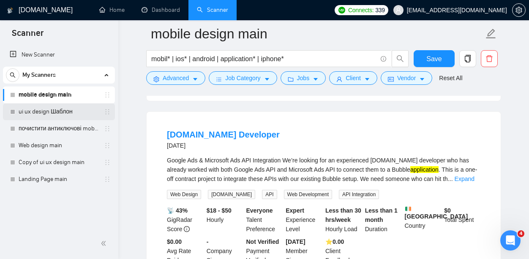
click at [68, 110] on link "ui ux design Шаблон" at bounding box center [59, 111] width 80 height 17
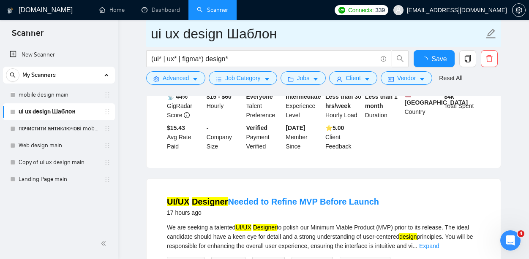
scroll to position [1355, 0]
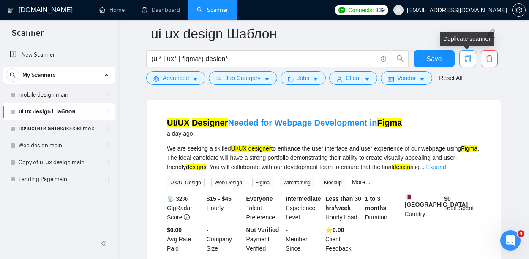
click at [465, 62] on icon "copy" at bounding box center [468, 59] width 6 height 8
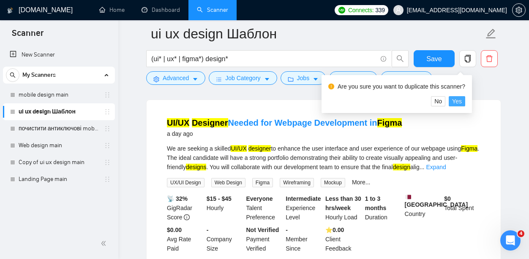
click at [461, 101] on span "Yes" at bounding box center [457, 101] width 10 height 9
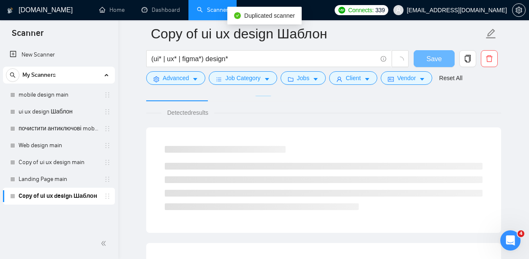
scroll to position [551, 0]
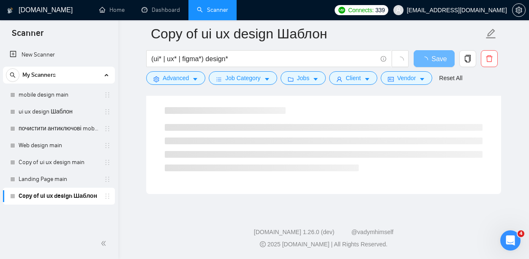
click at [69, 196] on link "Copy of ui ux design Шаблон" at bounding box center [59, 196] width 80 height 17
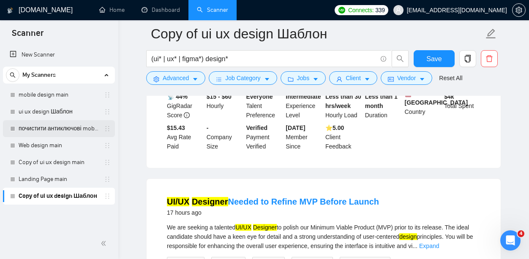
drag, startPoint x: 111, startPoint y: 194, endPoint x: 107, endPoint y: 122, distance: 72.3
click at [107, 121] on div "mobile design main ui ux design Шаблон почистити антиключові mobile design main…" at bounding box center [59, 146] width 112 height 118
drag, startPoint x: 4, startPoint y: 197, endPoint x: 24, endPoint y: 118, distance: 81.1
click at [24, 118] on div "mobile design main ui ux design Шаблон почистити антиключові mobile design main…" at bounding box center [59, 146] width 112 height 118
click at [63, 200] on link "Copy of ui ux design Шаблон" at bounding box center [59, 196] width 80 height 17
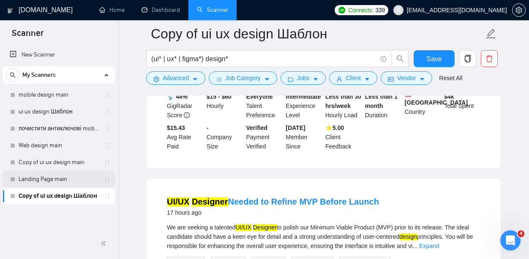
click at [61, 178] on link "Landing Page main" at bounding box center [59, 179] width 80 height 17
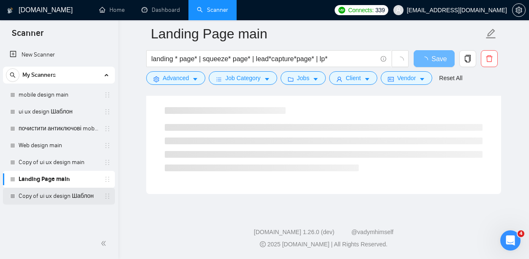
click at [67, 196] on link "Copy of ui ux design Шаблон" at bounding box center [59, 196] width 80 height 17
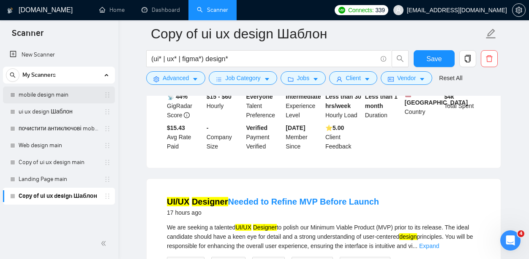
click at [61, 99] on link "mobile design main" at bounding box center [59, 95] width 80 height 17
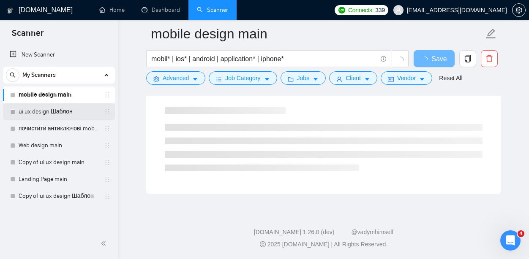
click at [61, 112] on link "ui ux design Шаблон" at bounding box center [59, 111] width 80 height 17
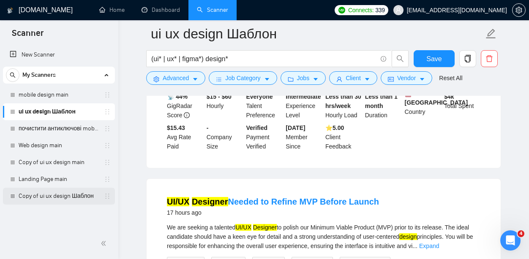
click at [54, 194] on link "Copy of ui ux design Шаблон" at bounding box center [59, 196] width 80 height 17
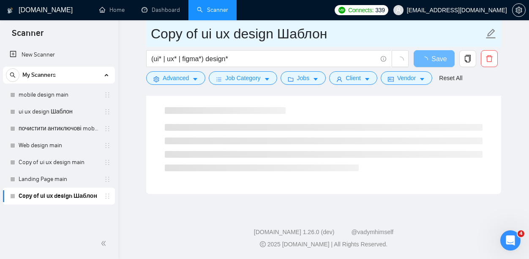
click at [331, 33] on input "Copy of ui ux design Шаблон" at bounding box center [317, 33] width 333 height 21
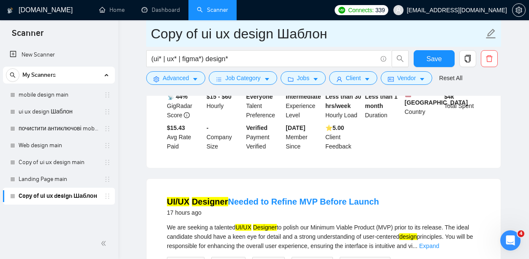
drag, startPoint x: 329, startPoint y: 32, endPoint x: 140, endPoint y: 27, distance: 188.9
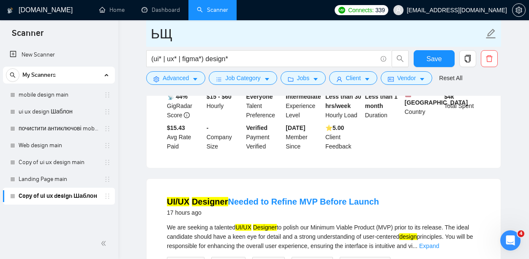
type input "Ь"
type input "Mobile design"
click at [491, 34] on icon "edit" at bounding box center [491, 34] width 10 height 10
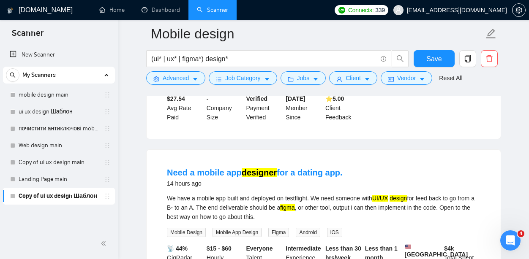
scroll to position [395, 0]
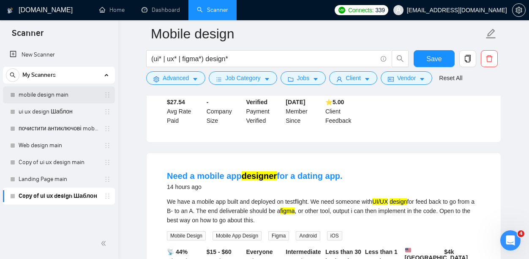
click at [59, 94] on link "mobile design main" at bounding box center [59, 95] width 80 height 17
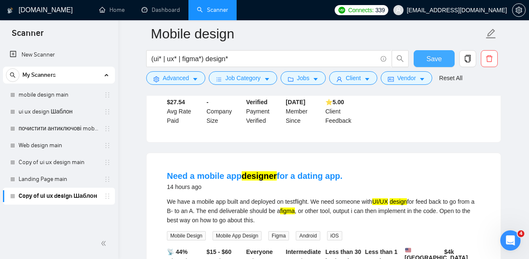
click at [431, 62] on span "Save" at bounding box center [433, 59] width 15 height 11
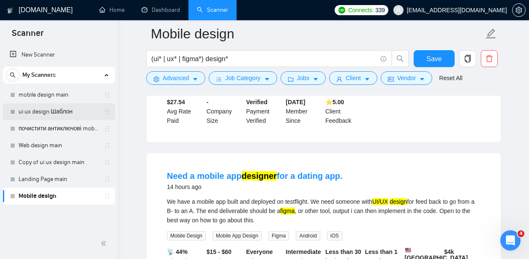
click at [61, 113] on link "ui ux design Шаблон" at bounding box center [59, 111] width 80 height 17
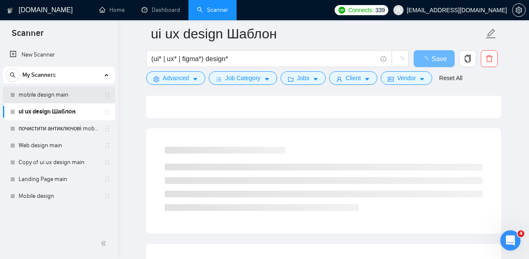
click at [56, 92] on link "mobile design main" at bounding box center [59, 95] width 80 height 17
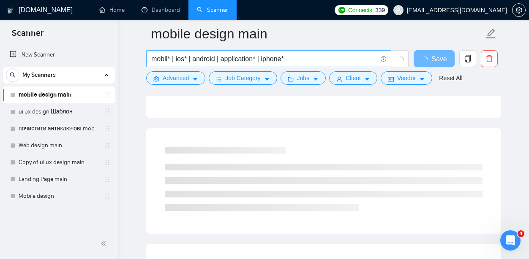
click at [300, 55] on input "mobil* | ios* | android | application* | iphone*" at bounding box center [264, 59] width 226 height 11
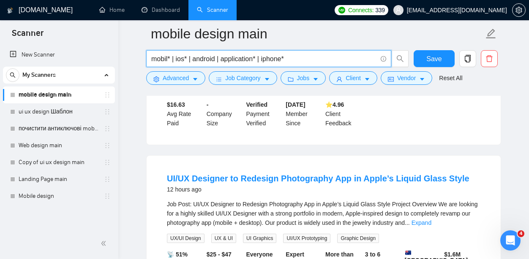
drag, startPoint x: 300, startPoint y: 55, endPoint x: 228, endPoint y: 51, distance: 72.8
click at [228, 51] on span "mobil* | ios* | android | application* | iphone*" at bounding box center [268, 58] width 245 height 17
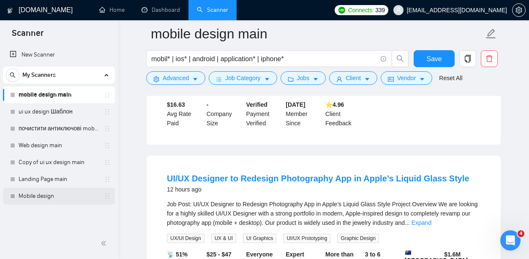
click at [43, 193] on link "Mobile design" at bounding box center [59, 196] width 80 height 17
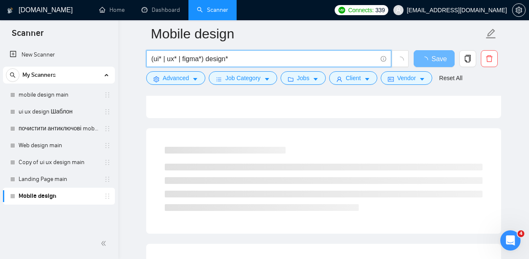
drag, startPoint x: 241, startPoint y: 62, endPoint x: 131, endPoint y: 58, distance: 110.3
click at [131, 58] on div "GigRadar.io Home Dashboard Scanner Connects: 339 yuriy.a.goncharov@gmail.com Mo…" at bounding box center [323, 10] width 411 height 810
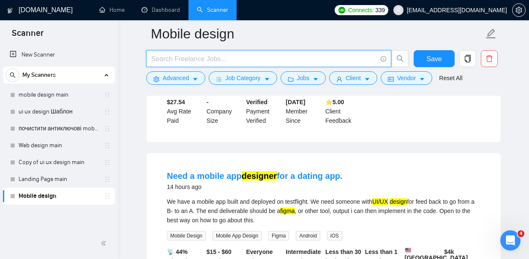
paste input "mobil* | ios* | android | application* | iphone*"
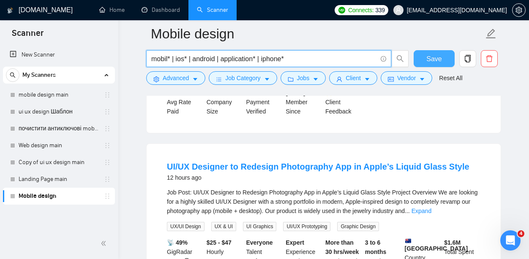
type input "mobil* | ios* | android | application* | iphone*"
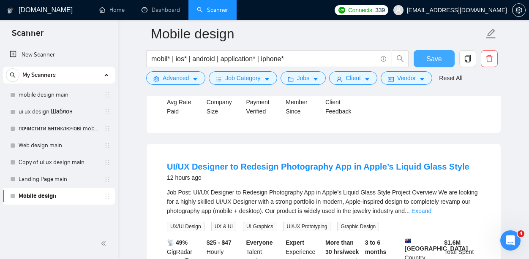
click at [431, 60] on span "Save" at bounding box center [433, 59] width 15 height 11
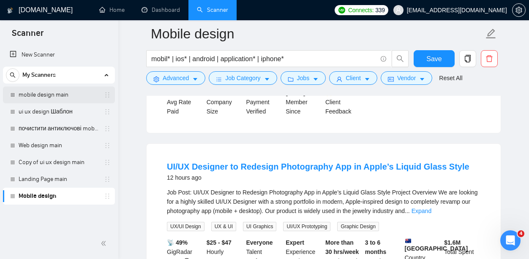
click at [53, 95] on link "mobile design main" at bounding box center [59, 95] width 80 height 17
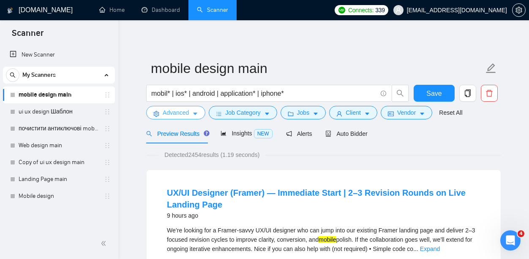
click at [195, 113] on icon "caret-down" at bounding box center [195, 114] width 4 height 3
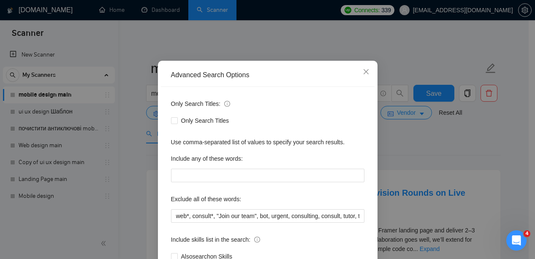
scroll to position [59, 0]
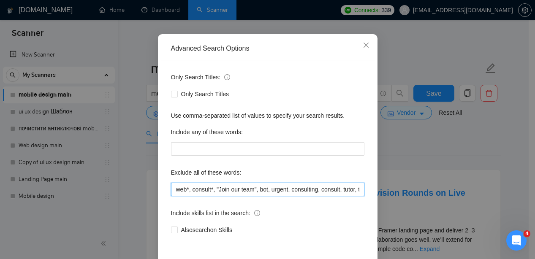
drag, startPoint x: 189, startPoint y: 191, endPoint x: 168, endPoint y: 191, distance: 21.1
click at [171, 191] on input "web*, consult*, "Join our team", bot, urgent, consulting, consult, tutor, teach…" at bounding box center [267, 190] width 193 height 14
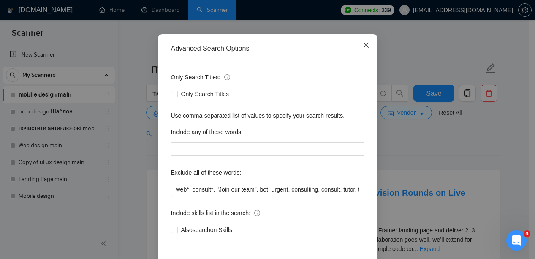
click at [364, 43] on icon "close" at bounding box center [366, 45] width 7 height 7
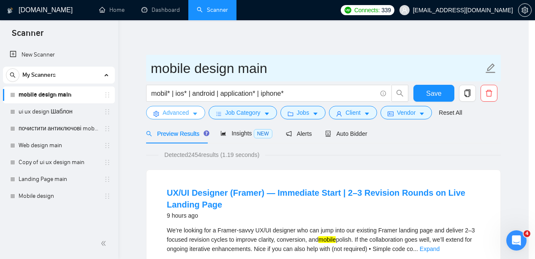
scroll to position [0, 0]
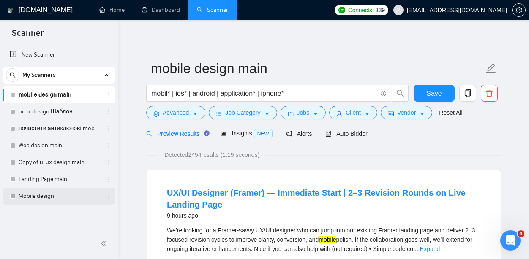
click at [46, 201] on link "Mobile design" at bounding box center [59, 196] width 80 height 17
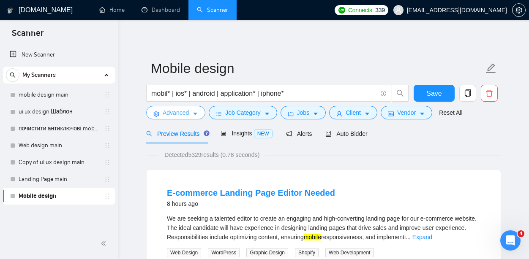
click at [196, 114] on icon "caret-down" at bounding box center [195, 114] width 4 height 3
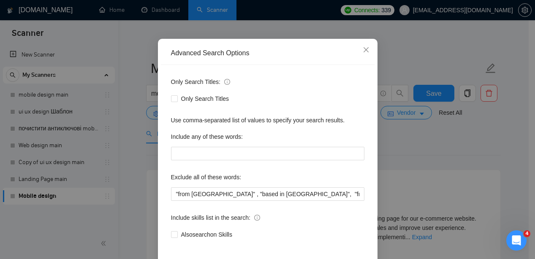
scroll to position [59, 0]
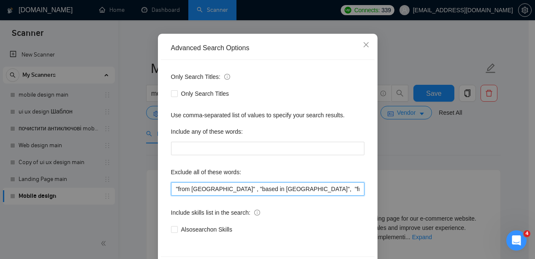
click at [172, 190] on input ""from India" , "based in India", "from Pakistan" ,"based in Pakistan","to join …" at bounding box center [267, 189] width 193 height 14
paste input "web*,"
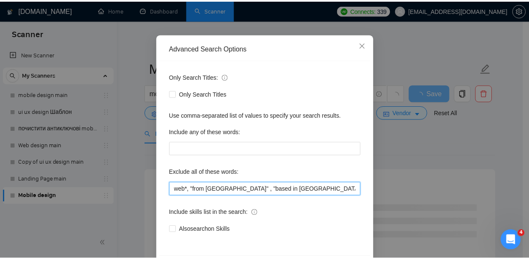
scroll to position [92, 0]
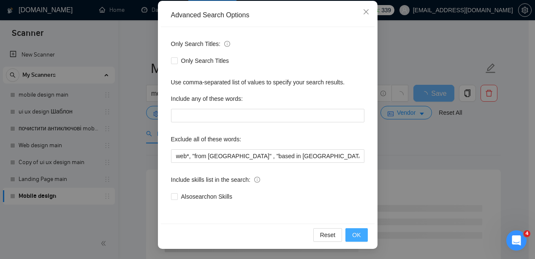
click at [352, 236] on span "OK" at bounding box center [356, 235] width 8 height 9
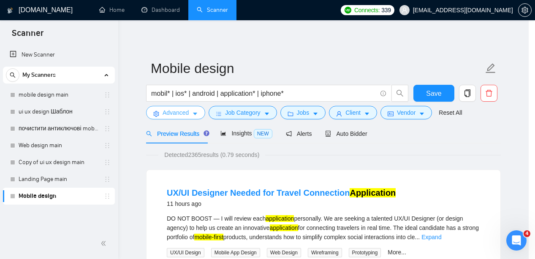
scroll to position [0, 0]
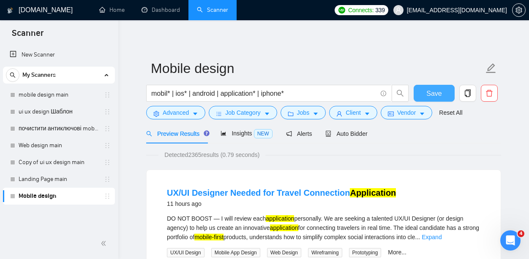
click at [436, 92] on span "Save" at bounding box center [433, 93] width 15 height 11
click at [179, 111] on span "Advanced" at bounding box center [176, 112] width 26 height 9
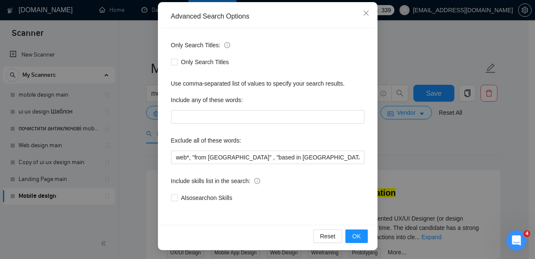
scroll to position [92, 0]
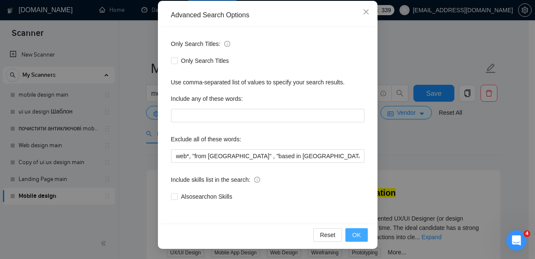
click at [352, 238] on span "OK" at bounding box center [356, 235] width 8 height 9
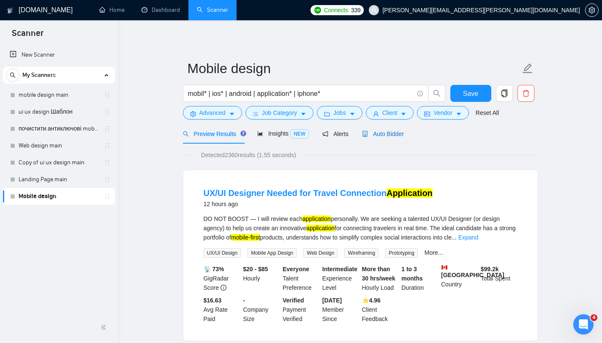
click at [384, 135] on span "Auto Bidder" at bounding box center [383, 134] width 42 height 7
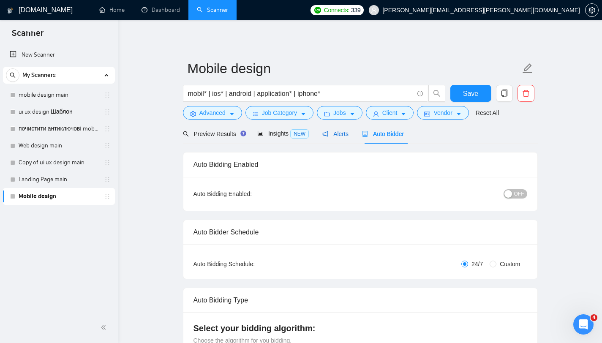
click at [346, 137] on span "Alerts" at bounding box center [335, 134] width 26 height 7
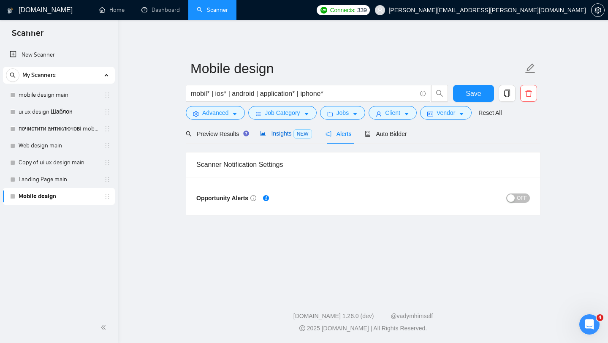
click at [277, 132] on span "Insights NEW" at bounding box center [286, 133] width 52 height 7
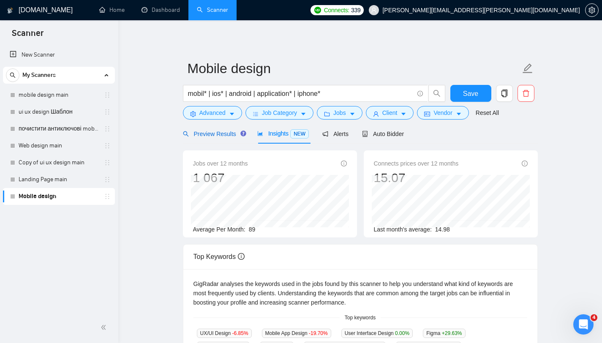
click at [220, 135] on span "Preview Results" at bounding box center [213, 134] width 61 height 7
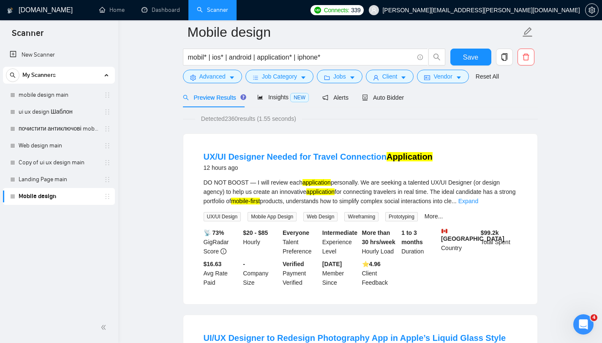
scroll to position [32, 0]
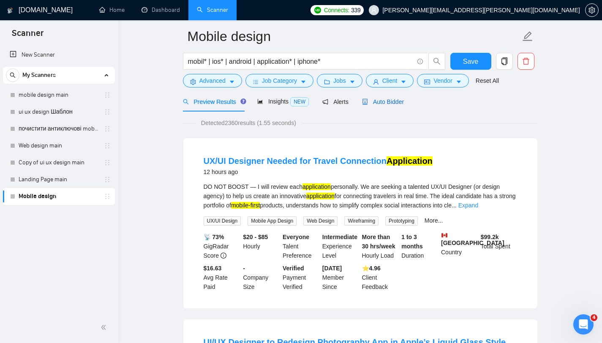
click at [400, 102] on span "Auto Bidder" at bounding box center [383, 101] width 42 height 7
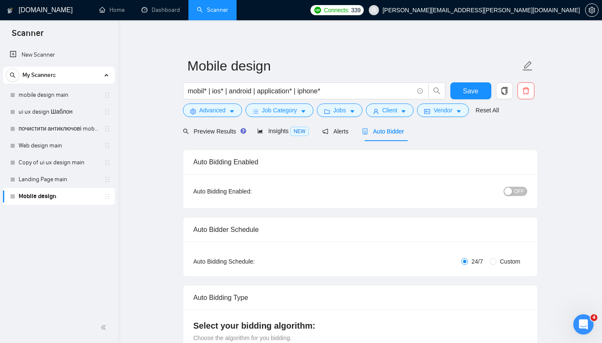
scroll to position [9, 0]
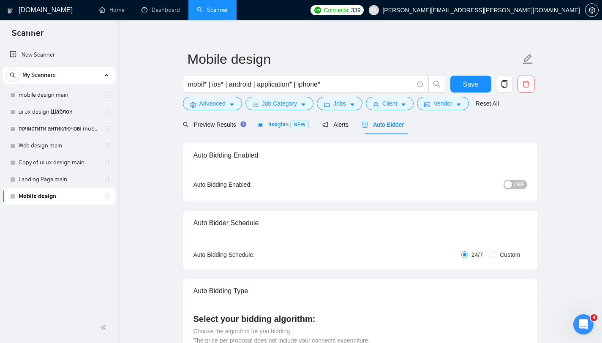
click at [280, 121] on span "Insights NEW" at bounding box center [283, 124] width 52 height 7
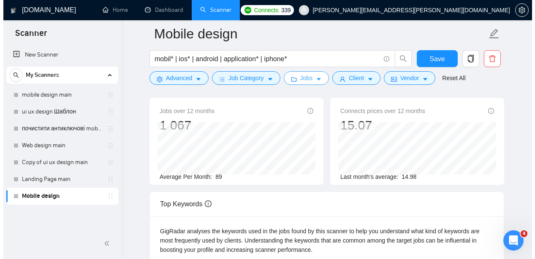
scroll to position [51, 0]
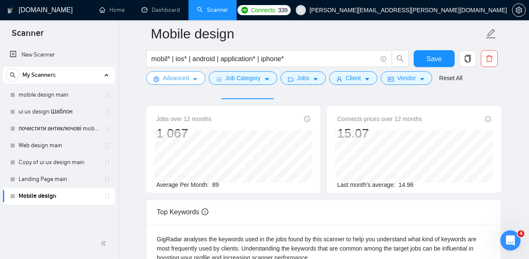
click at [176, 76] on span "Advanced" at bounding box center [176, 77] width 26 height 9
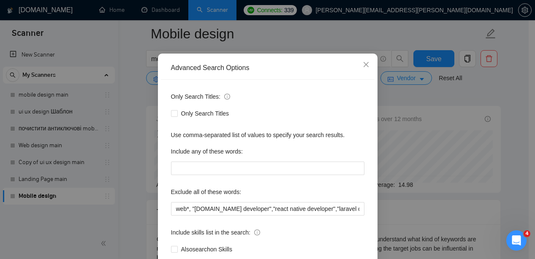
scroll to position [92, 0]
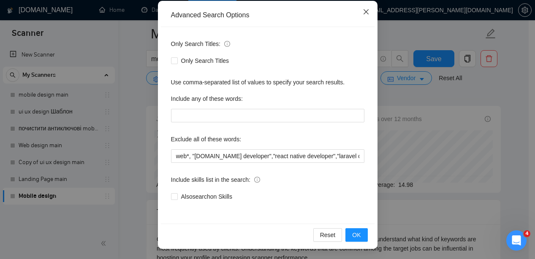
click at [364, 11] on icon "close" at bounding box center [365, 11] width 5 height 5
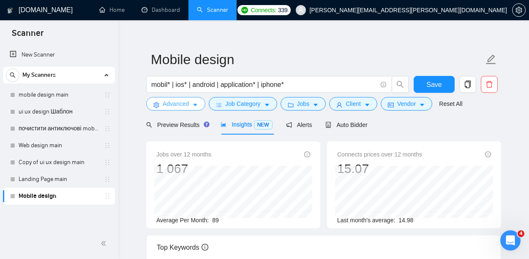
scroll to position [9, 0]
click at [428, 83] on span "Save" at bounding box center [433, 84] width 15 height 11
click at [355, 127] on span "Auto Bidder" at bounding box center [346, 124] width 42 height 7
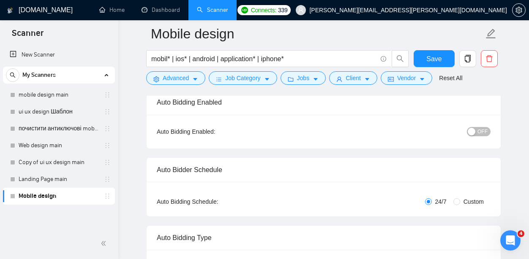
scroll to position [71, 0]
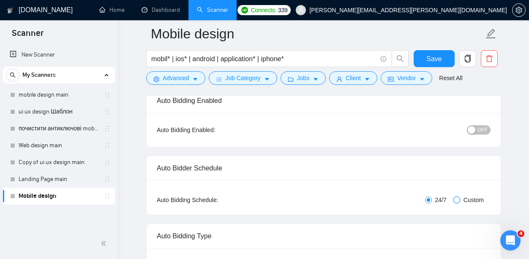
click at [458, 201] on input "Custom" at bounding box center [456, 200] width 7 height 7
radio input "true"
radio input "false"
checkbox input "true"
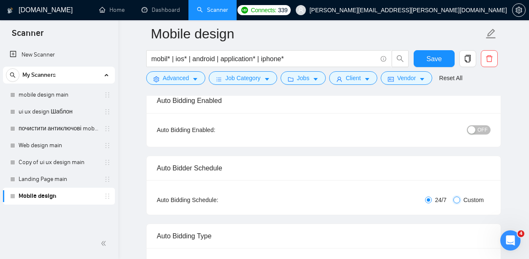
checkbox input "true"
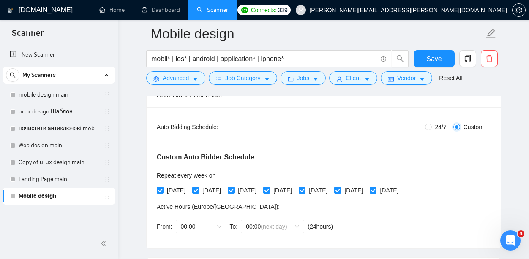
scroll to position [150, 0]
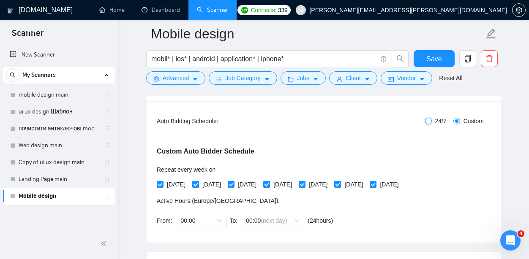
click at [429, 121] on input "24/7" at bounding box center [428, 121] width 7 height 7
radio input "true"
radio input "false"
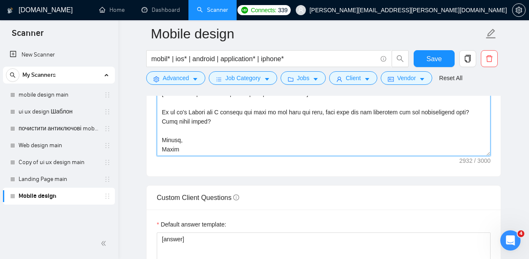
scroll to position [1128, 0]
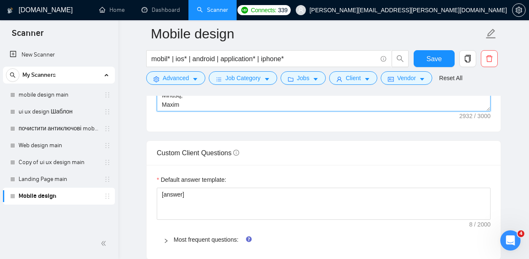
drag, startPoint x: 163, startPoint y: 166, endPoint x: 396, endPoint y: 125, distance: 236.9
click at [396, 125] on div "Cover letter template:" at bounding box center [324, 15] width 354 height 233
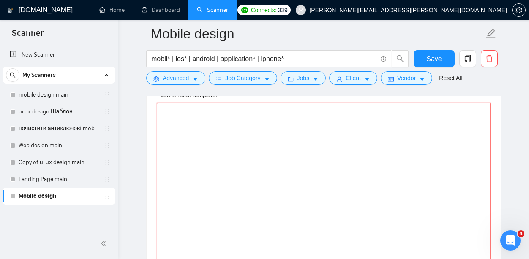
scroll to position [947, 0]
paste textarea "Hi there! [use client's name if found] I am available right now and I already m…"
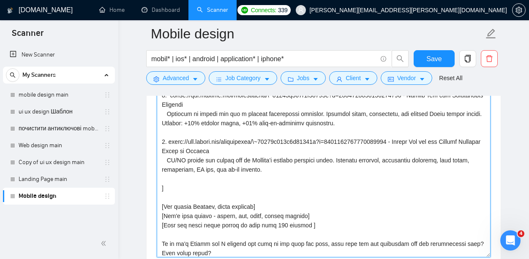
scroll to position [134, 0]
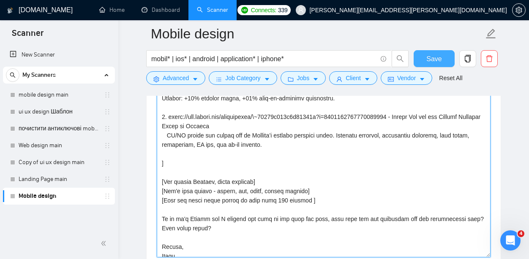
type textarea "Hi there! [use client's name if found] I am available right now and I already m…"
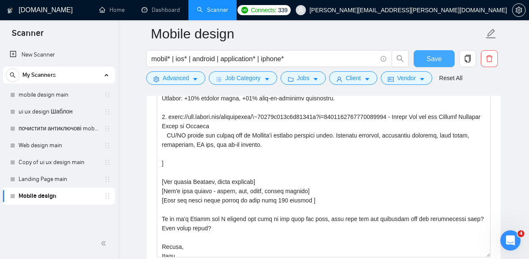
click at [430, 55] on span "Save" at bounding box center [433, 59] width 15 height 11
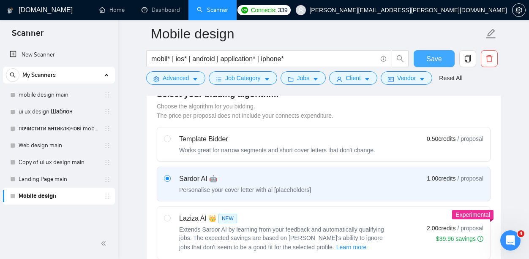
scroll to position [157, 0]
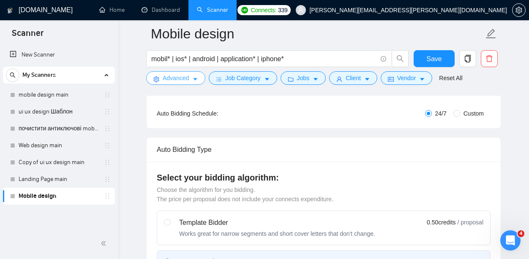
click at [171, 81] on span "Advanced" at bounding box center [176, 77] width 26 height 9
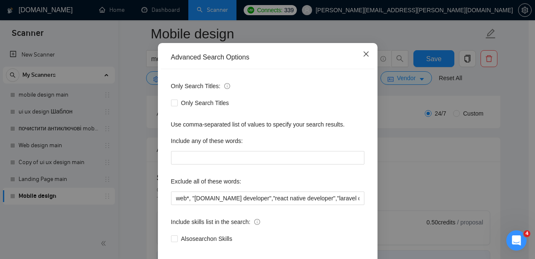
click at [363, 57] on icon "close" at bounding box center [365, 54] width 5 height 5
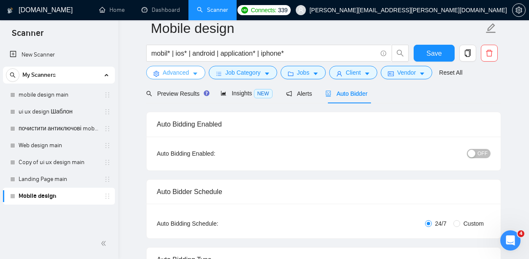
scroll to position [0, 0]
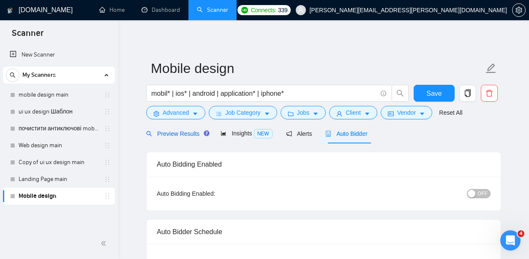
click at [174, 136] on span "Preview Results" at bounding box center [176, 134] width 61 height 7
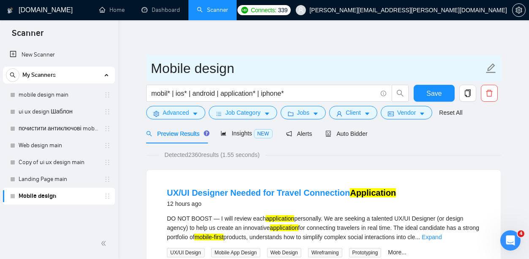
click at [389, 71] on input "Mobile design" at bounding box center [317, 68] width 333 height 21
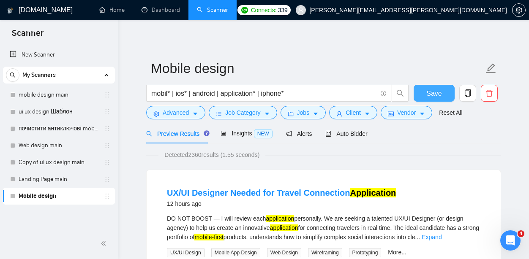
click at [427, 96] on span "Save" at bounding box center [433, 93] width 15 height 11
click at [362, 133] on span "Auto Bidder" at bounding box center [346, 134] width 42 height 7
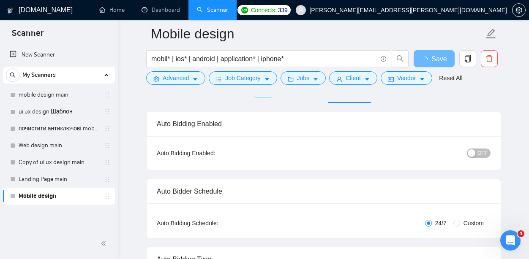
scroll to position [54, 0]
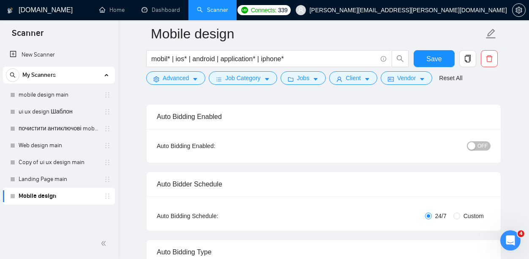
click at [477, 146] on span "OFF" at bounding box center [482, 146] width 10 height 9
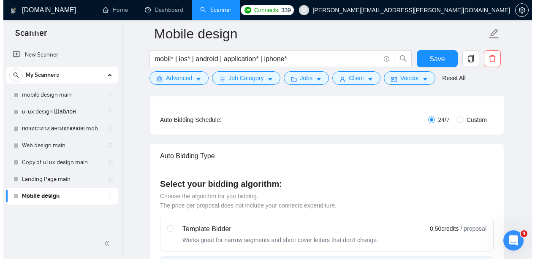
scroll to position [0, 0]
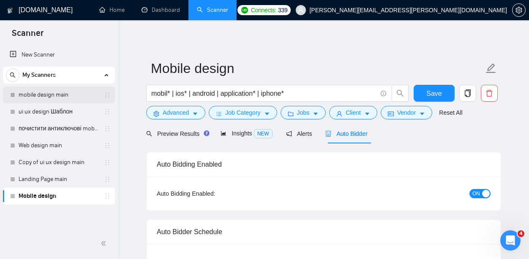
click at [55, 95] on link "mobile design main" at bounding box center [59, 95] width 80 height 17
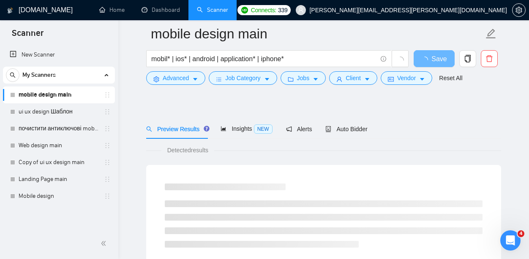
scroll to position [56, 0]
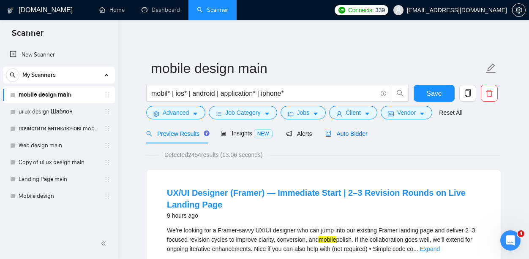
click at [358, 136] on span "Auto Bidder" at bounding box center [346, 134] width 42 height 7
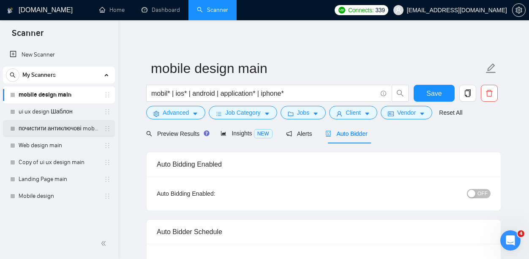
scroll to position [14, 0]
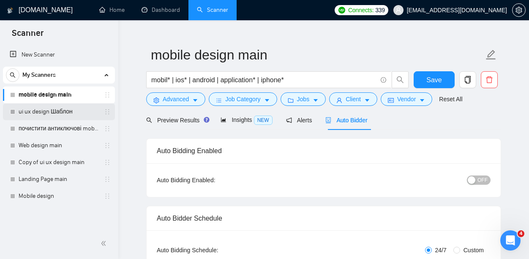
click at [52, 109] on link "ui ux design Шаблон" at bounding box center [59, 111] width 80 height 17
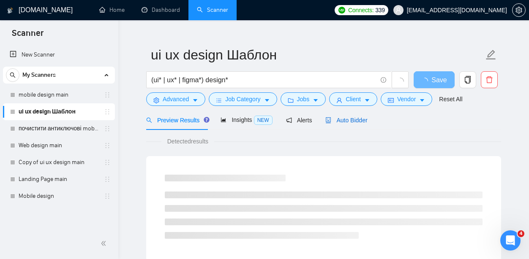
click at [351, 122] on span "Auto Bidder" at bounding box center [346, 120] width 42 height 7
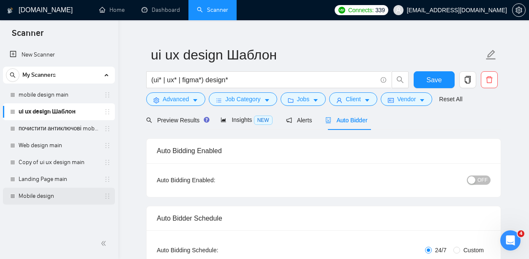
drag, startPoint x: 37, startPoint y: 196, endPoint x: 41, endPoint y: 196, distance: 4.3
click at [37, 195] on link "Mobile design" at bounding box center [59, 196] width 80 height 17
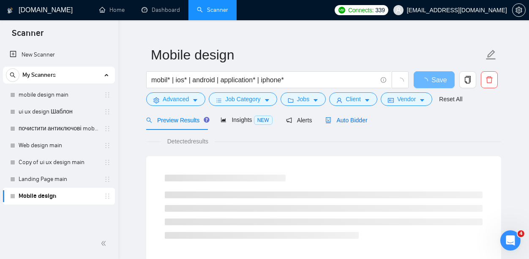
click at [355, 121] on span "Auto Bidder" at bounding box center [346, 120] width 42 height 7
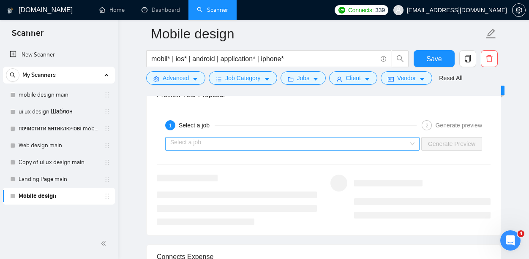
scroll to position [1585, 0]
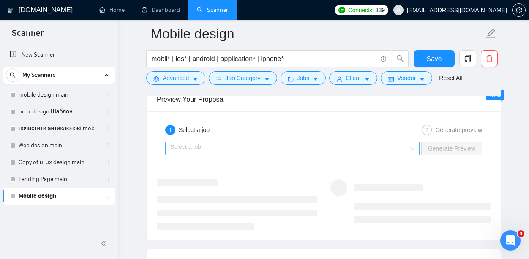
click at [241, 155] on input "search" at bounding box center [289, 148] width 238 height 13
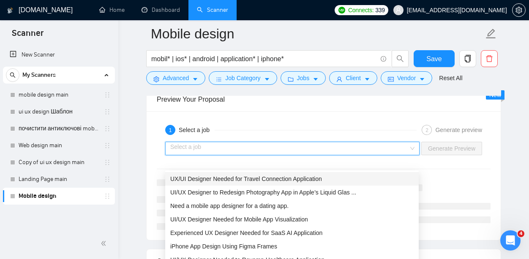
click at [267, 180] on span "UX/UI Designer Needed for Travel Connection Application" at bounding box center [246, 179] width 152 height 7
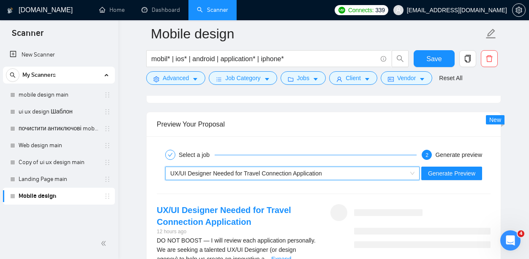
scroll to position [1510, 0]
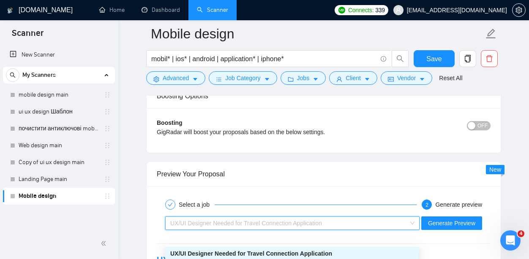
drag, startPoint x: 336, startPoint y: 235, endPoint x: 218, endPoint y: 226, distance: 117.8
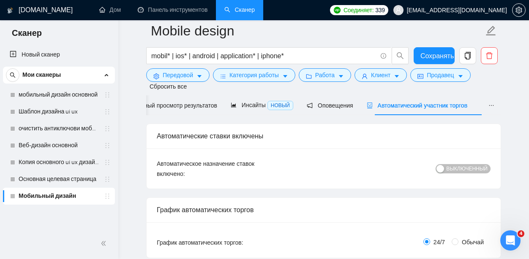
scroll to position [0, 0]
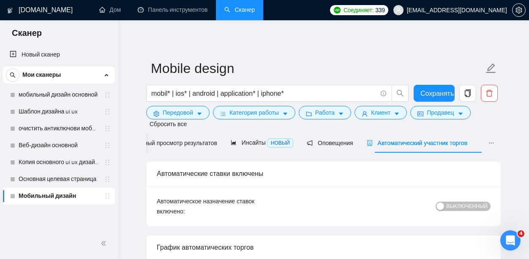
click at [345, 193] on div "Автоматическое назначение ставок включено: ВЫКЛЮЧЕННЫЙ" at bounding box center [324, 206] width 354 height 41
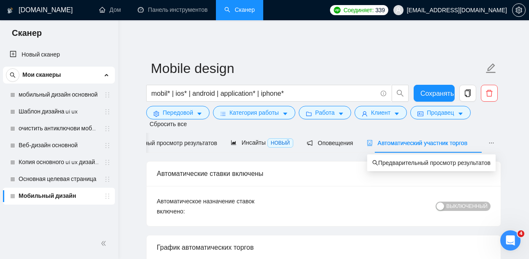
click at [494, 144] on icon "многоточие" at bounding box center [491, 143] width 6 height 6
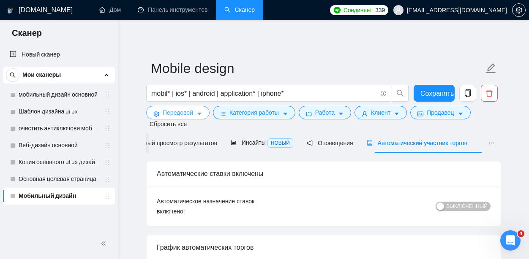
click at [182, 114] on font "Передовой" at bounding box center [178, 112] width 30 height 7
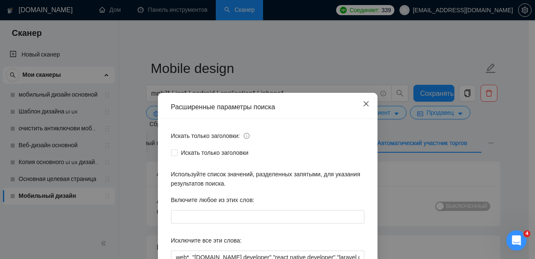
click at [364, 104] on icon "закрывать" at bounding box center [366, 104] width 7 height 7
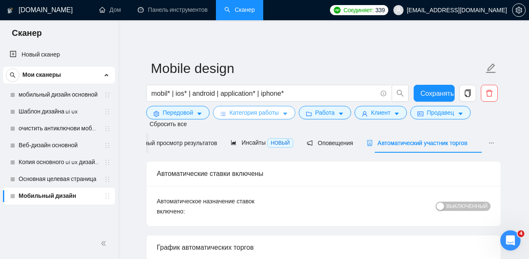
click at [245, 114] on font "Категория работы" at bounding box center [253, 112] width 49 height 7
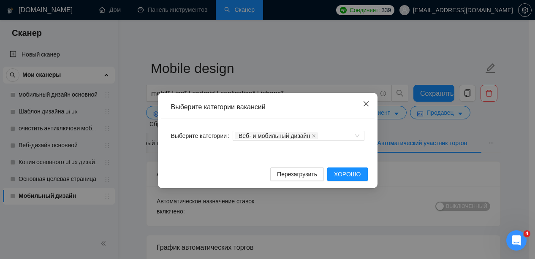
click at [365, 104] on icon "закрывать" at bounding box center [366, 104] width 7 height 7
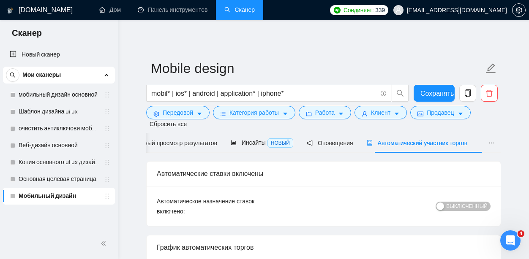
click at [340, 180] on div "Автоматические ставки включены" at bounding box center [324, 174] width 334 height 24
click at [448, 205] on font "ВЫКЛЮЧЕННЫЙ" at bounding box center [466, 207] width 41 height 6
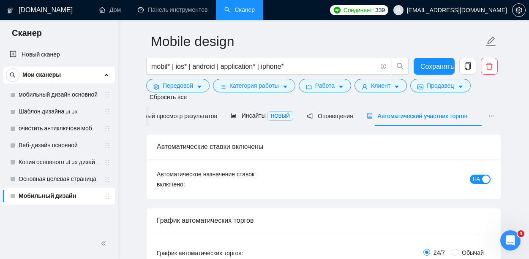
scroll to position [32, 0]
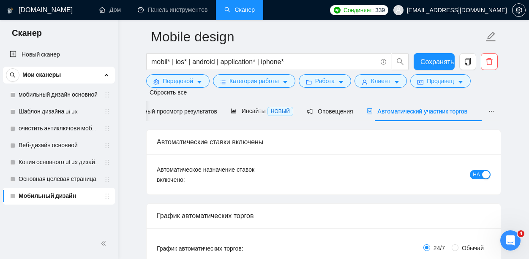
click at [473, 174] on font "НА" at bounding box center [476, 175] width 7 height 6
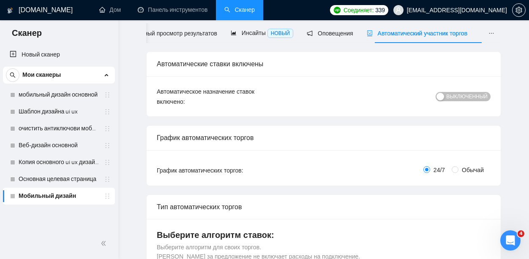
scroll to position [0, 0]
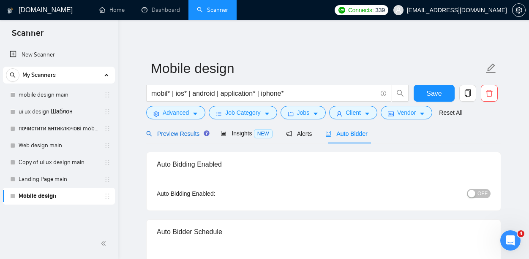
click at [180, 134] on span "Preview Results" at bounding box center [176, 134] width 61 height 7
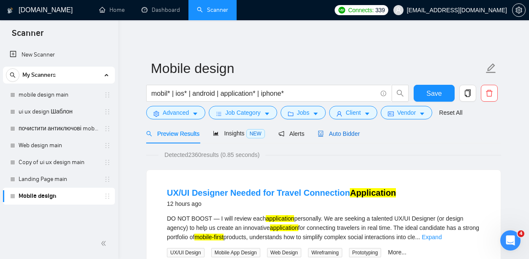
click at [338, 133] on span "Auto Bidder" at bounding box center [339, 134] width 42 height 7
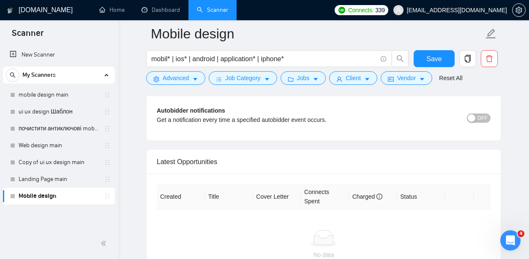
scroll to position [1944, 0]
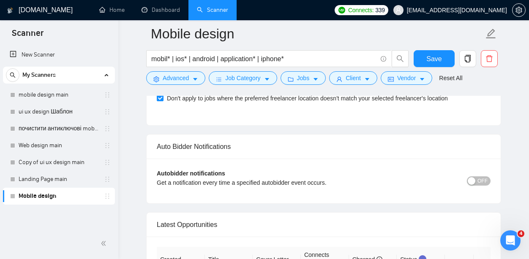
click at [483, 186] on span "OFF" at bounding box center [482, 181] width 10 height 9
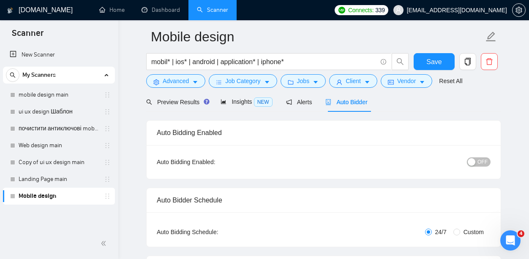
scroll to position [0, 0]
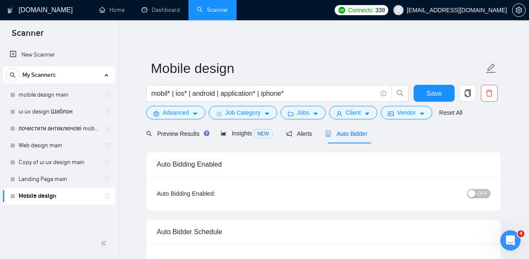
click at [481, 192] on span "OFF" at bounding box center [482, 193] width 10 height 9
click at [440, 96] on span "Save" at bounding box center [433, 93] width 15 height 11
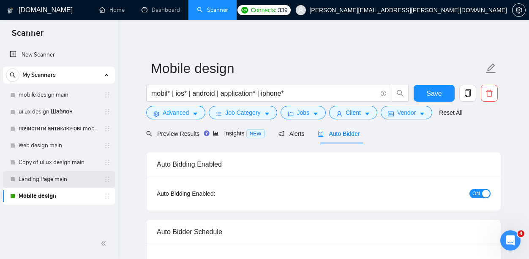
click at [54, 182] on link "Landing Page main" at bounding box center [59, 179] width 80 height 17
